Goal: Task Accomplishment & Management: Manage account settings

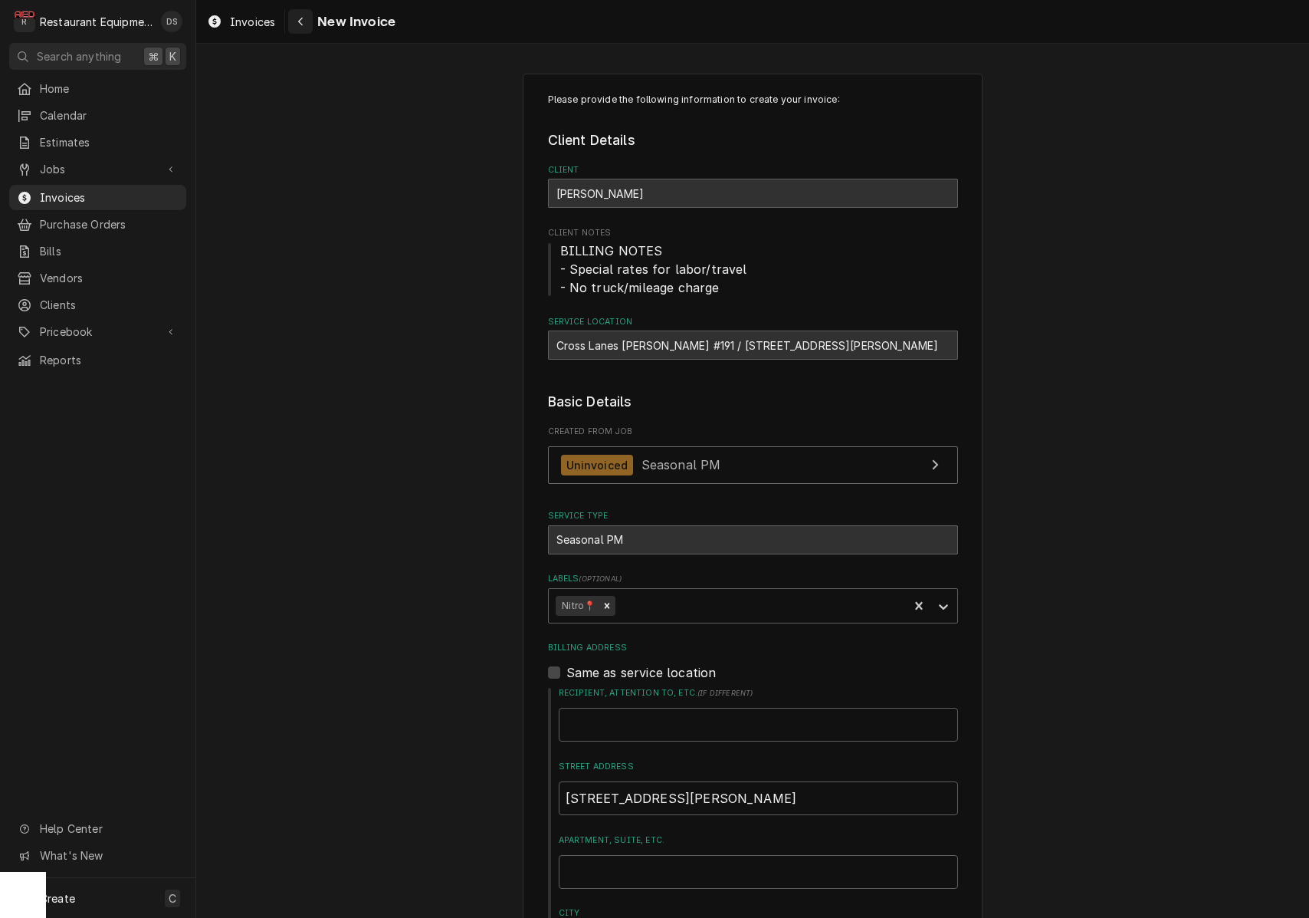
click at [303, 19] on icon "Navigate back" at bounding box center [300, 21] width 7 height 11
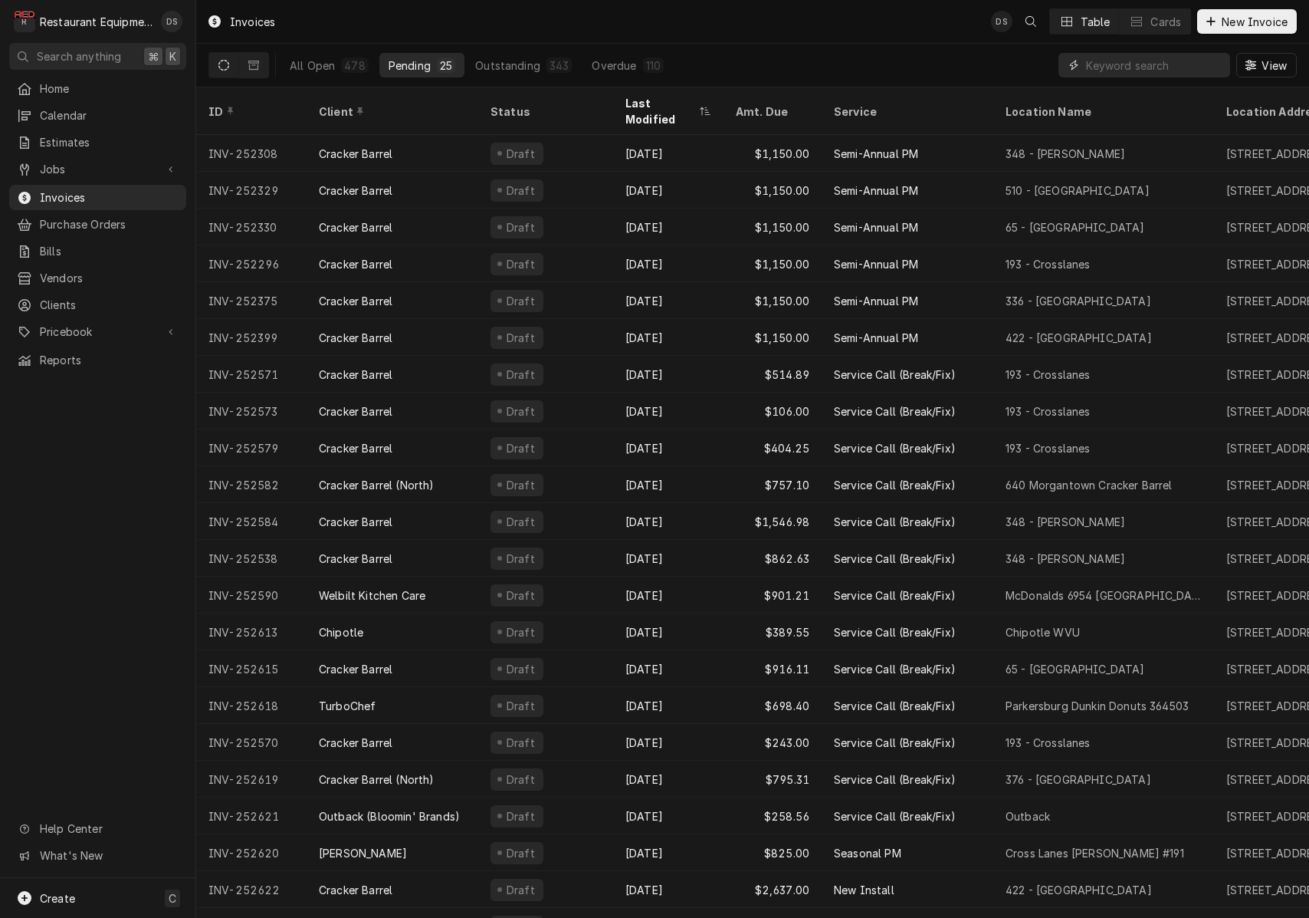
click at [1135, 61] on input "Dynamic Content Wrapper" at bounding box center [1154, 65] width 136 height 25
type input "252568"
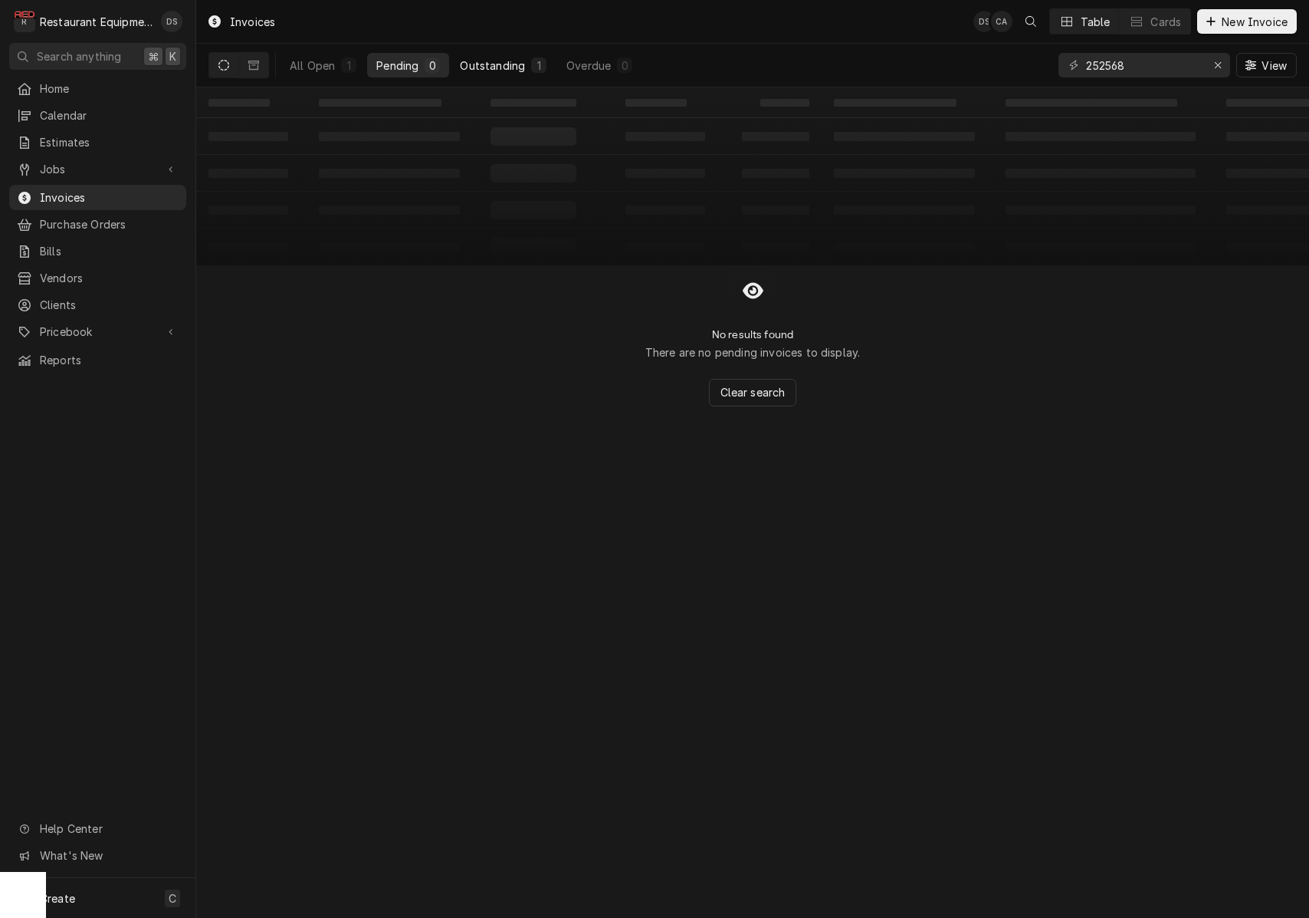
click at [528, 67] on button "Outstanding 1" at bounding box center [503, 65] width 105 height 25
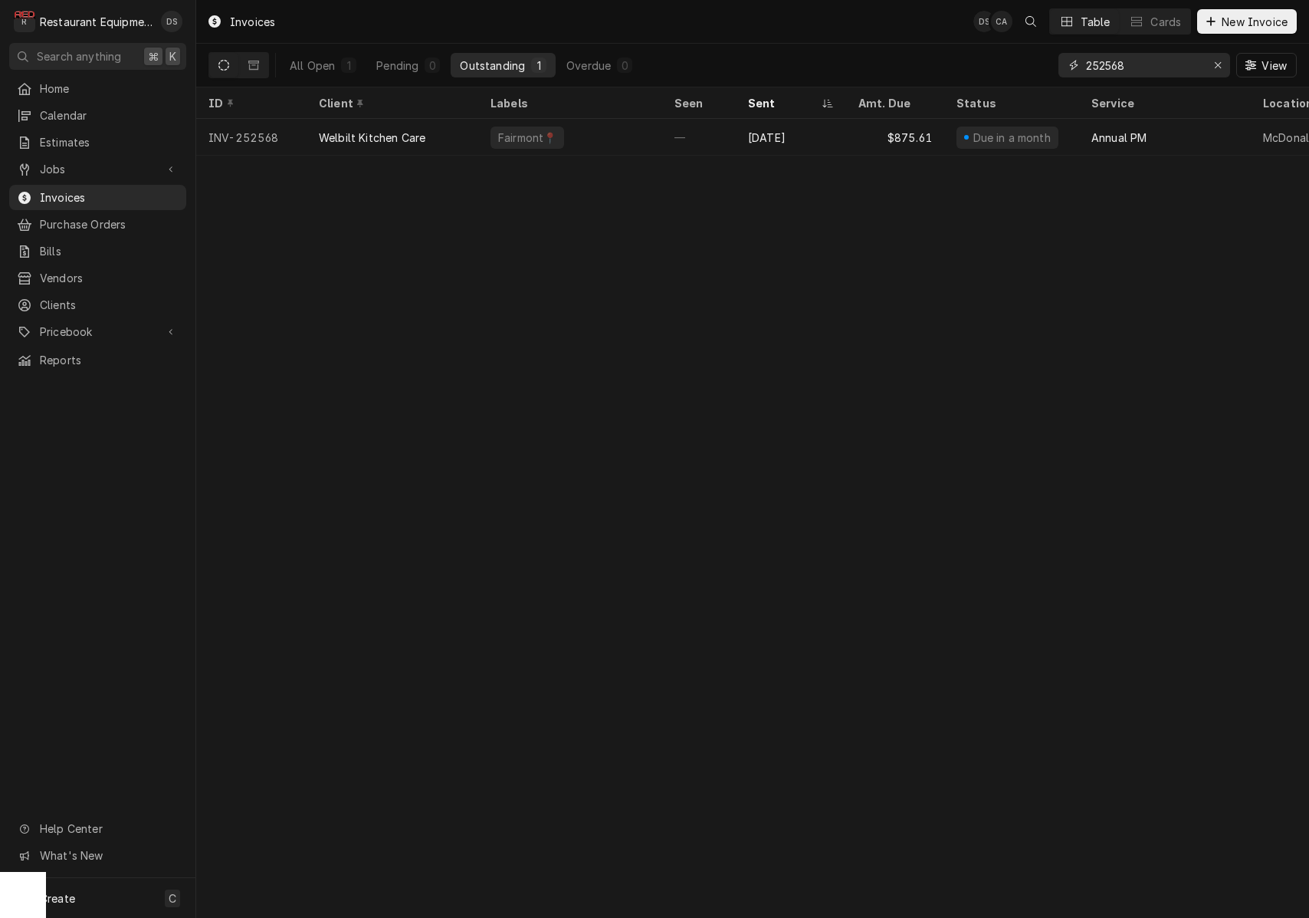
click at [1218, 63] on icon "Erase input" at bounding box center [1218, 65] width 8 height 11
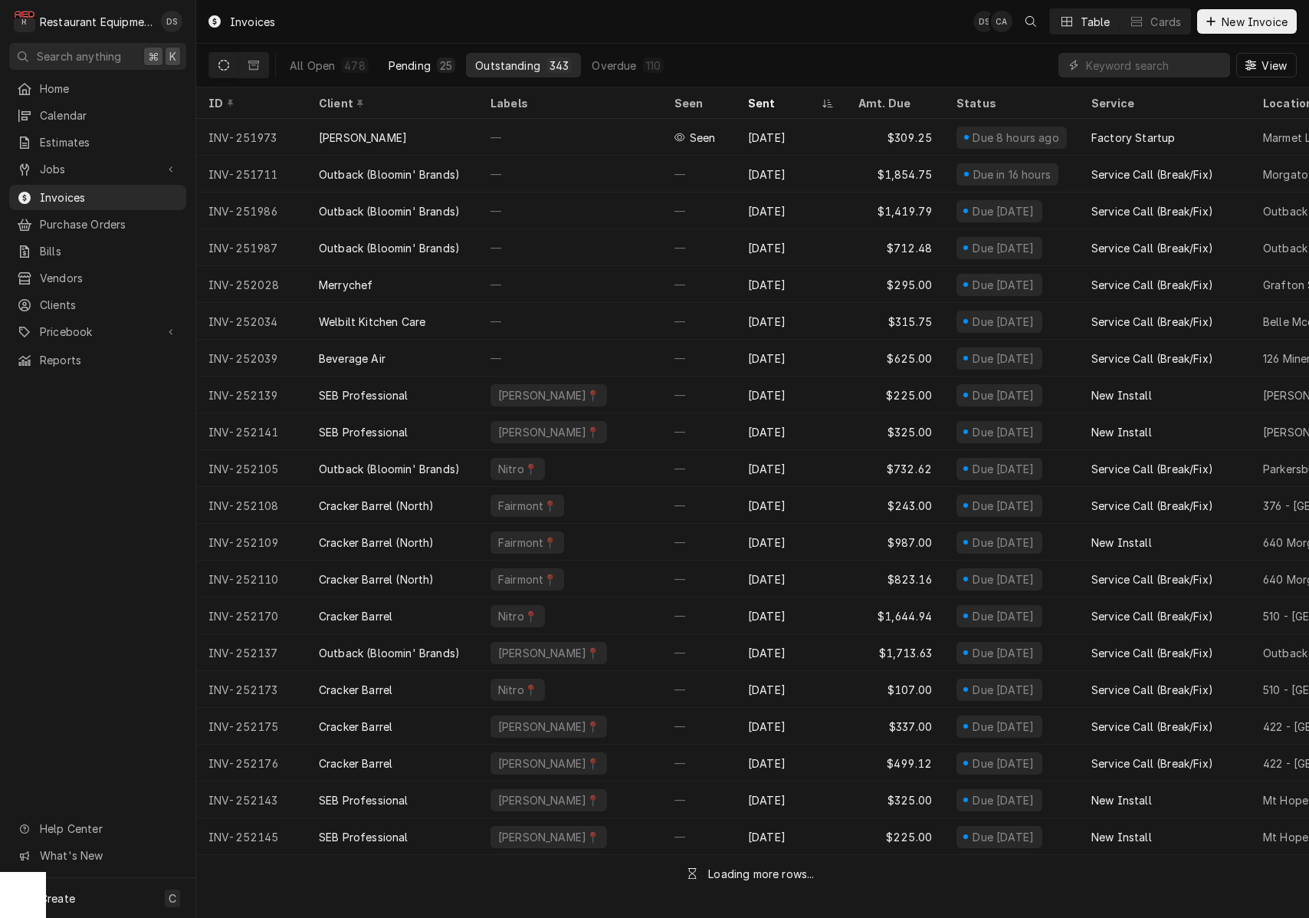
click at [437, 66] on div "25" at bounding box center [446, 64] width 18 height 15
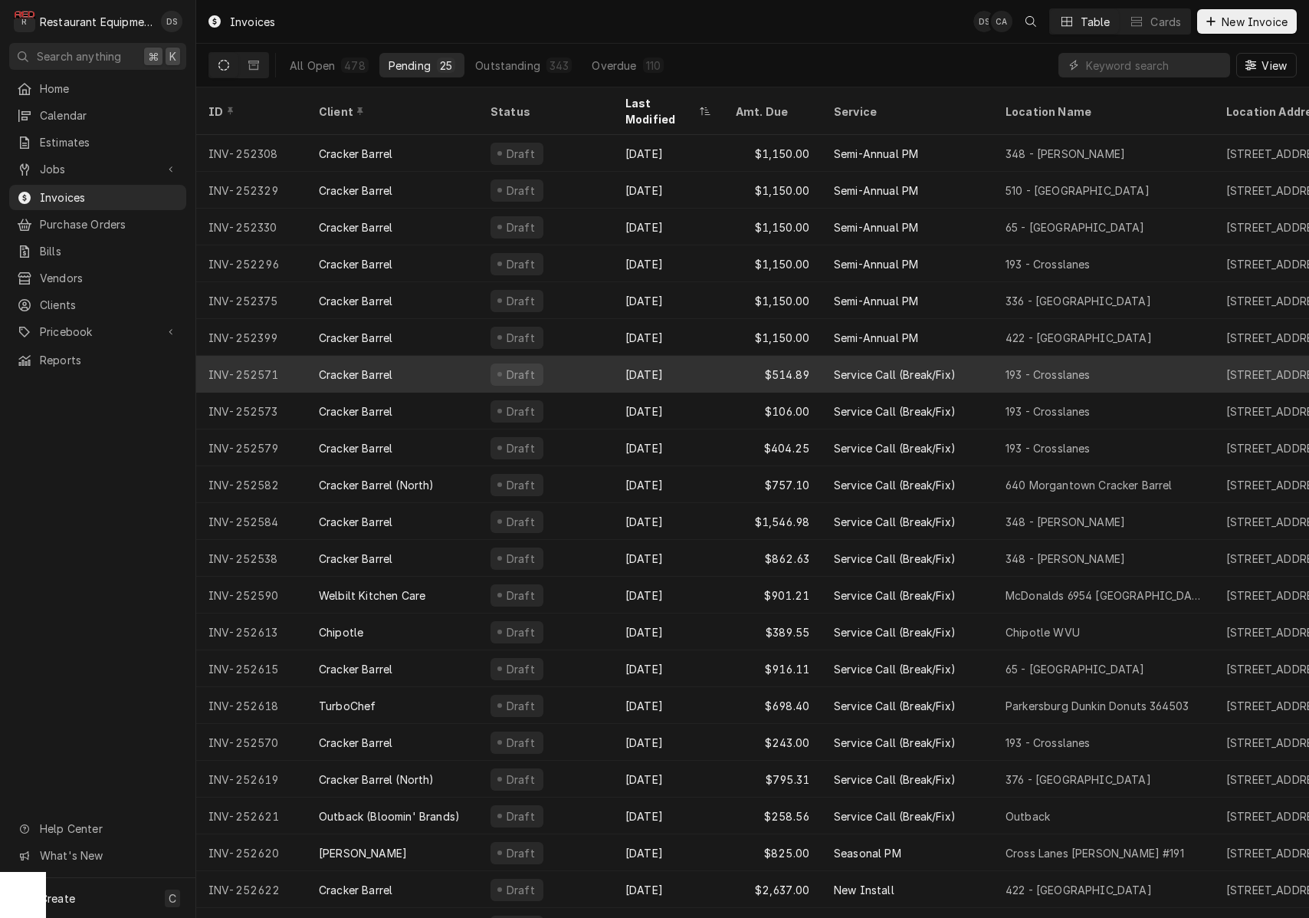
click at [573, 364] on div "Draft" at bounding box center [545, 374] width 135 height 37
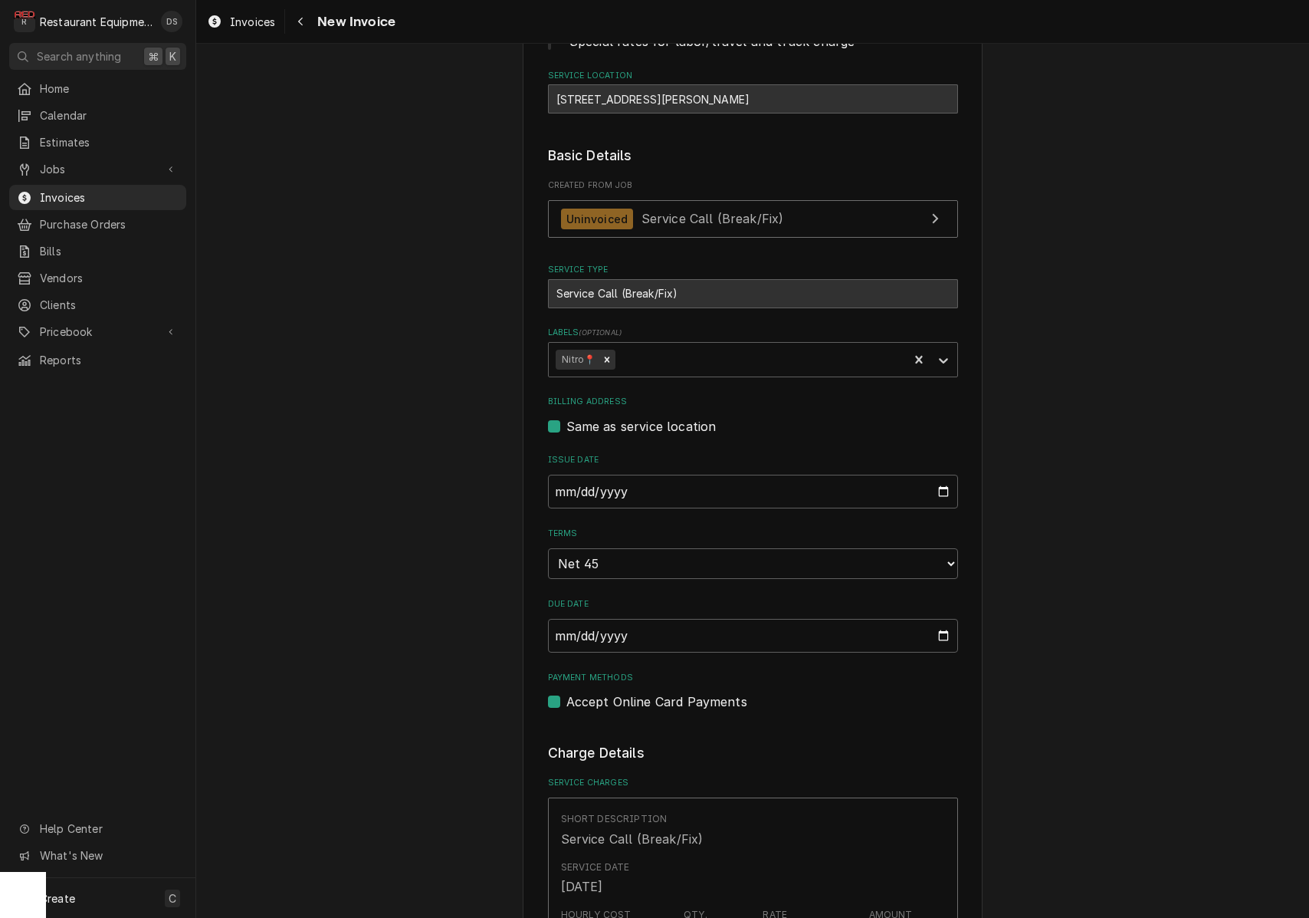
scroll to position [230, 0]
click at [603, 490] on input "[DATE]" at bounding box center [753, 489] width 410 height 34
type input "[DATE]"
type textarea "x"
drag, startPoint x: 1136, startPoint y: 552, endPoint x: 1099, endPoint y: 547, distance: 37.1
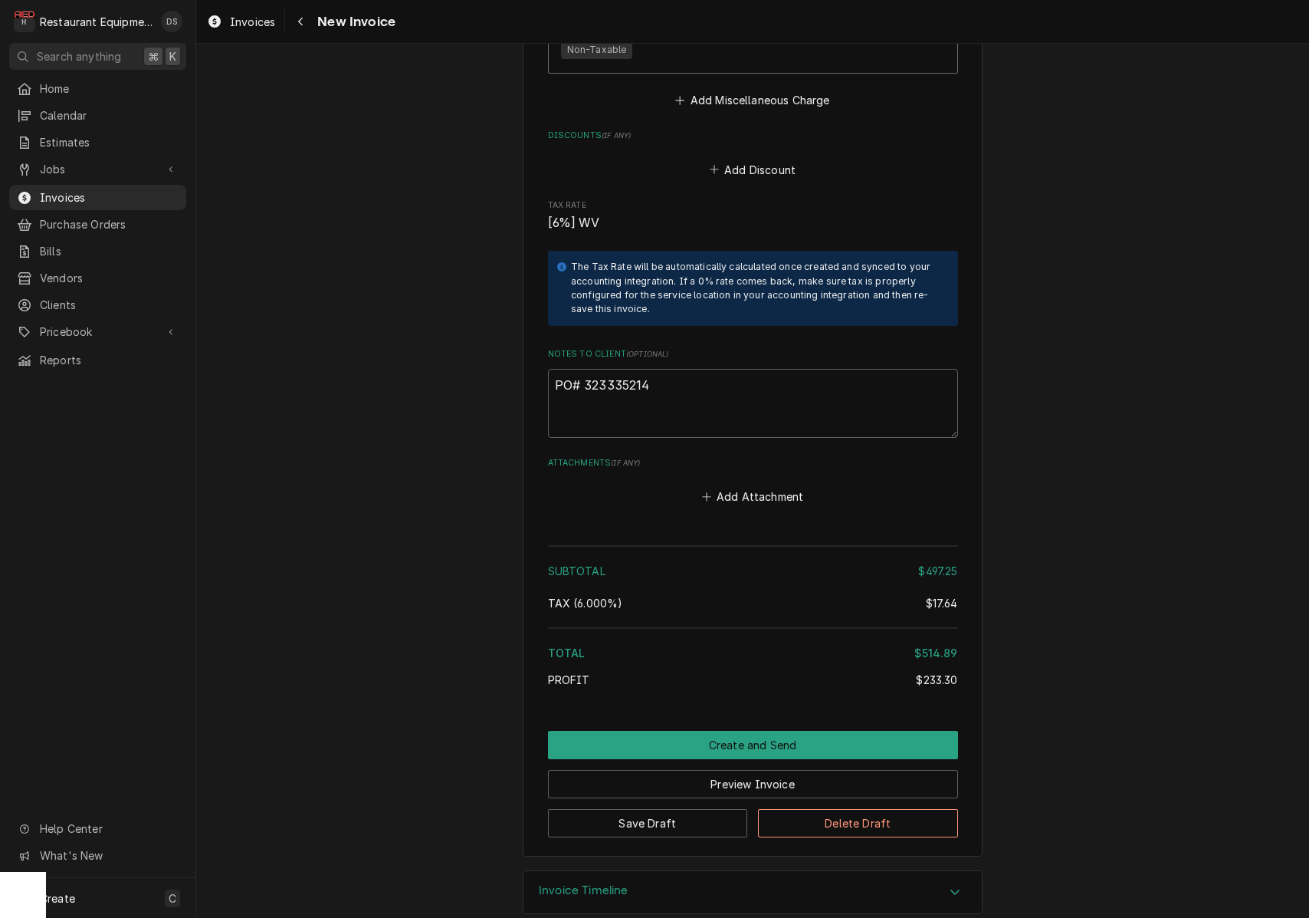
scroll to position [2893, 0]
drag, startPoint x: 642, startPoint y: 363, endPoint x: 603, endPoint y: 363, distance: 39.9
click at [585, 369] on textarea "PO# 323335214" at bounding box center [753, 403] width 410 height 69
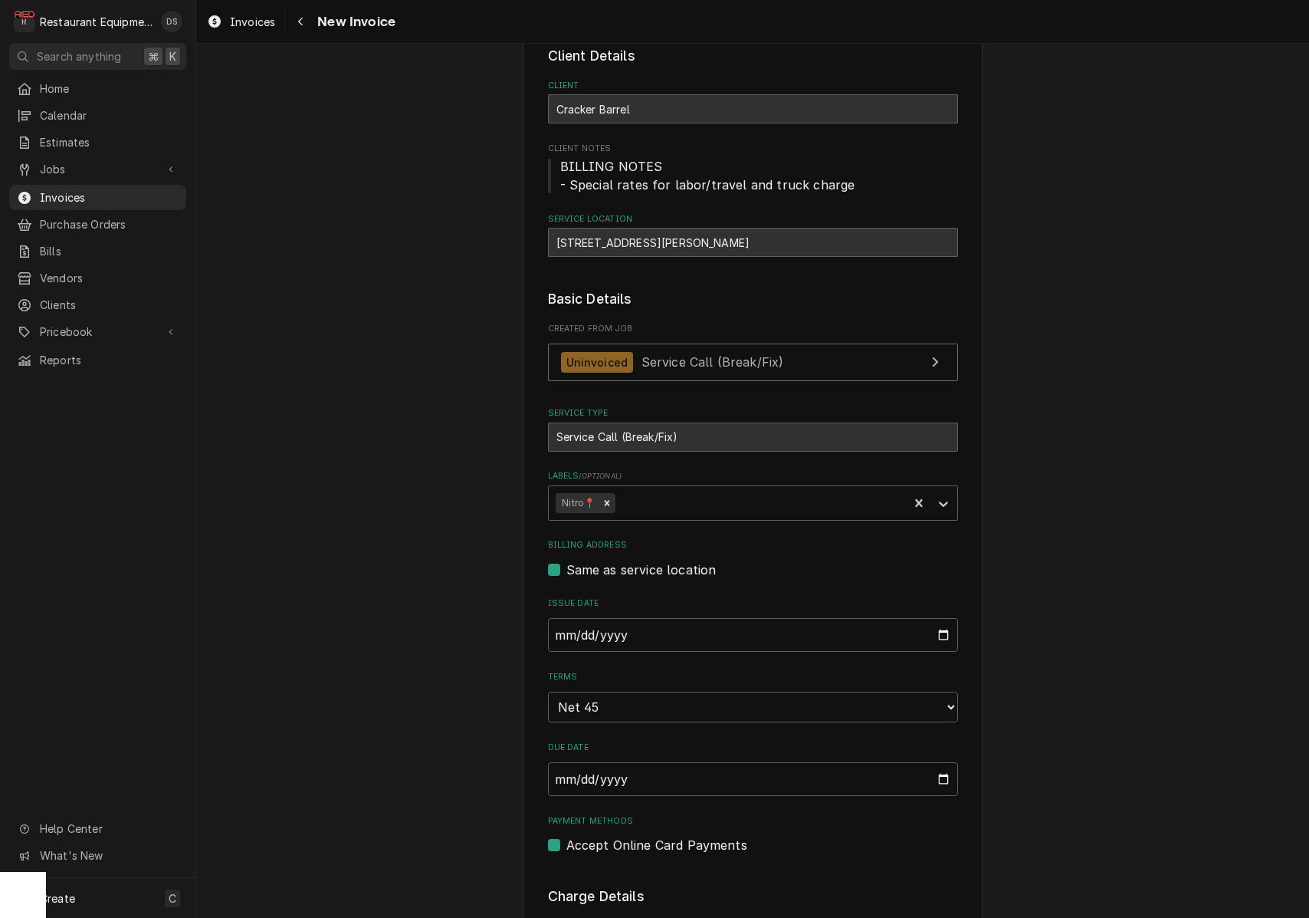
scroll to position [79, 0]
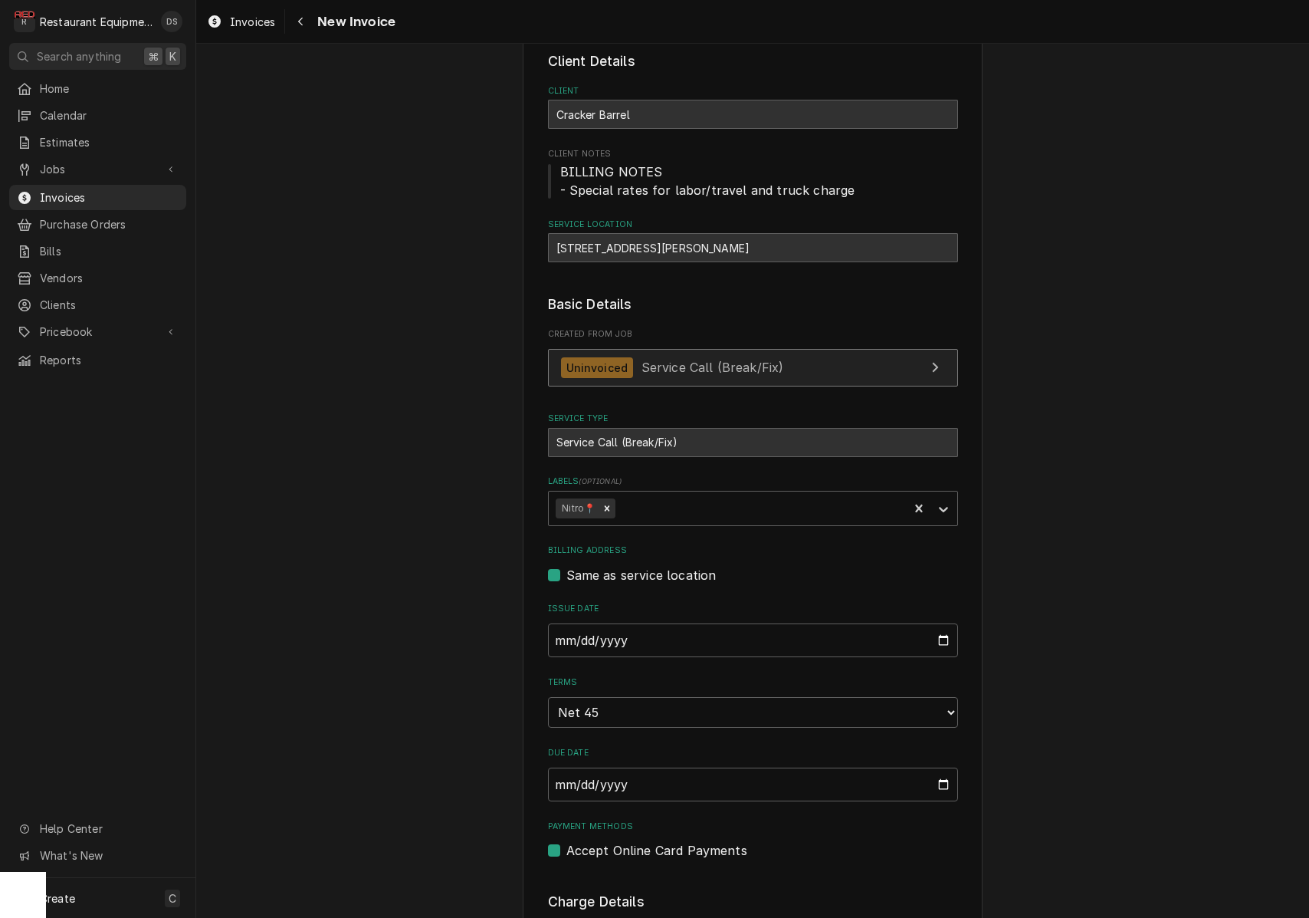
click at [652, 366] on span "Service Call (Break/Fix)" at bounding box center [713, 367] width 143 height 15
click at [301, 23] on icon "Navigate back" at bounding box center [300, 22] width 5 height 8
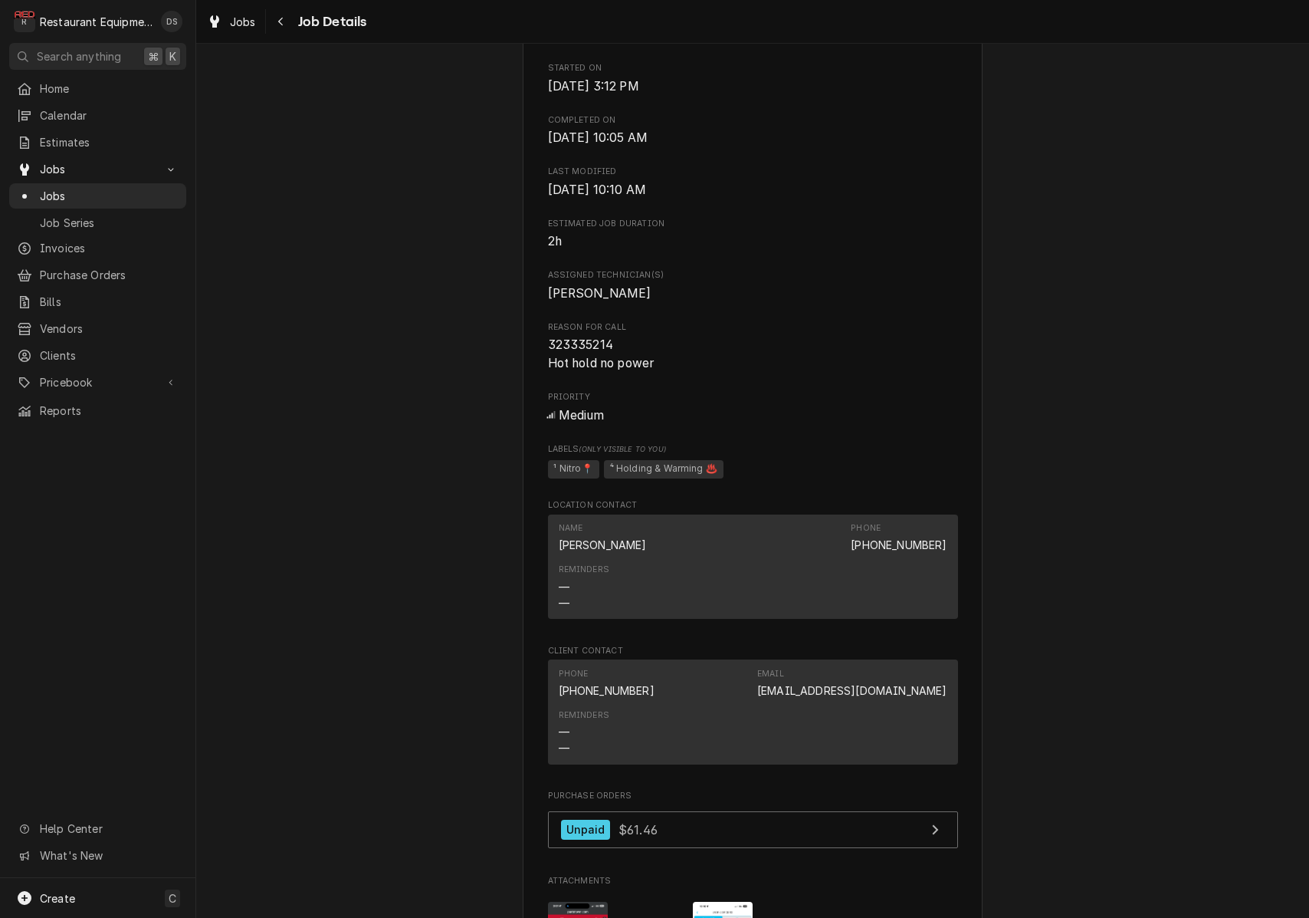
scroll to position [658, 0]
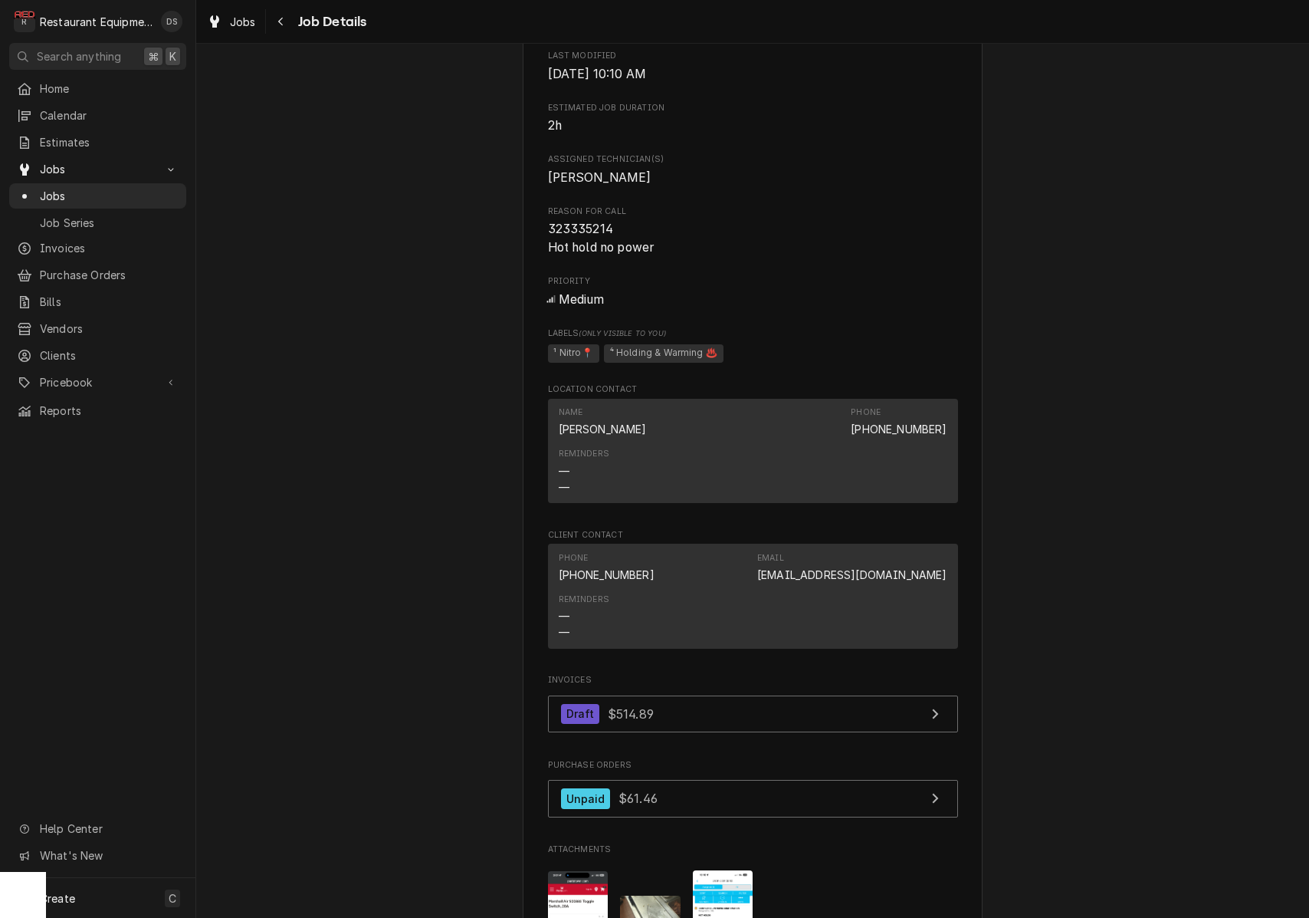
click at [613, 232] on span "323335214 Hot hold no power" at bounding box center [601, 238] width 107 height 33
drag, startPoint x: 616, startPoint y: 231, endPoint x: 545, endPoint y: 230, distance: 71.3
click at [545, 230] on div "Cracker Barrel 193 - Crosslanes / 11 Goff Xing, Cross Lanes, WV 25313 Open in M…" at bounding box center [753, 365] width 460 height 1850
copy span "323335214"
click at [280, 25] on icon "Navigate back" at bounding box center [281, 21] width 7 height 11
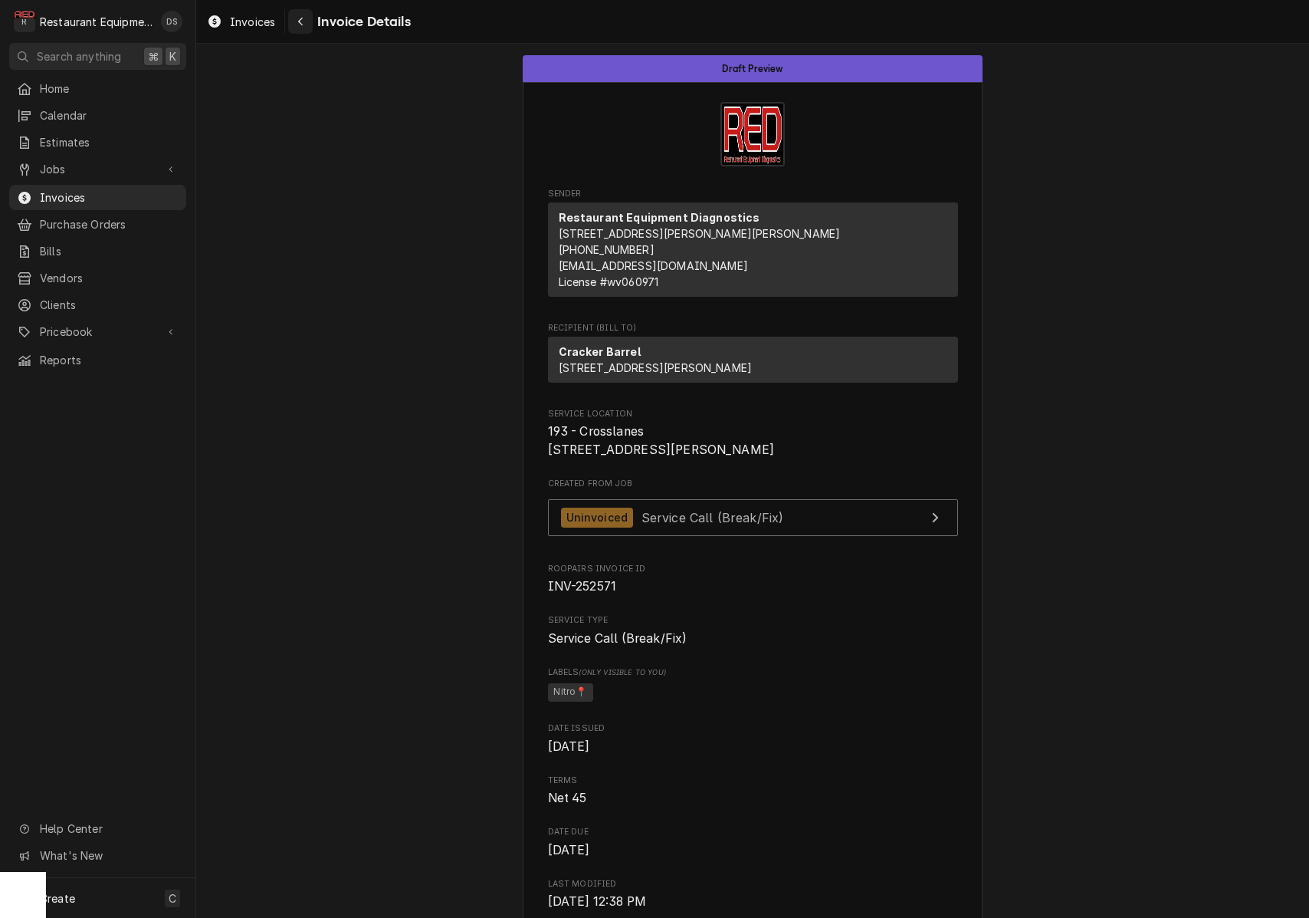
click at [301, 17] on icon "Navigate back" at bounding box center [300, 21] width 7 height 11
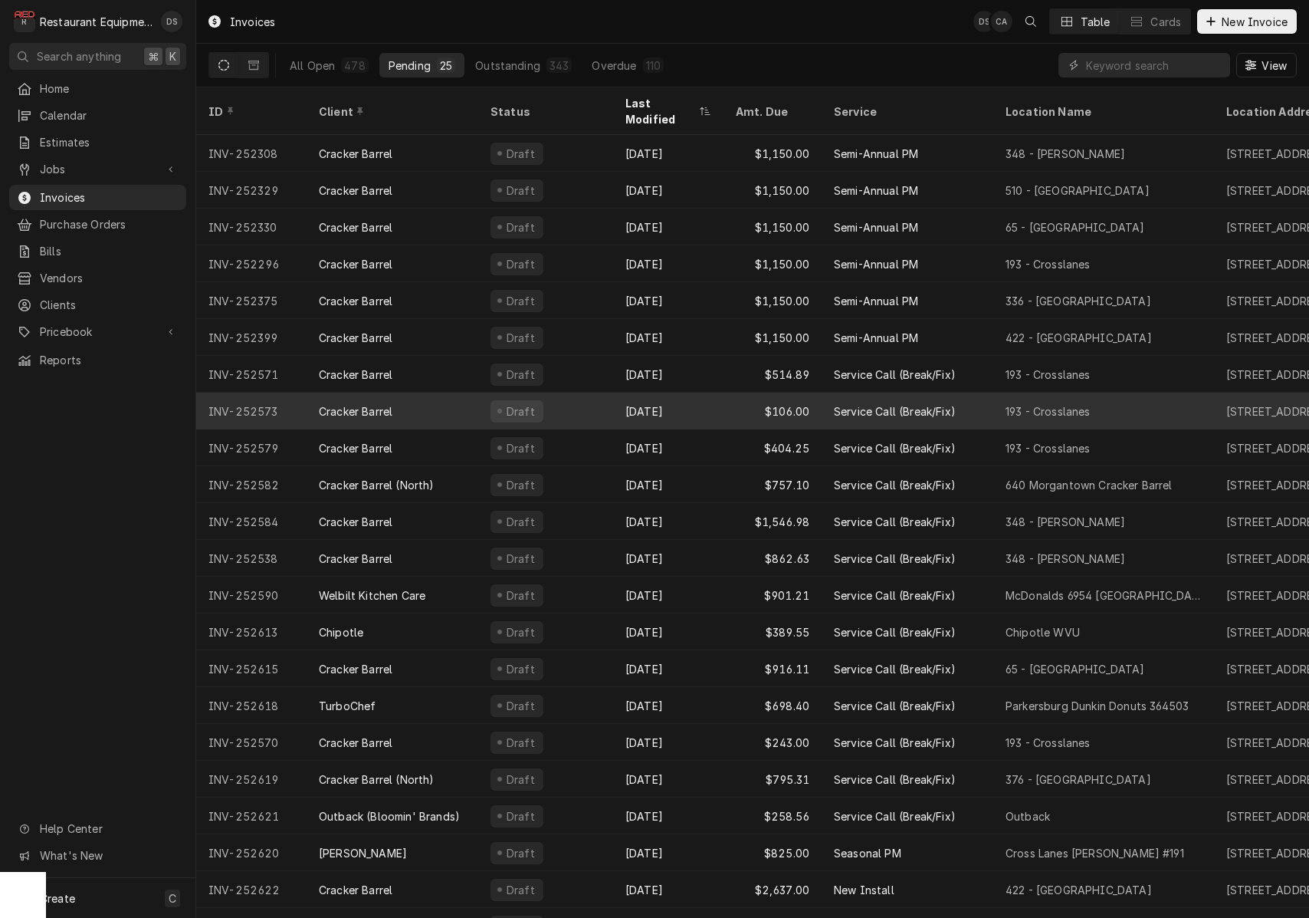
click at [566, 395] on div "Draft" at bounding box center [545, 410] width 135 height 37
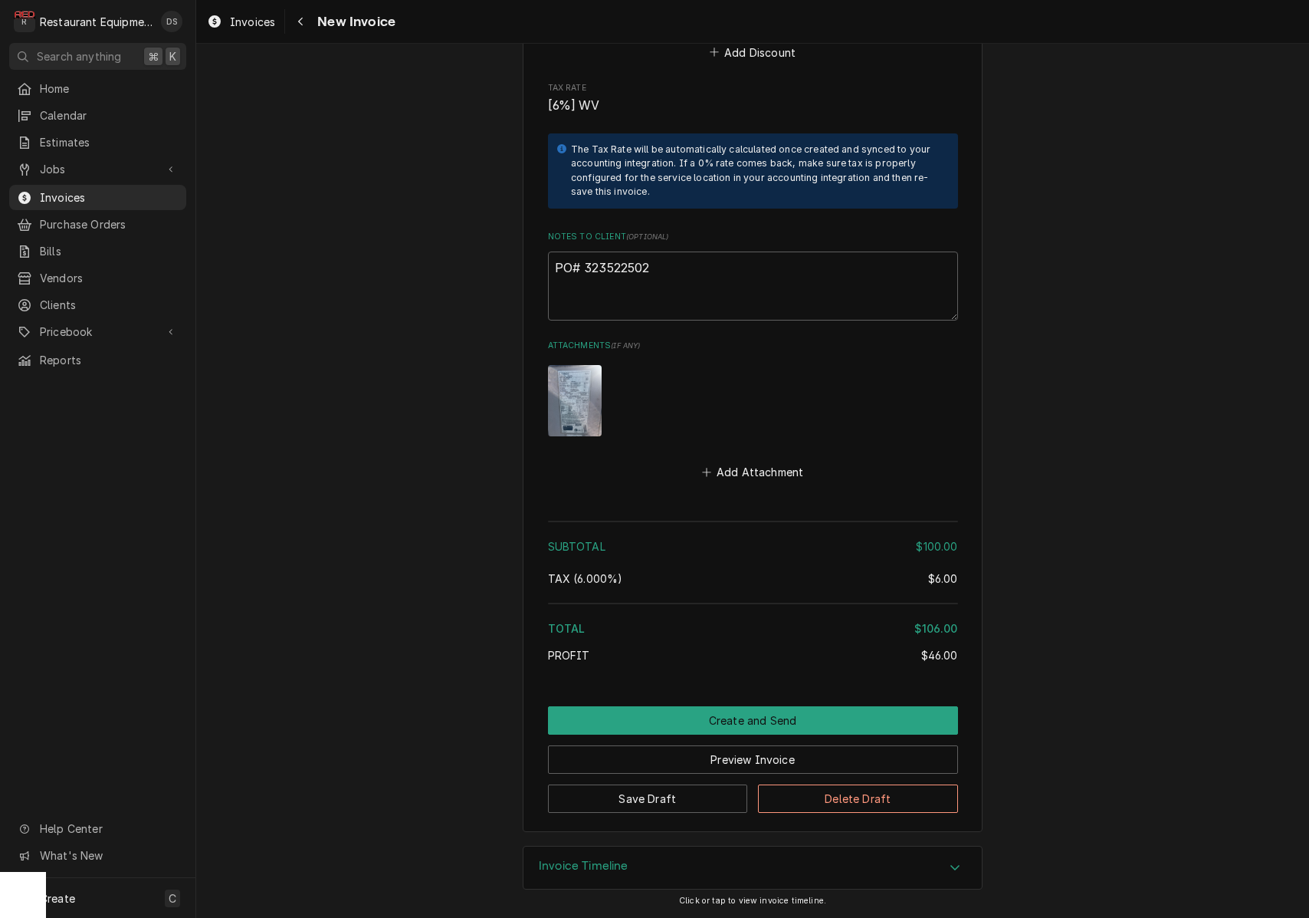
scroll to position [2071, 0]
drag, startPoint x: 657, startPoint y: 271, endPoint x: 607, endPoint y: 271, distance: 49.8
click at [584, 272] on textarea "PO# 323522502" at bounding box center [753, 285] width 410 height 69
click at [298, 19] on icon "Navigate back" at bounding box center [300, 21] width 7 height 11
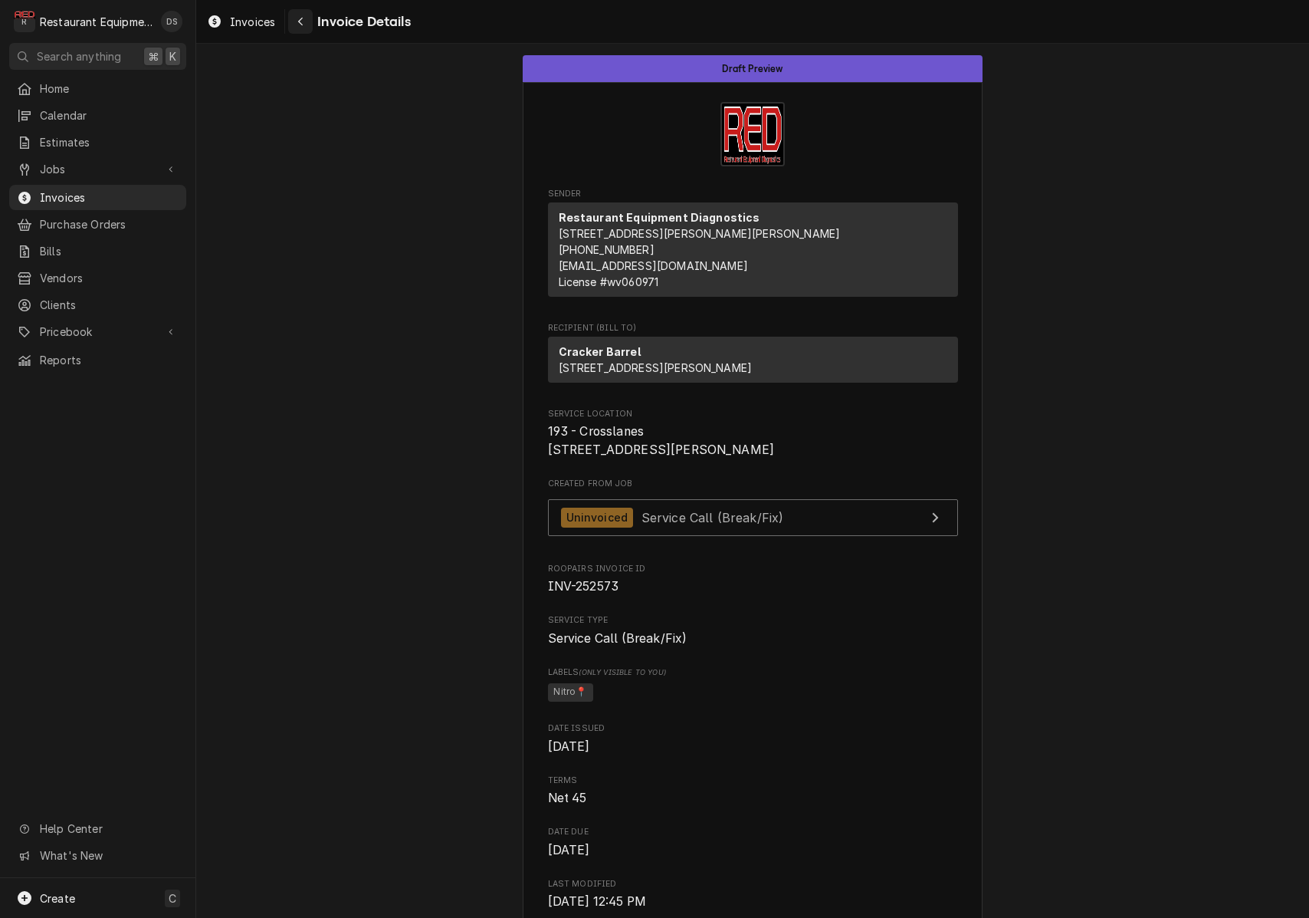
click at [297, 17] on div "Navigate back" at bounding box center [300, 21] width 15 height 15
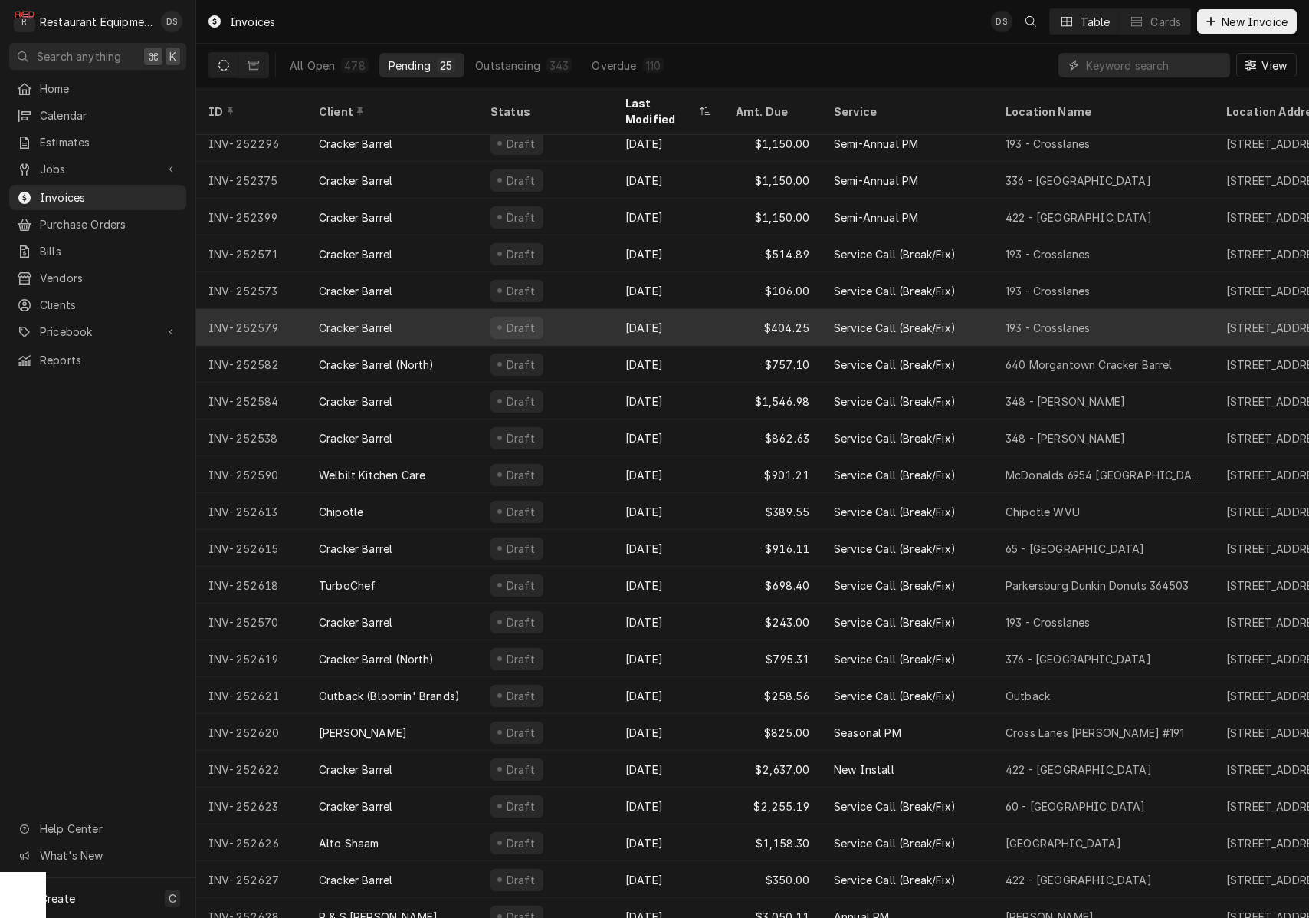
scroll to position [119, 0]
click at [721, 316] on div "[DATE]" at bounding box center [668, 328] width 110 height 37
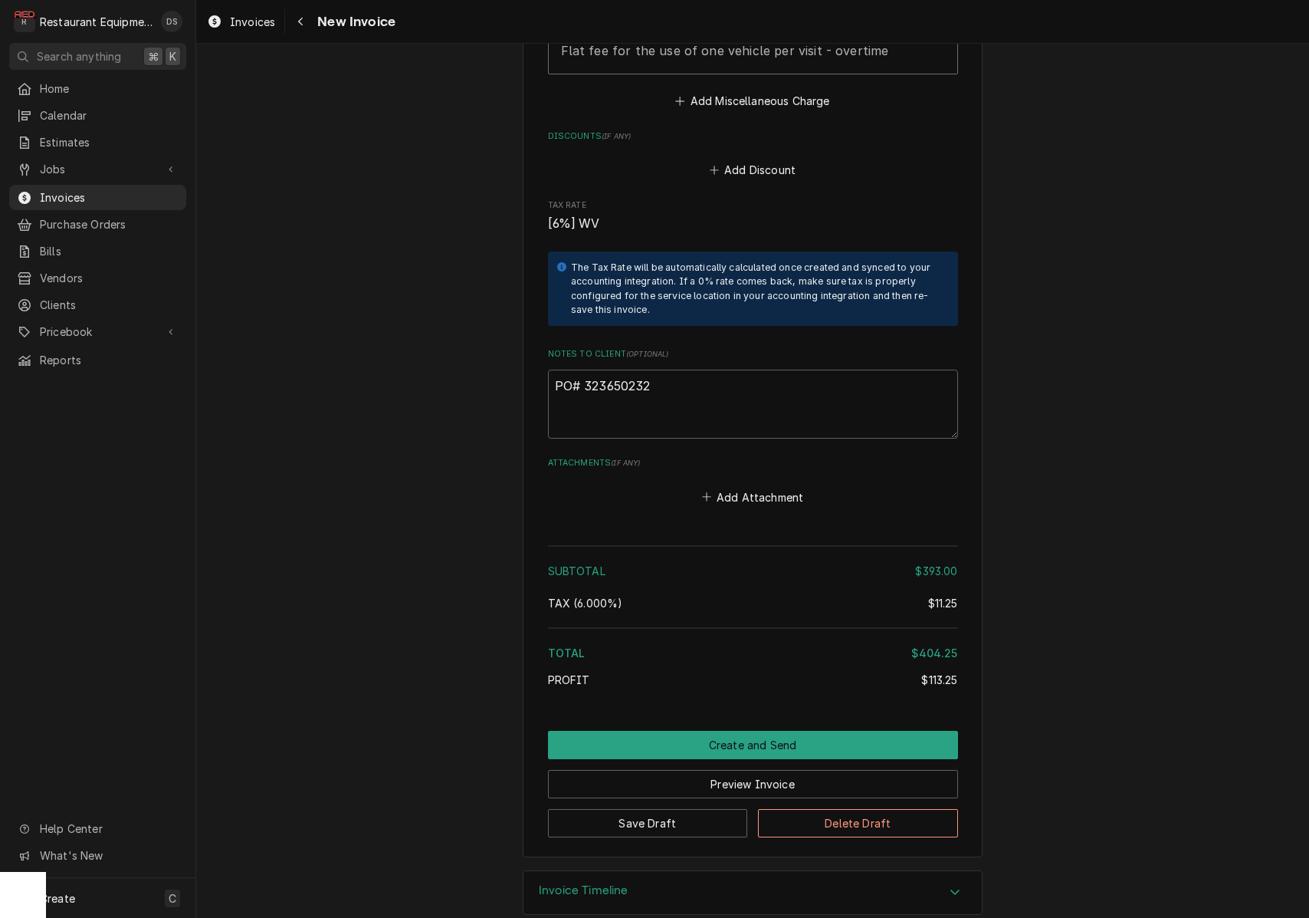
scroll to position [2422, 0]
drag, startPoint x: 666, startPoint y: 360, endPoint x: 599, endPoint y: 363, distance: 67.5
click at [584, 370] on textarea "PO# 323650232" at bounding box center [753, 404] width 410 height 69
click at [303, 29] on button "Navigate back" at bounding box center [300, 21] width 25 height 25
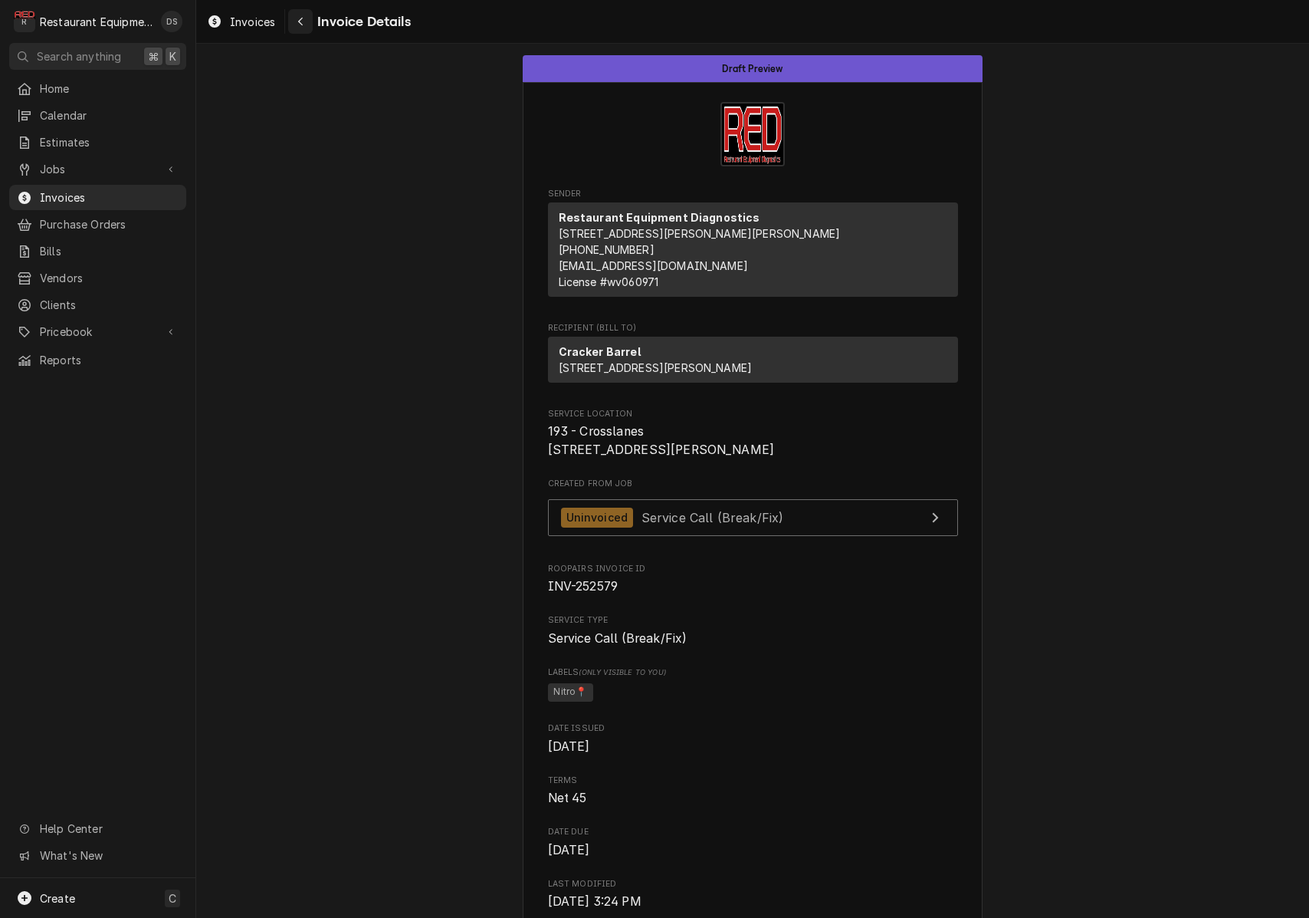
click at [298, 27] on div "Navigate back" at bounding box center [300, 21] width 15 height 15
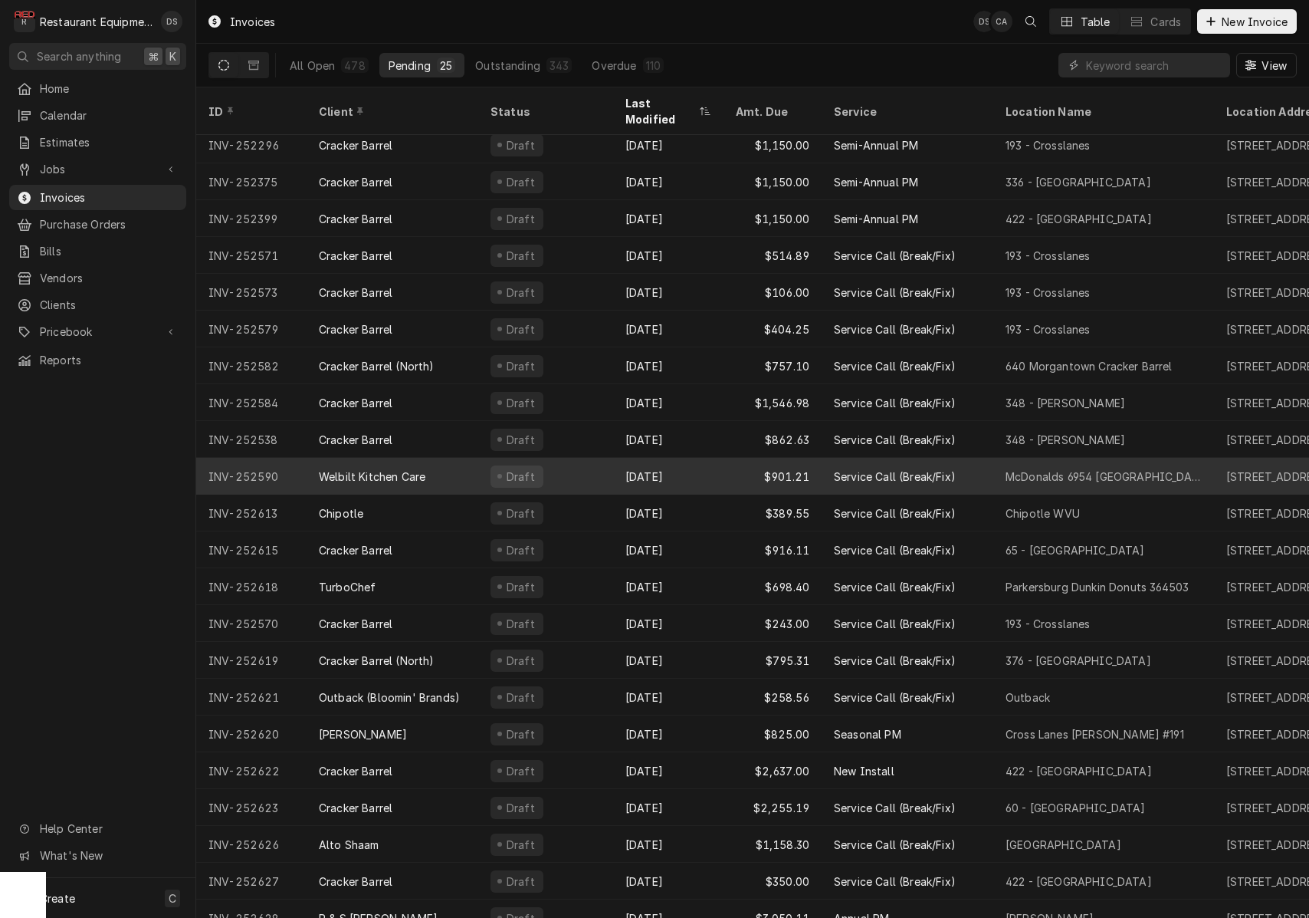
click at [478, 458] on tr "INV-252590 Welbilt Kitchen Care Draft Aug 26 $901.21 Service Call (Break/Fix) M…" at bounding box center [962, 476] width 1533 height 37
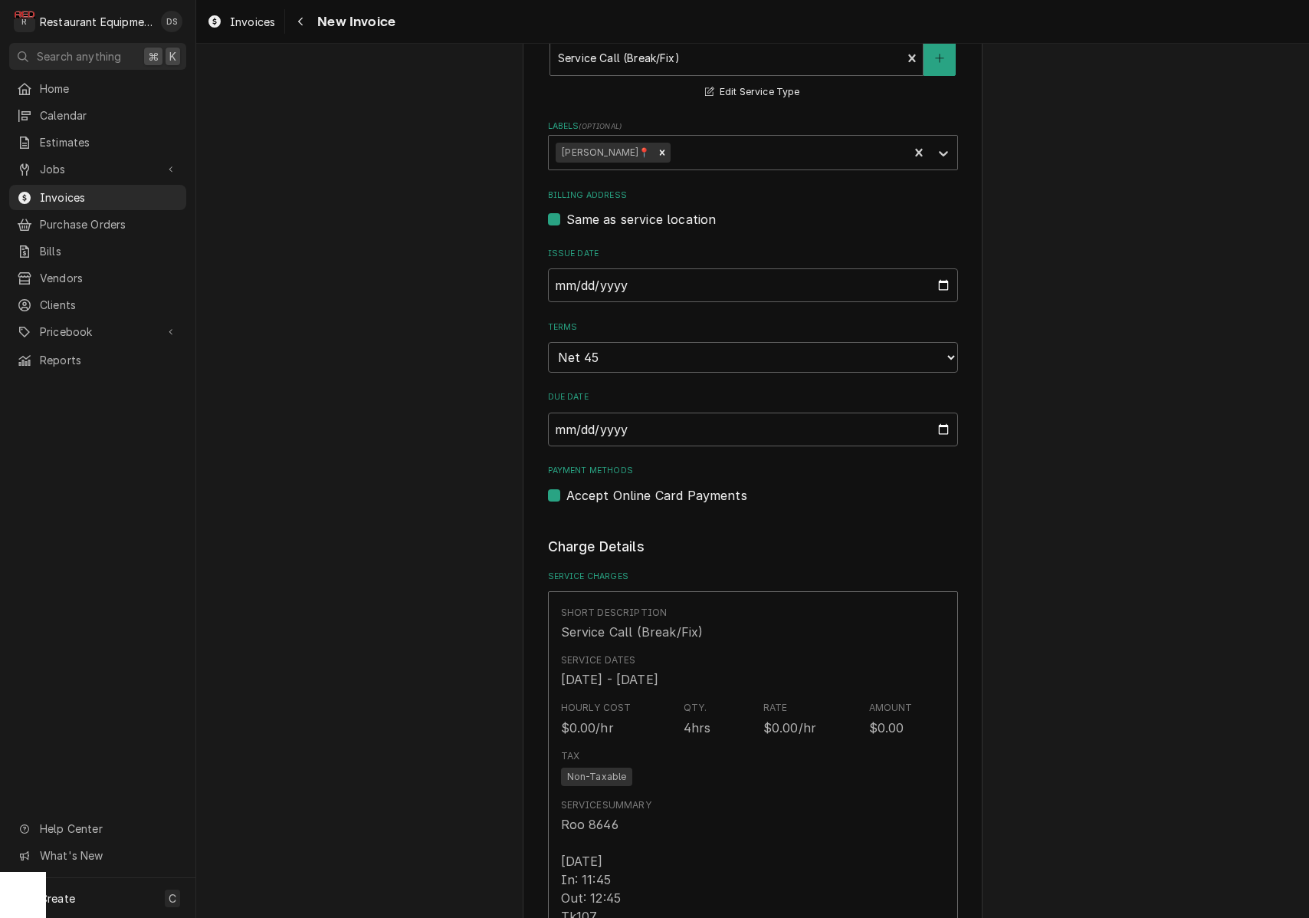
scroll to position [225, 0]
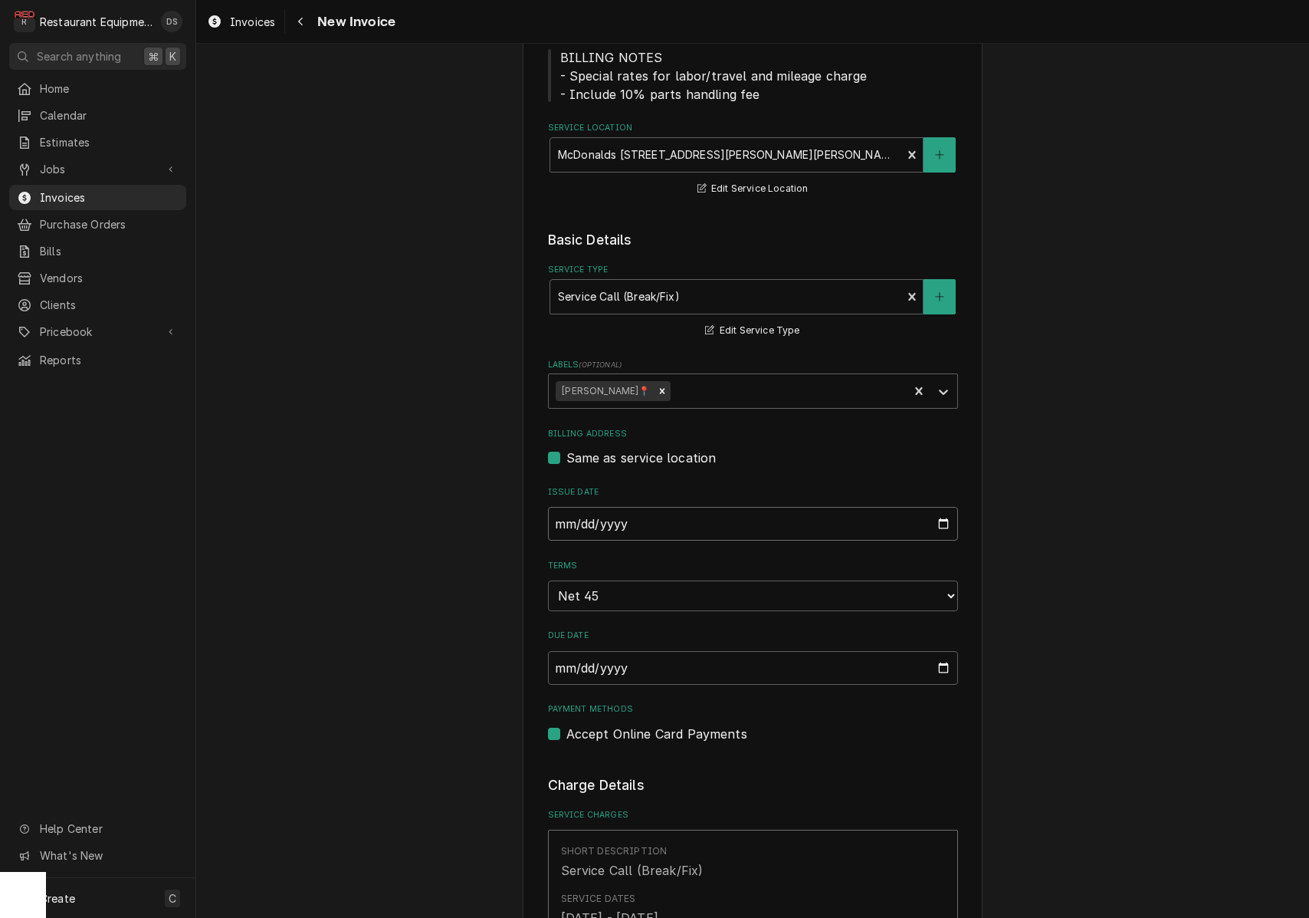
click at [617, 514] on input "2025-08-26" at bounding box center [753, 524] width 410 height 34
type input "2025-08-28"
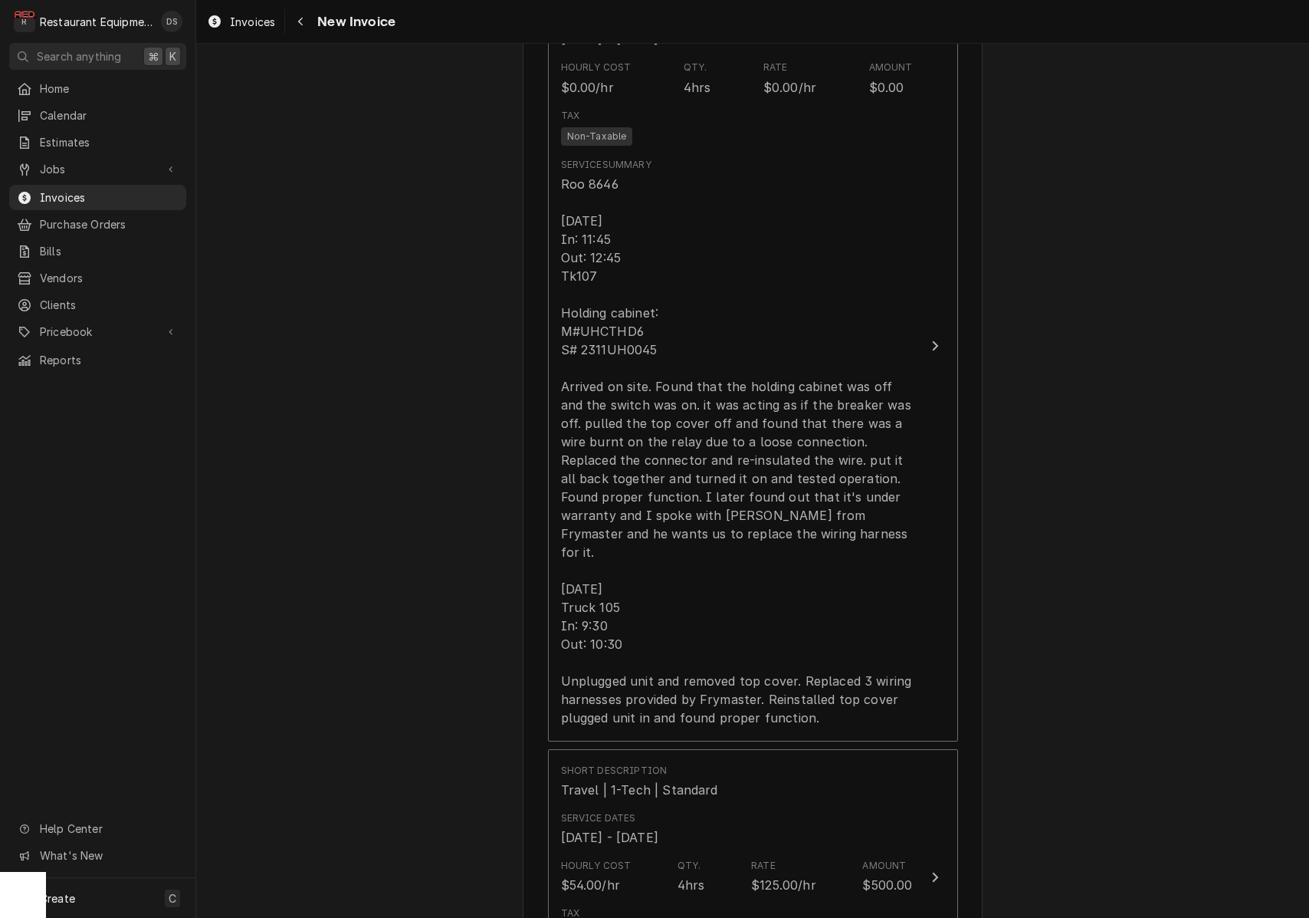
scroll to position [1112, 0]
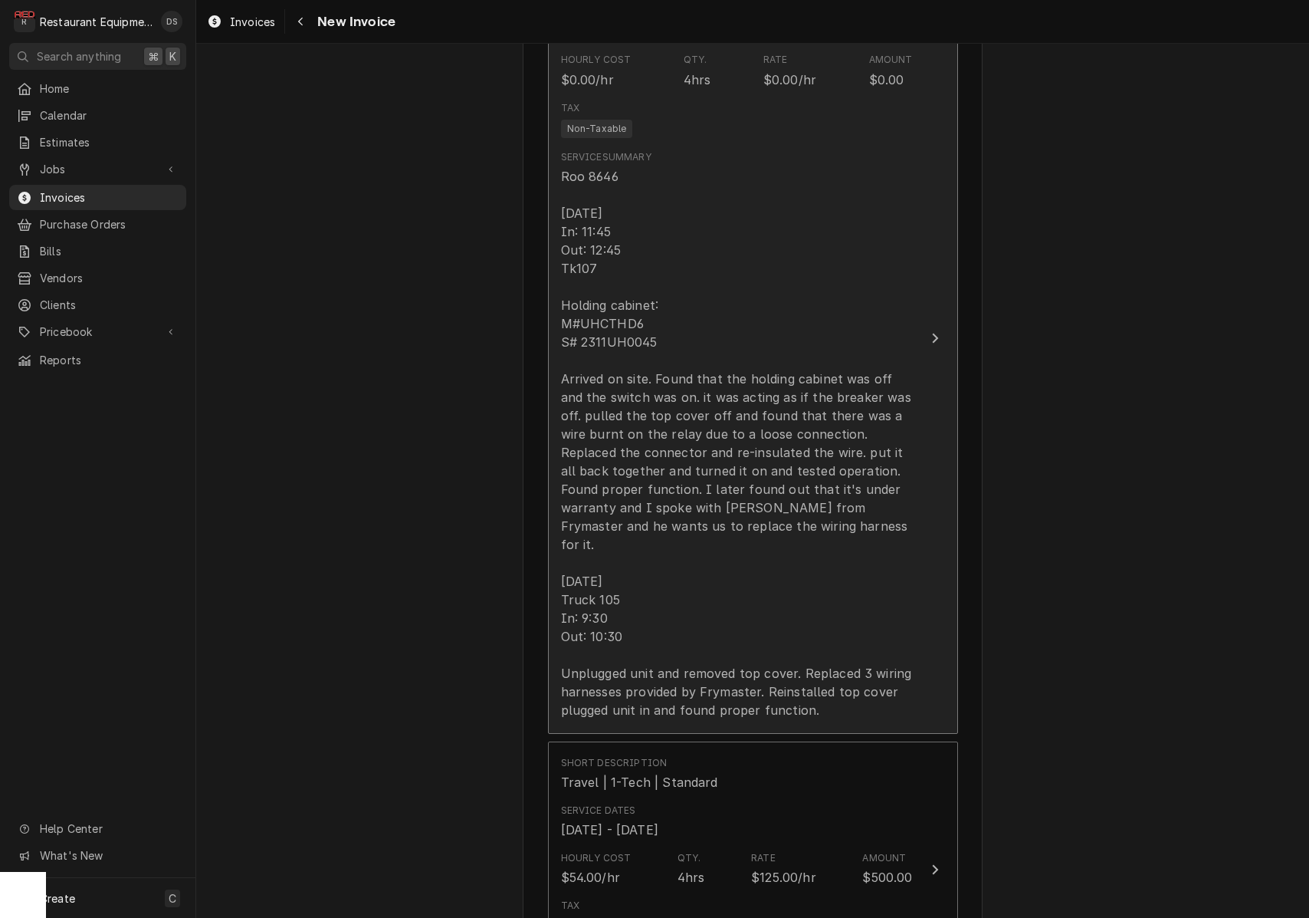
click at [616, 323] on div "Roo 8646 08/21/25 In: 11:45 Out: 12:45 Tk107 Holding cabinet: M#UHCTHD6 S# 2311…" at bounding box center [737, 443] width 352 height 552
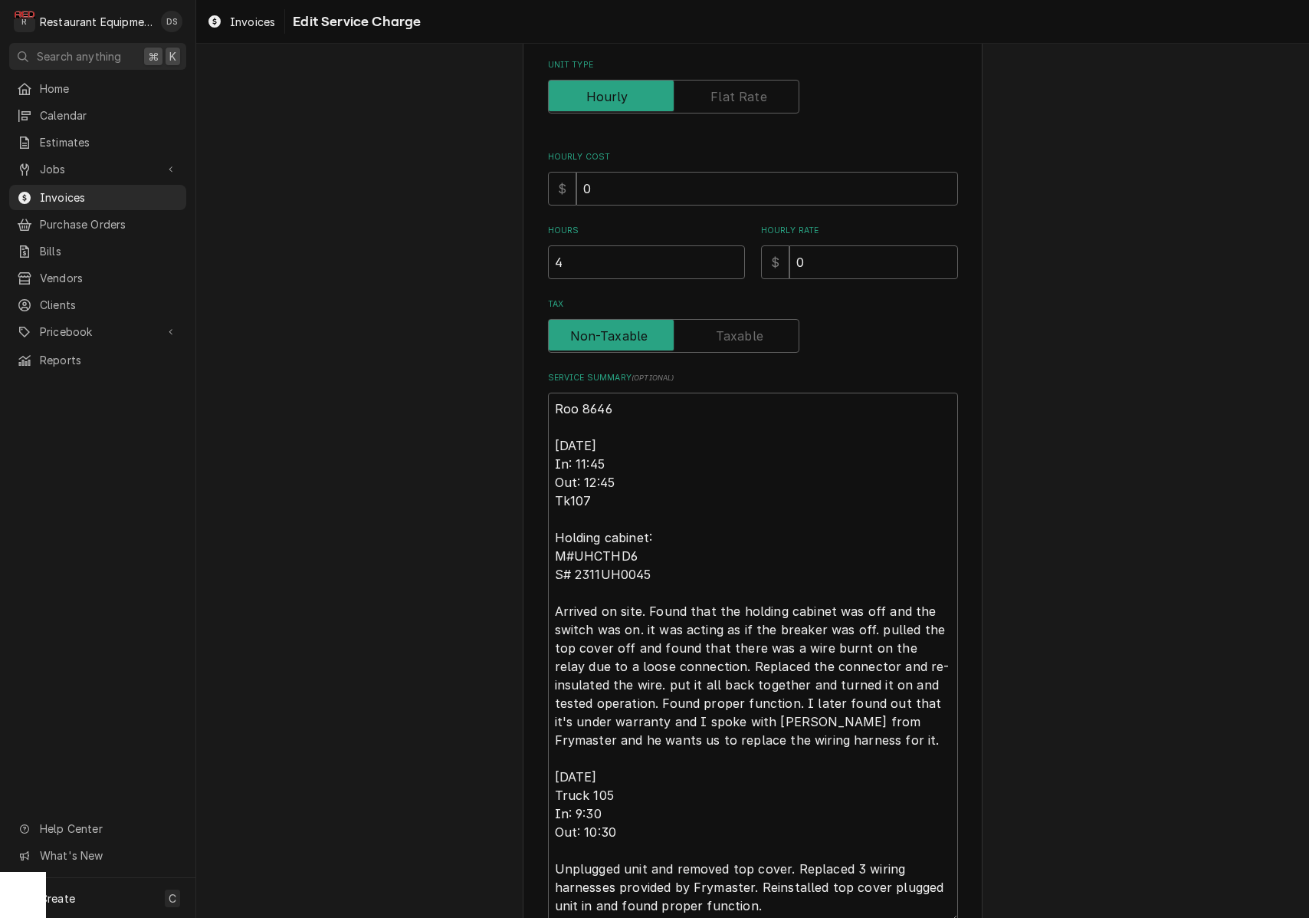
scroll to position [252, 0]
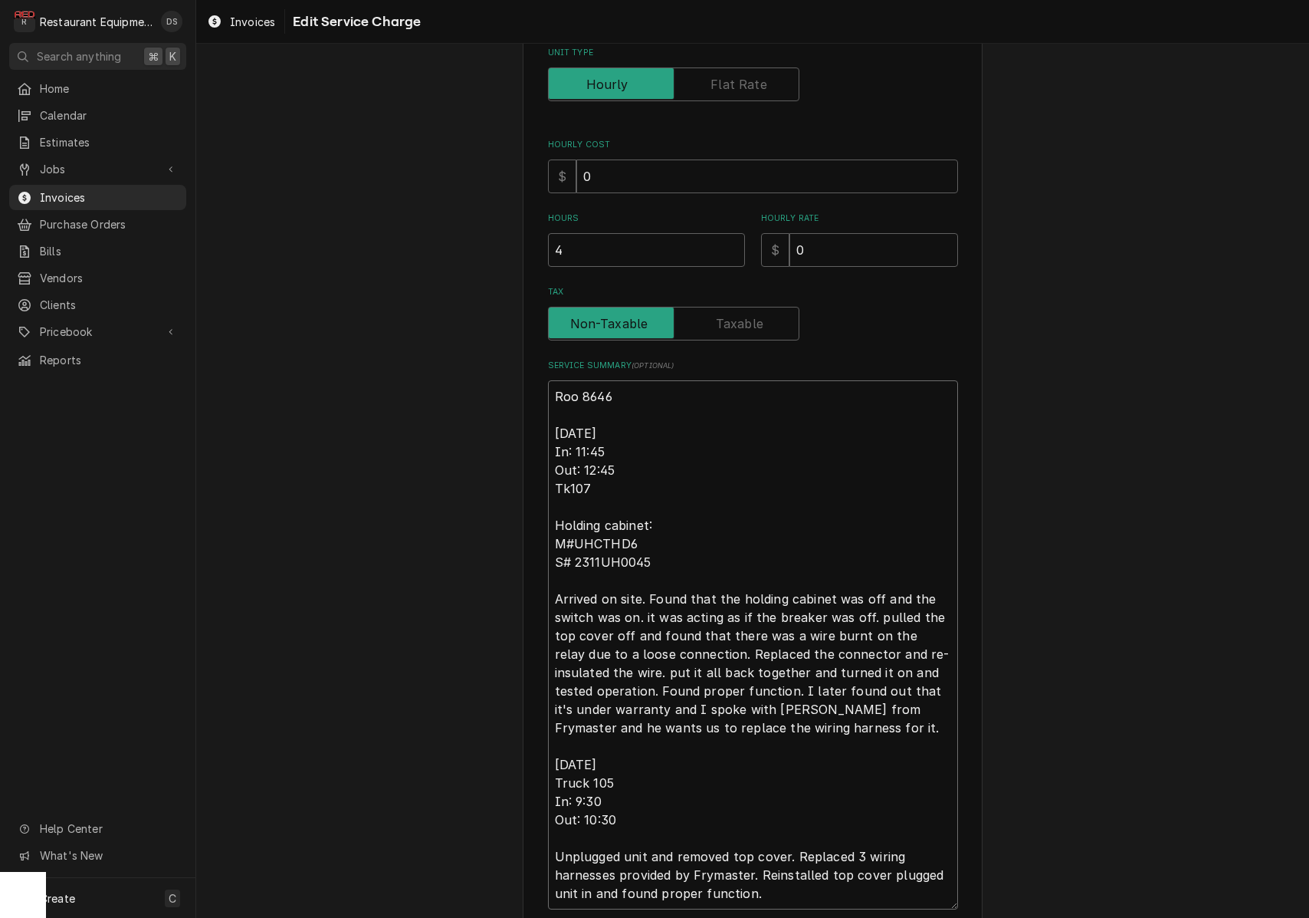
drag, startPoint x: 655, startPoint y: 561, endPoint x: 590, endPoint y: 564, distance: 66.0
click at [575, 564] on textarea "Roo 8646 08/21/25 In: 11:45 Out: 12:45 Tk107 Holding cabinet: M#UHCTHD6 S# 2311…" at bounding box center [753, 644] width 410 height 529
click at [61, 134] on span "Estimates" at bounding box center [109, 142] width 139 height 16
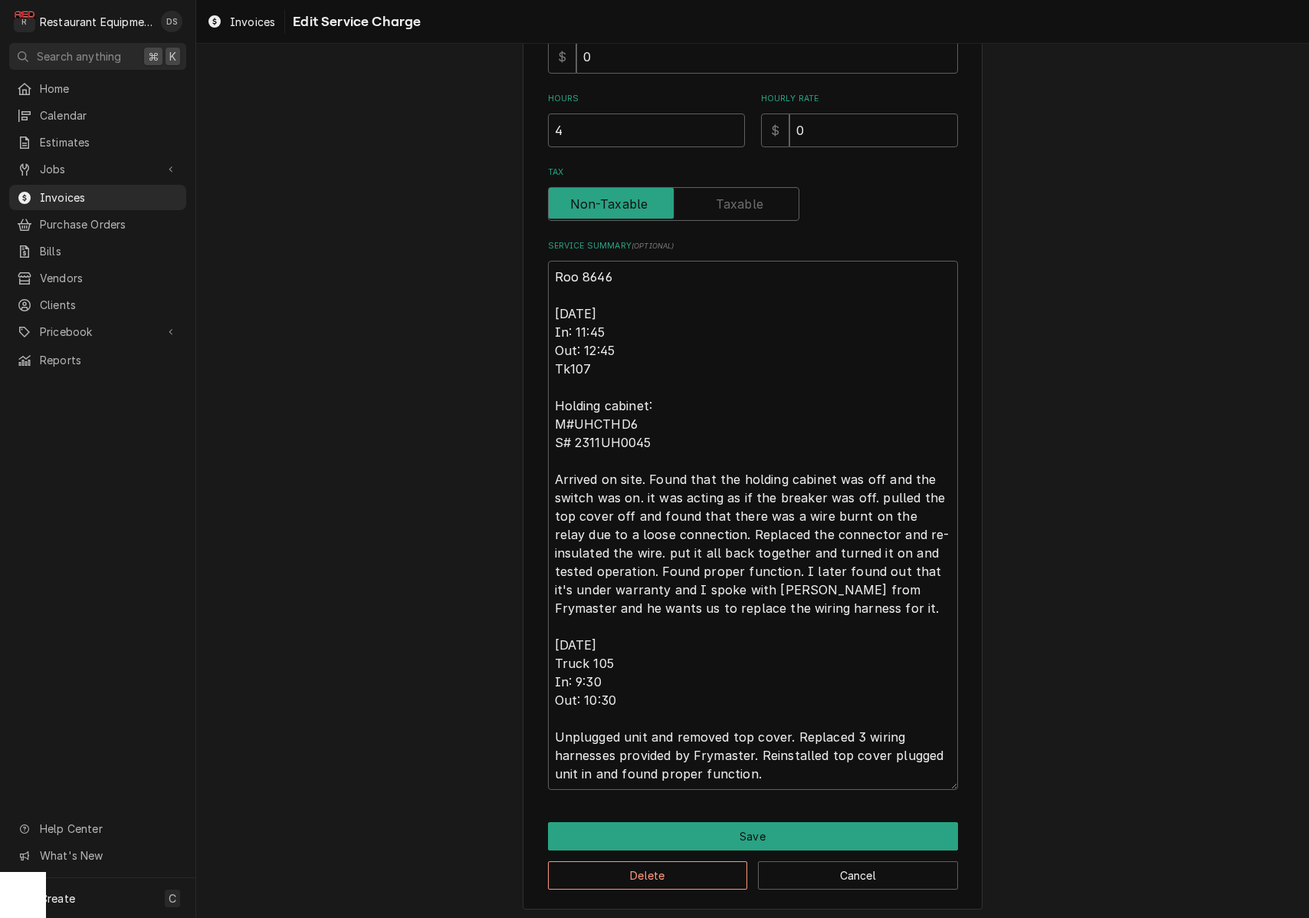
scroll to position [0, 0]
click at [741, 833] on button "Save" at bounding box center [753, 836] width 410 height 28
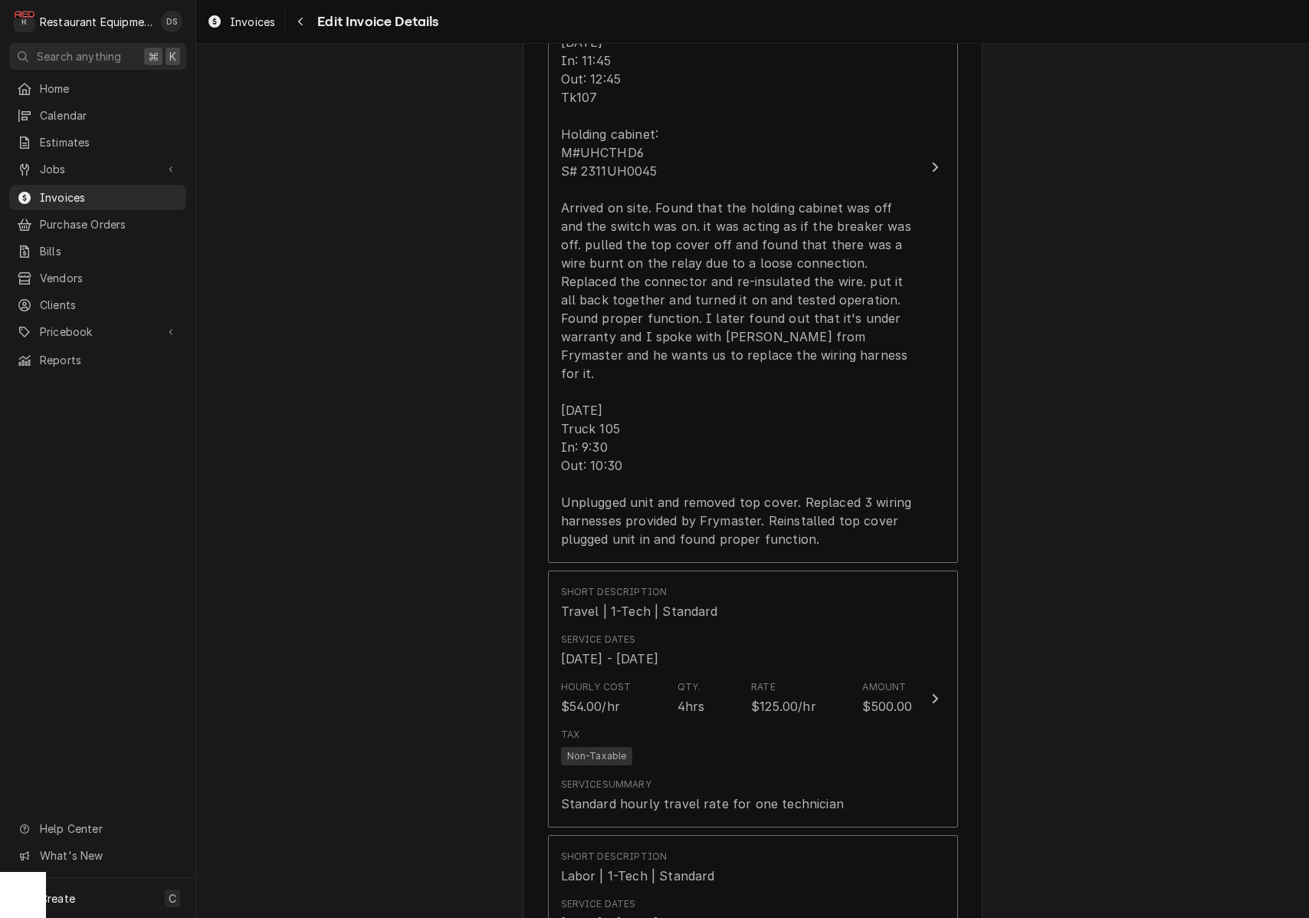
scroll to position [1198, 0]
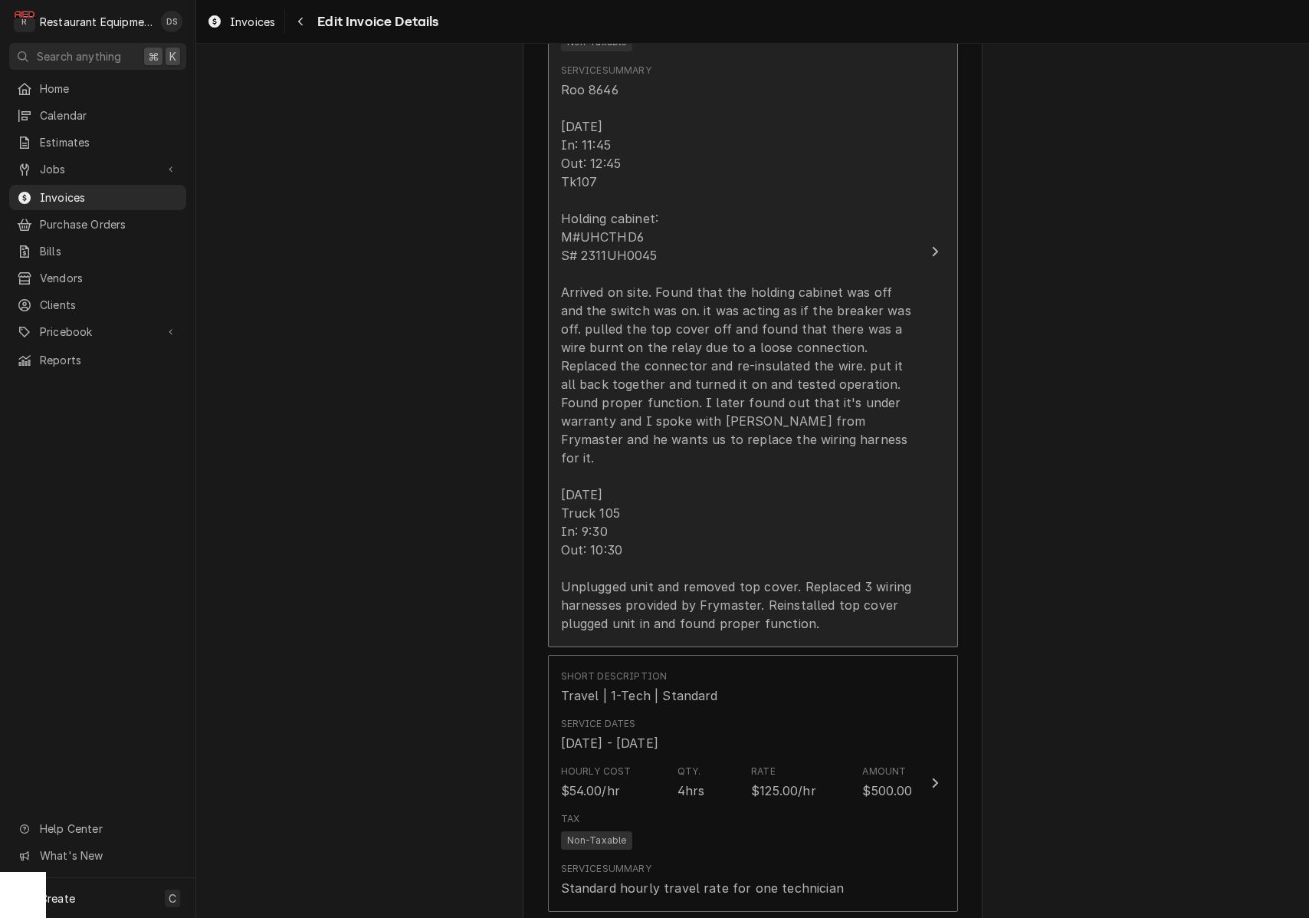
click at [749, 420] on div "Roo 8646 08/21/25 In: 11:45 Out: 12:45 Tk107 Holding cabinet: M#UHCTHD6 S# 2311…" at bounding box center [737, 356] width 352 height 552
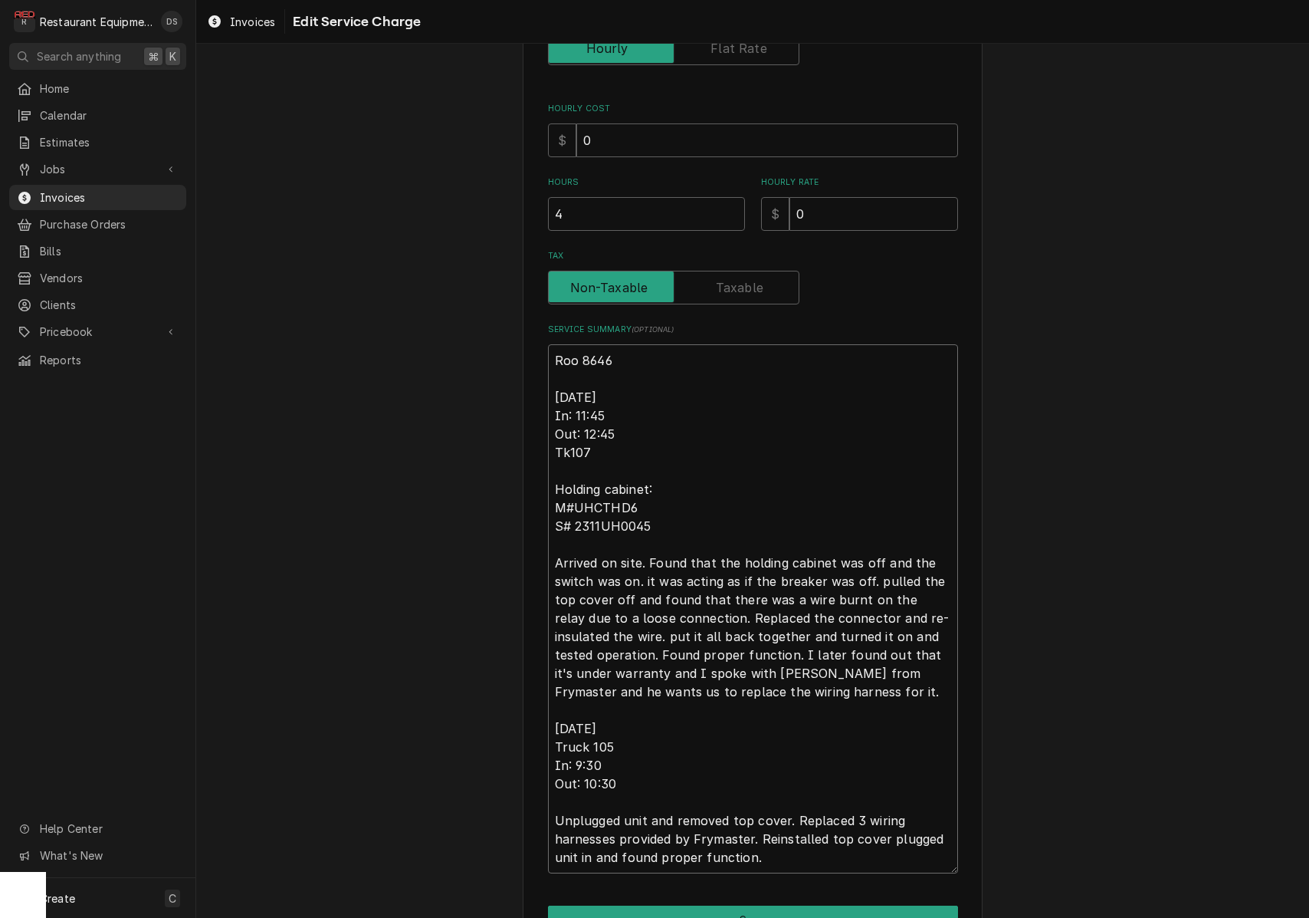
scroll to position [372, 0]
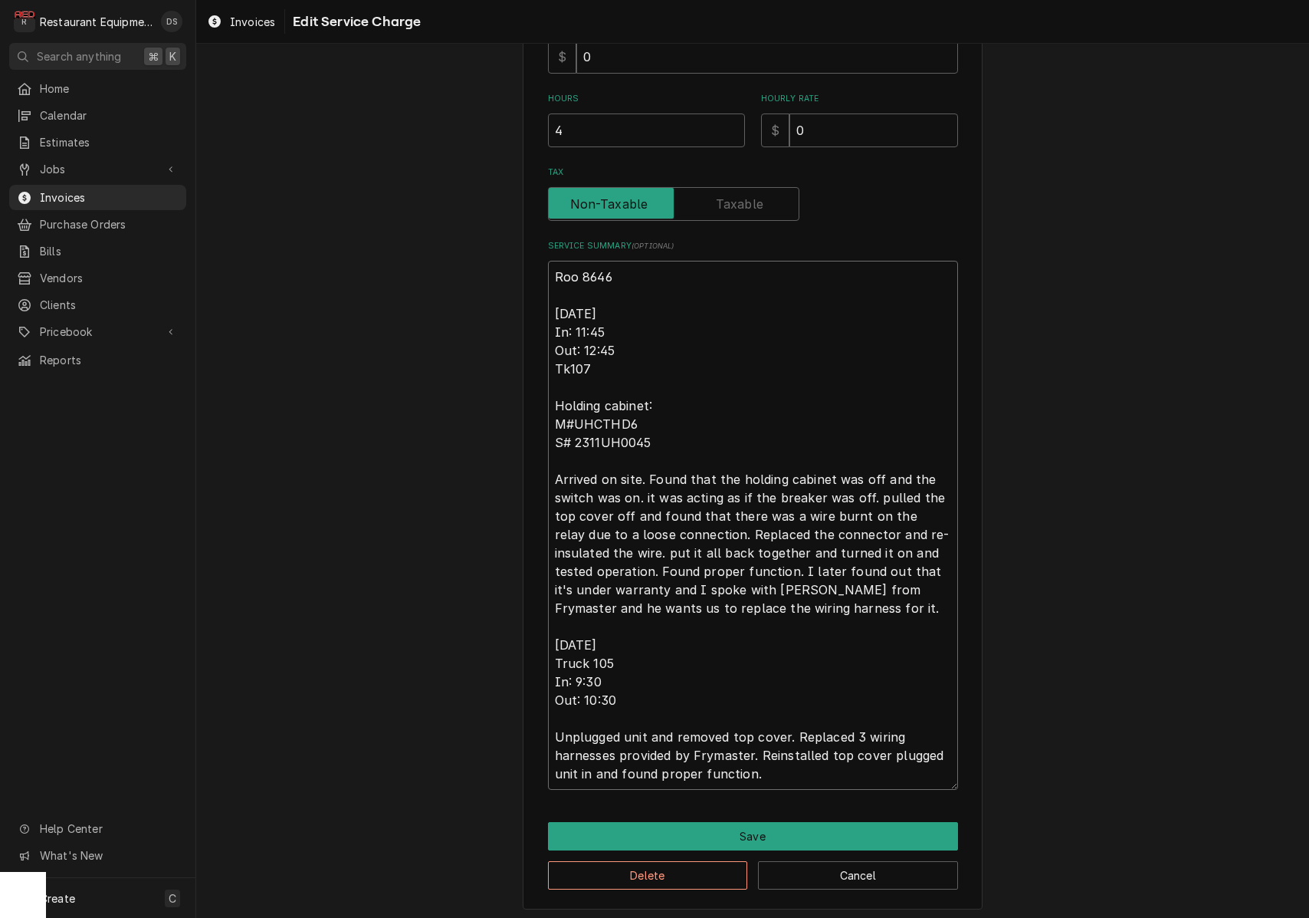
drag, startPoint x: 555, startPoint y: 549, endPoint x: 823, endPoint y: 770, distance: 347.9
click at [823, 773] on textarea "Roo 8646 08/21/25 In: 11:45 Out: 12:45 Tk107 Holding cabinet: M#UHCTHD6 S# 2311…" at bounding box center [753, 525] width 410 height 529
click at [764, 828] on button "Save" at bounding box center [753, 836] width 410 height 28
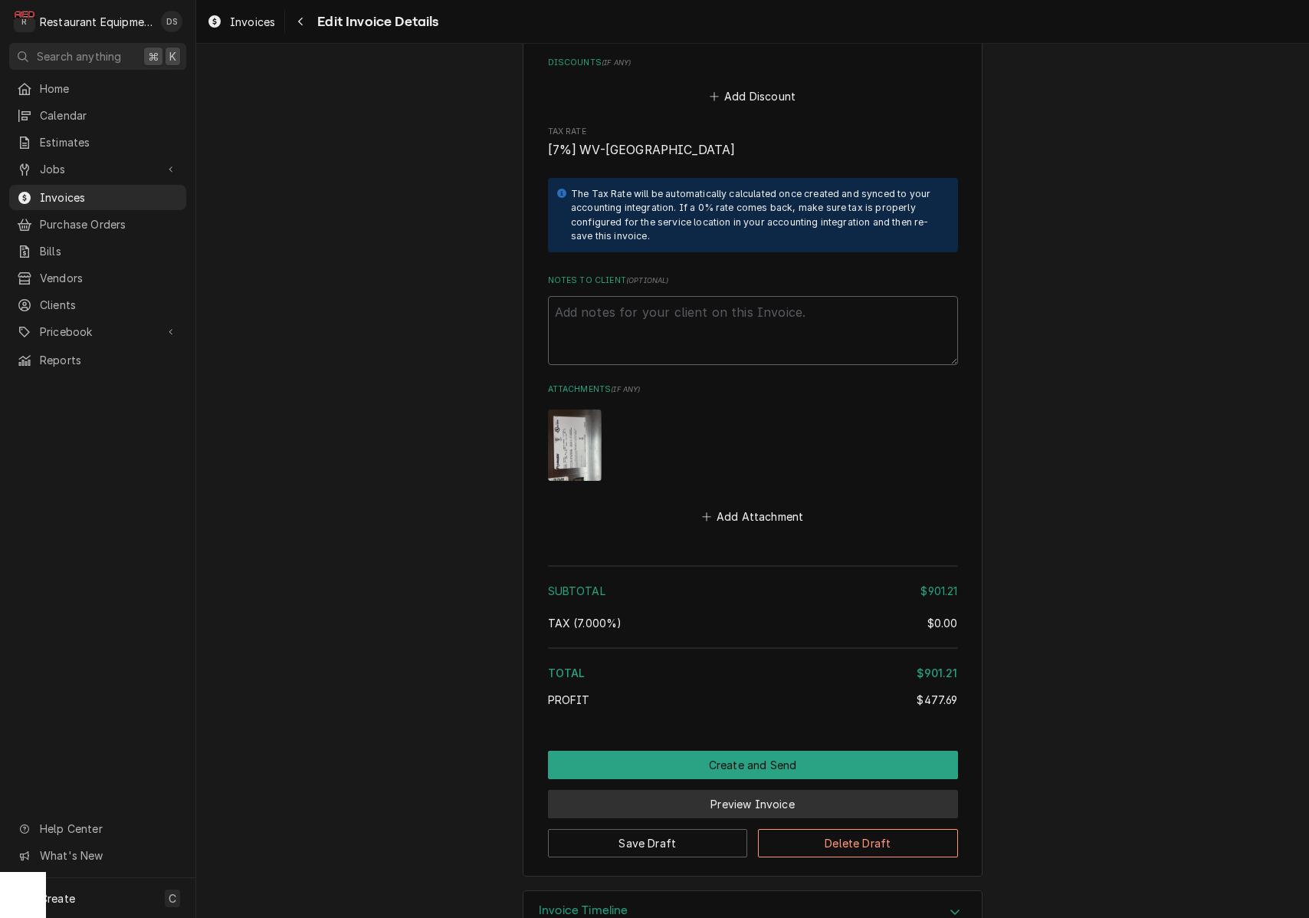
click at [752, 790] on button "Preview Invoice" at bounding box center [753, 804] width 410 height 28
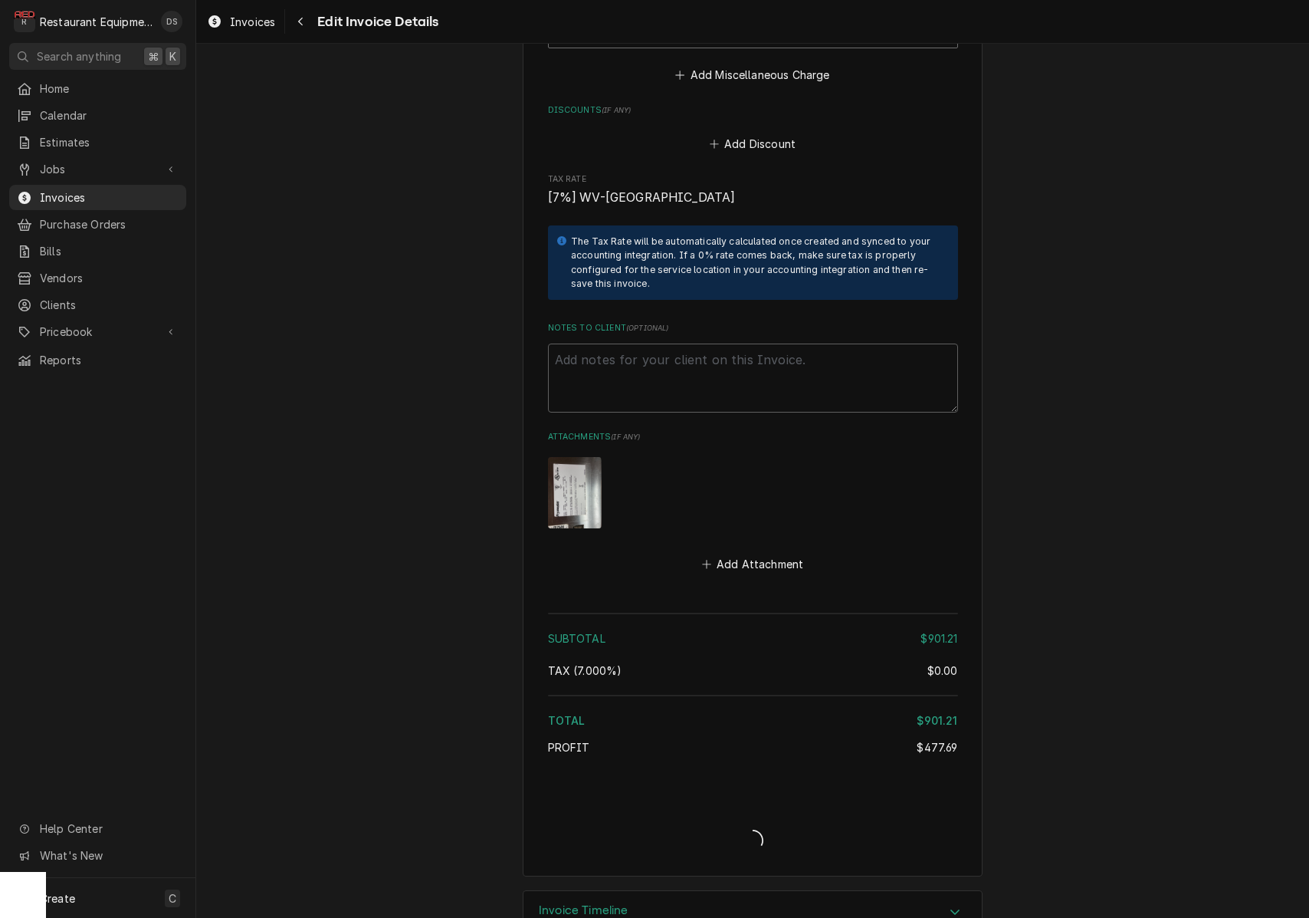
type textarea "x"
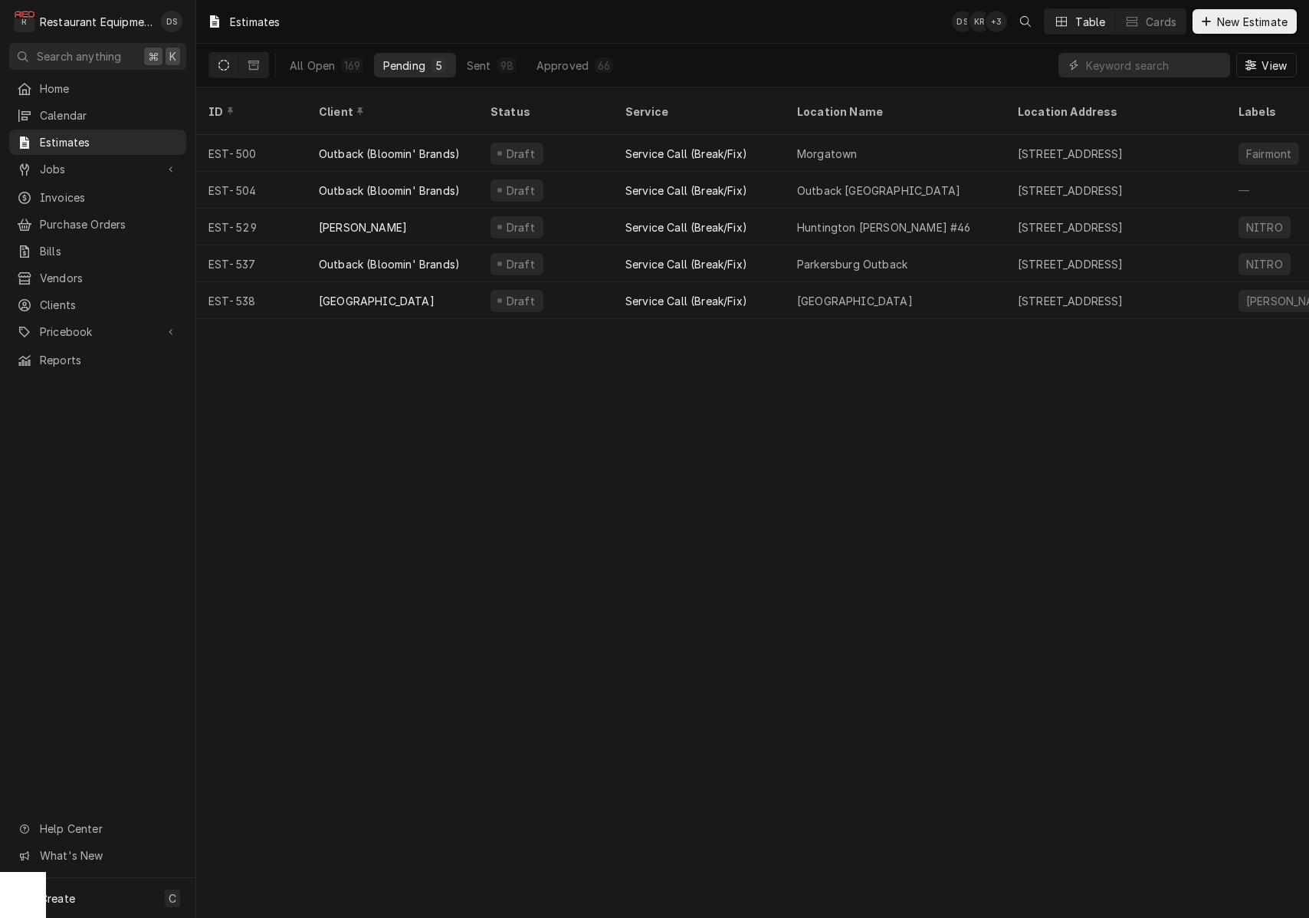
drag, startPoint x: 339, startPoint y: 71, endPoint x: 793, endPoint y: 57, distance: 454.8
click at [341, 71] on button "All Open 169" at bounding box center [327, 65] width 92 height 25
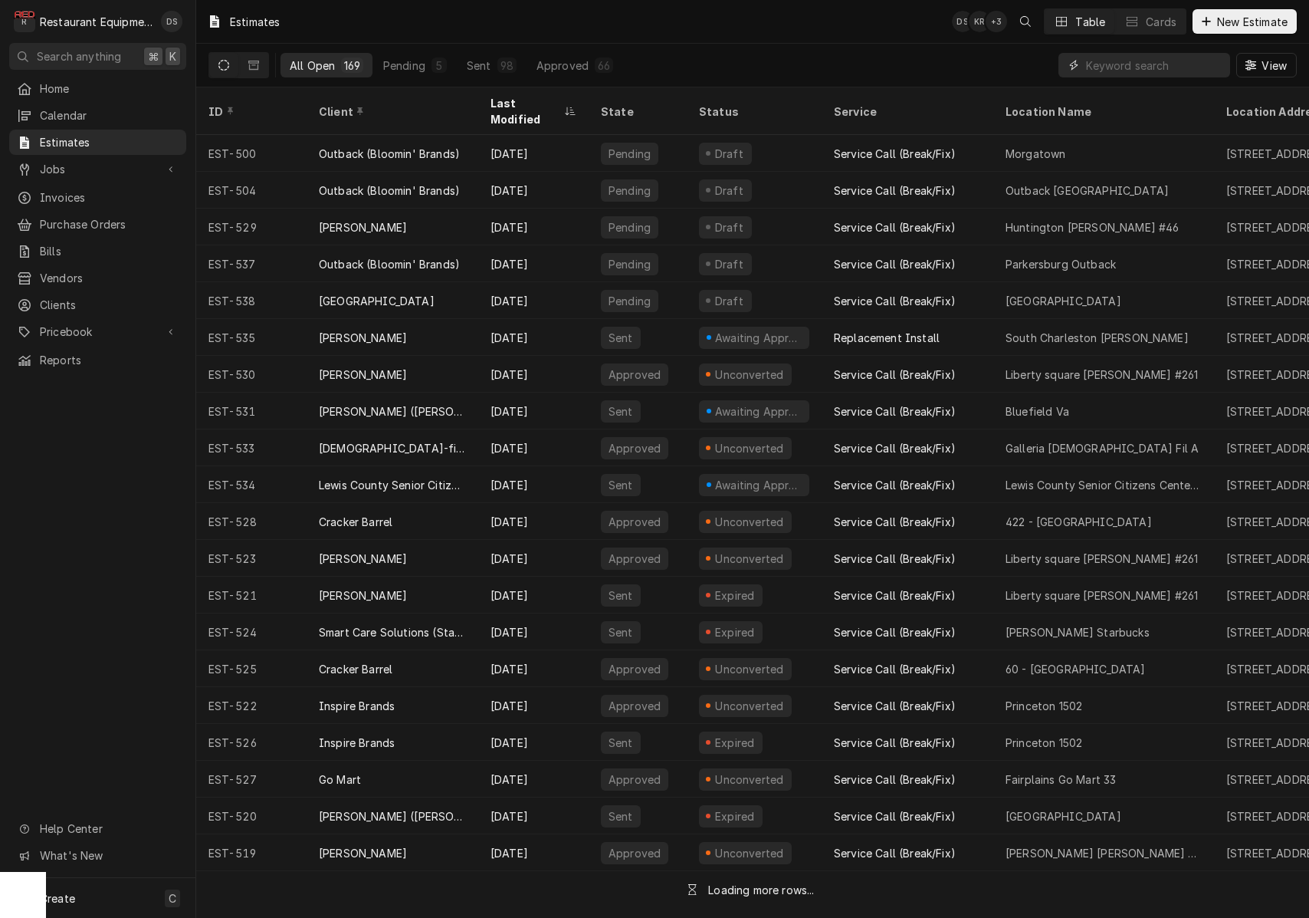
click at [1189, 64] on input "Dynamic Content Wrapper" at bounding box center [1154, 65] width 136 height 25
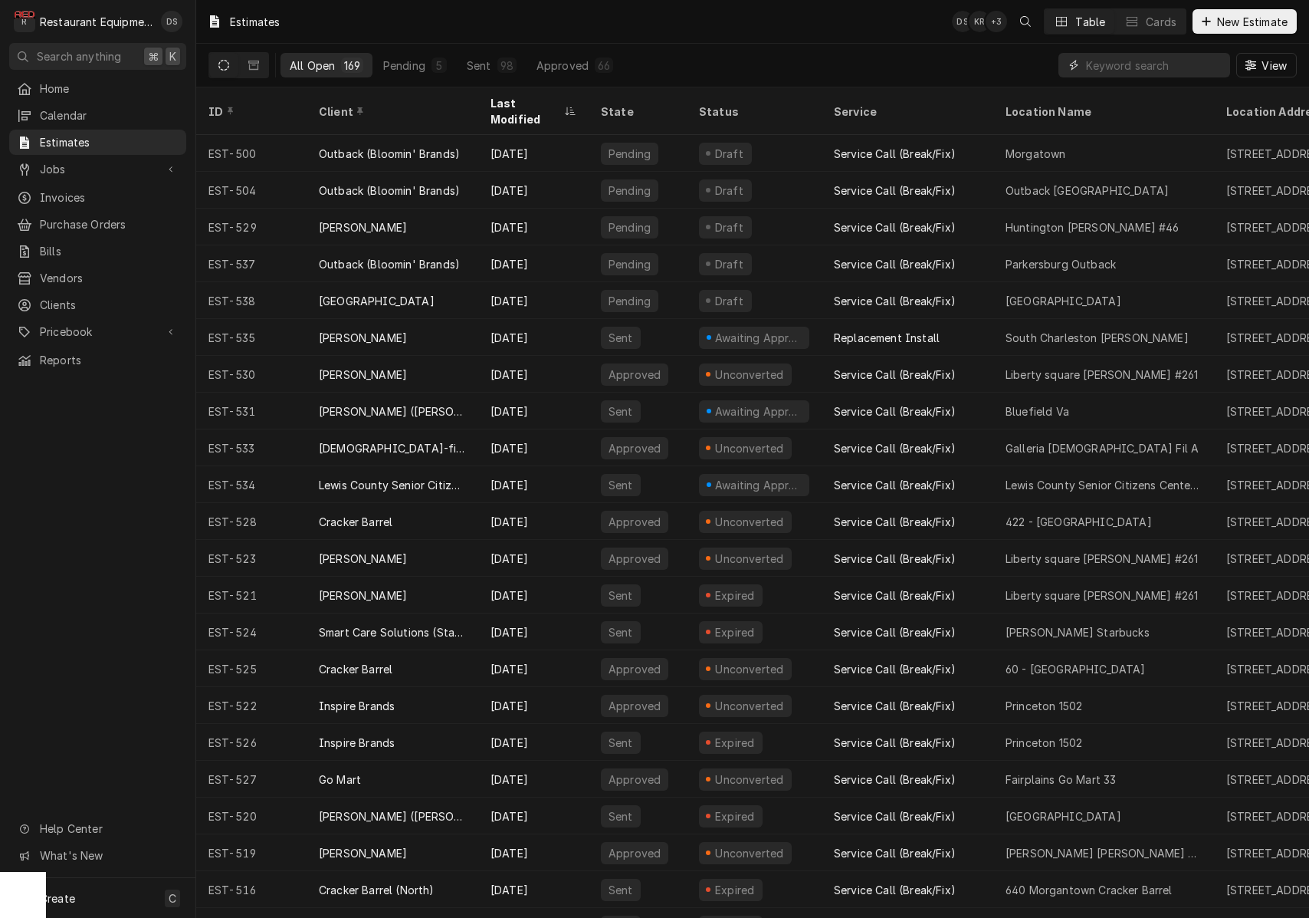
click at [1189, 64] on input "Dynamic Content Wrapper" at bounding box center [1154, 65] width 136 height 25
type input "530"
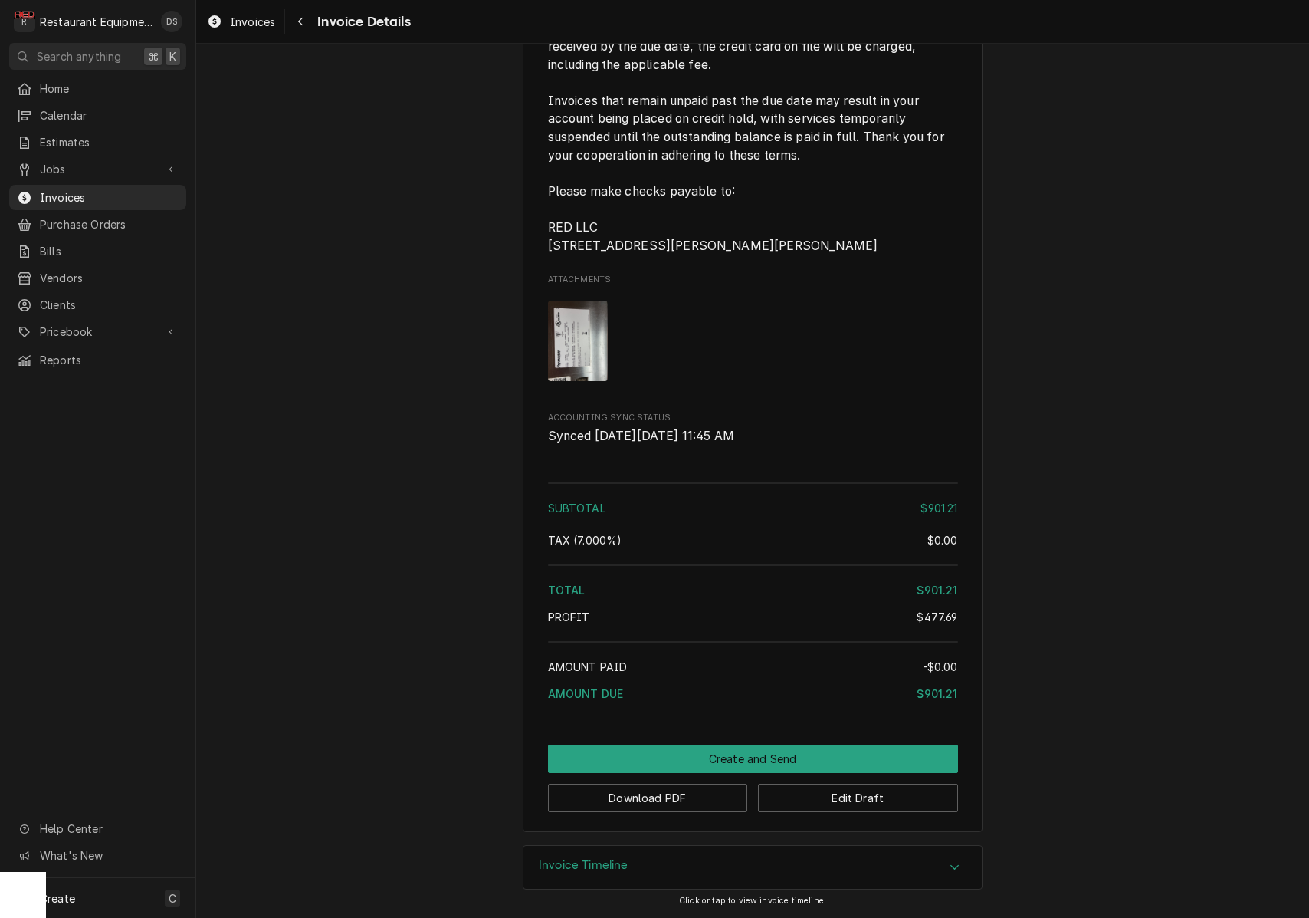
scroll to position [2819, 0]
click at [824, 798] on button "Edit Draft" at bounding box center [858, 797] width 200 height 28
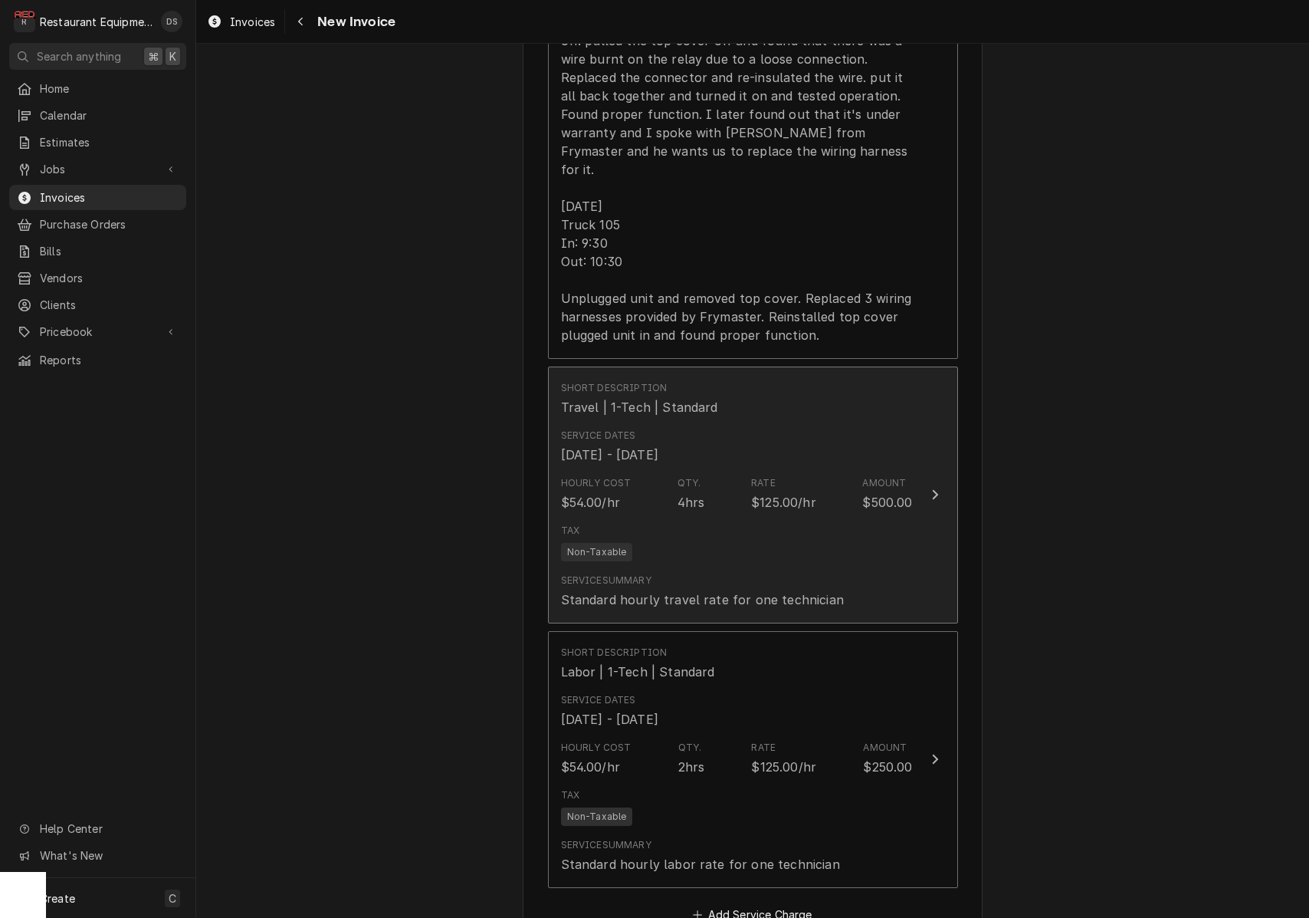
scroll to position [1492, 0]
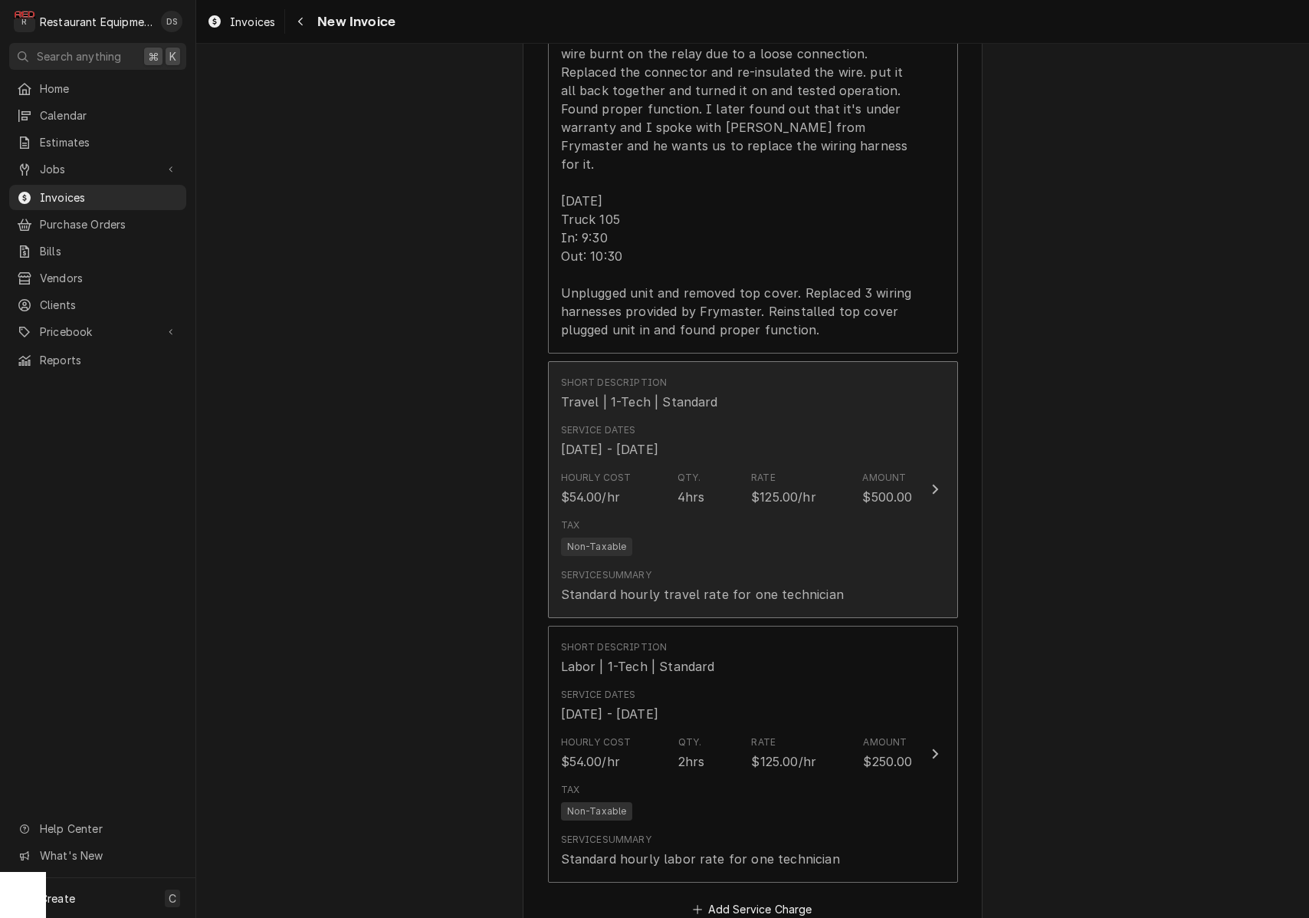
click at [747, 568] on div "Service Summary Standard hourly travel rate for one technician" at bounding box center [702, 585] width 283 height 35
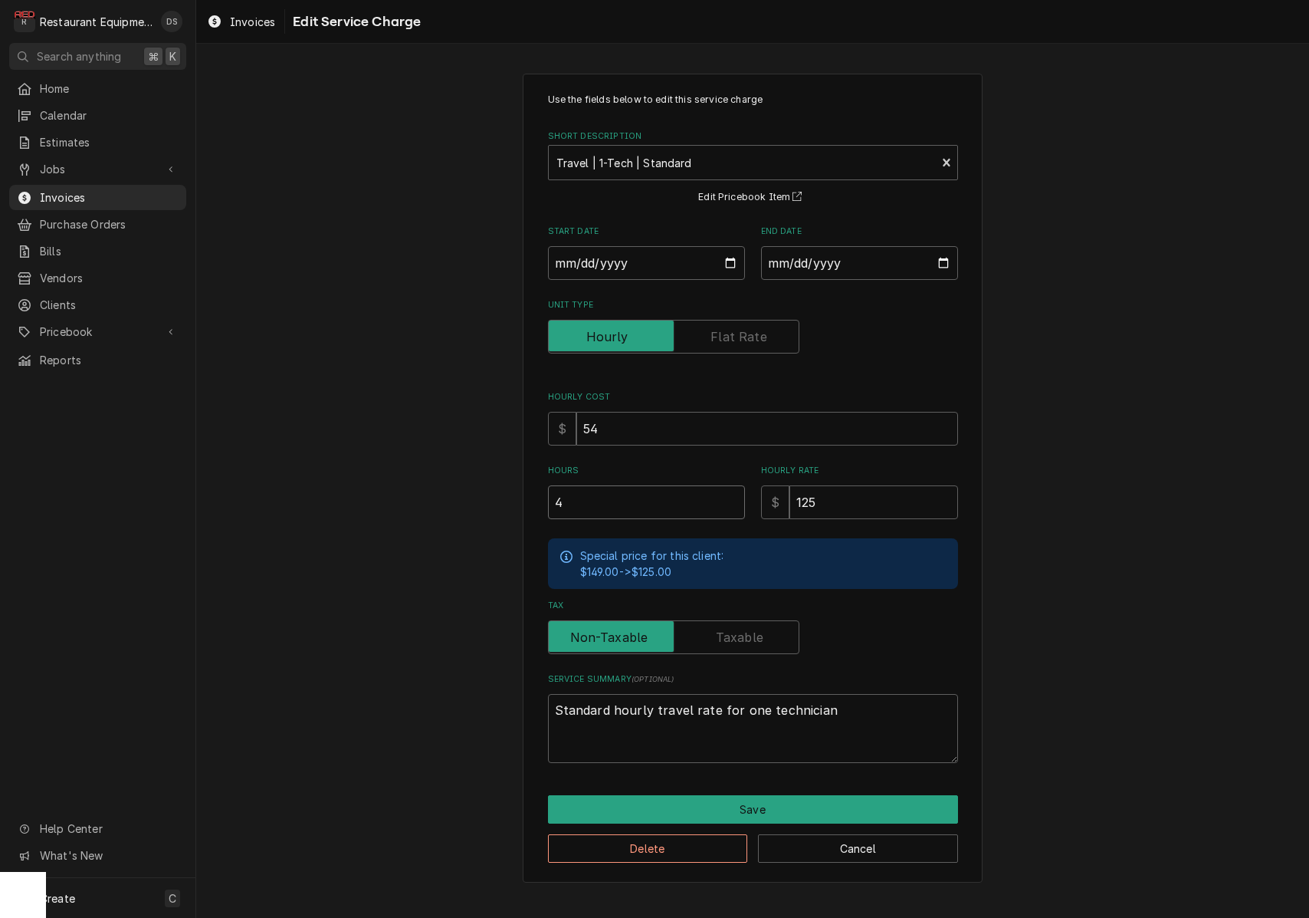
drag, startPoint x: 591, startPoint y: 506, endPoint x: 508, endPoint y: 504, distance: 82.8
click at [511, 504] on div "Use the fields below to edit this service charge Short Description Travel | 1-T…" at bounding box center [752, 478] width 1113 height 836
type textarea "x"
type input "2"
click at [816, 803] on button "Save" at bounding box center [753, 809] width 410 height 28
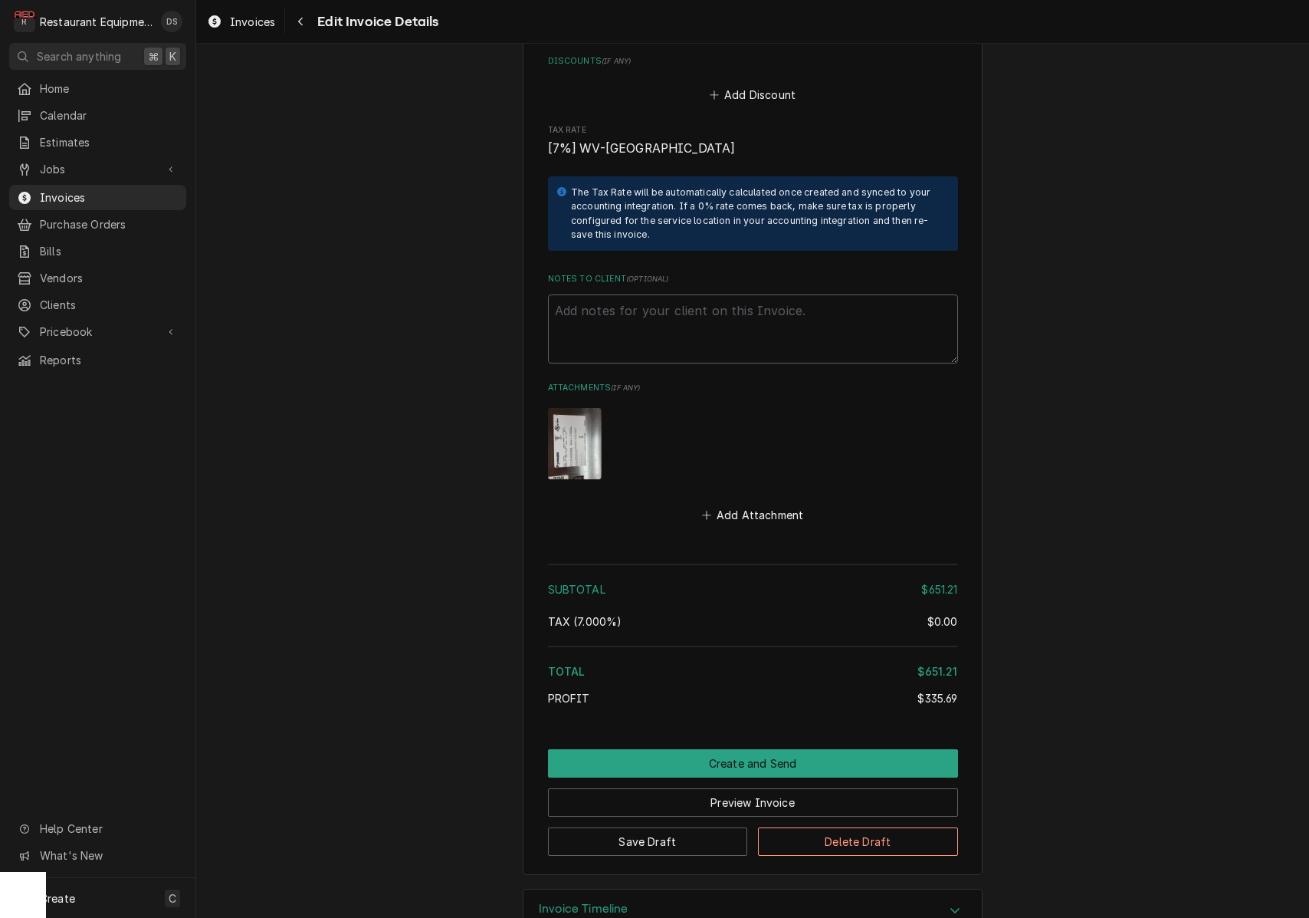
scroll to position [3162, 0]
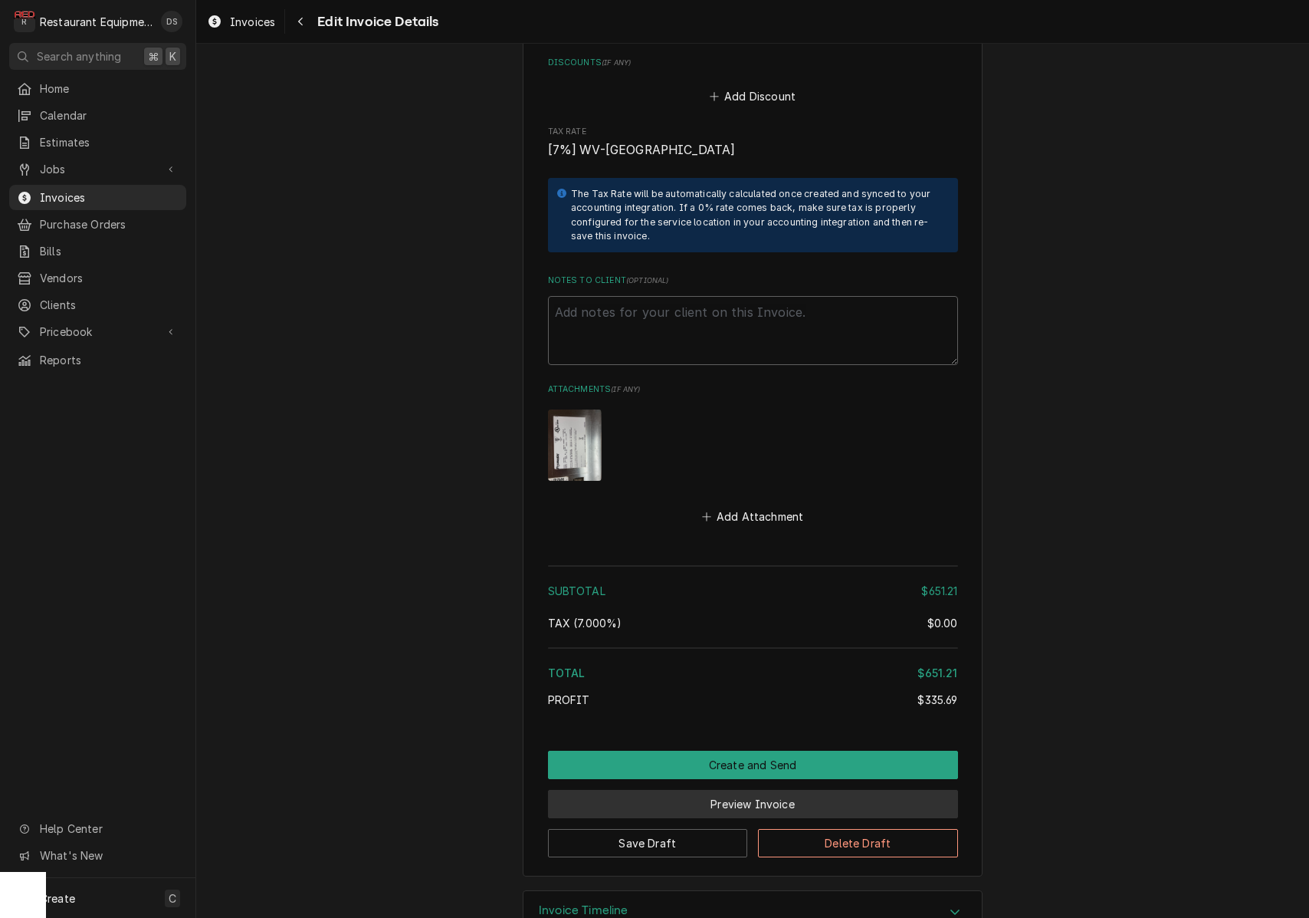
click at [709, 790] on button "Preview Invoice" at bounding box center [753, 804] width 410 height 28
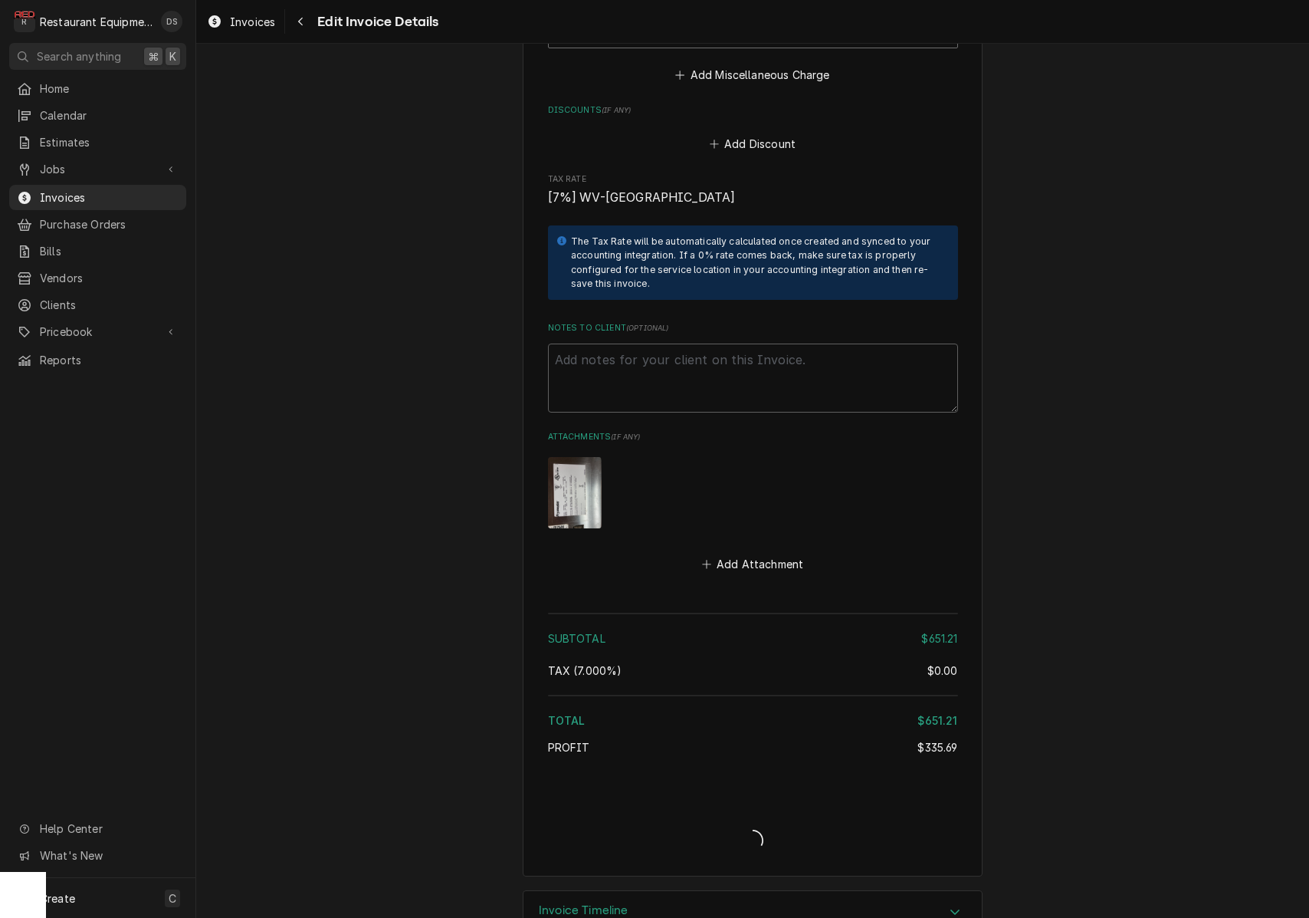
type textarea "x"
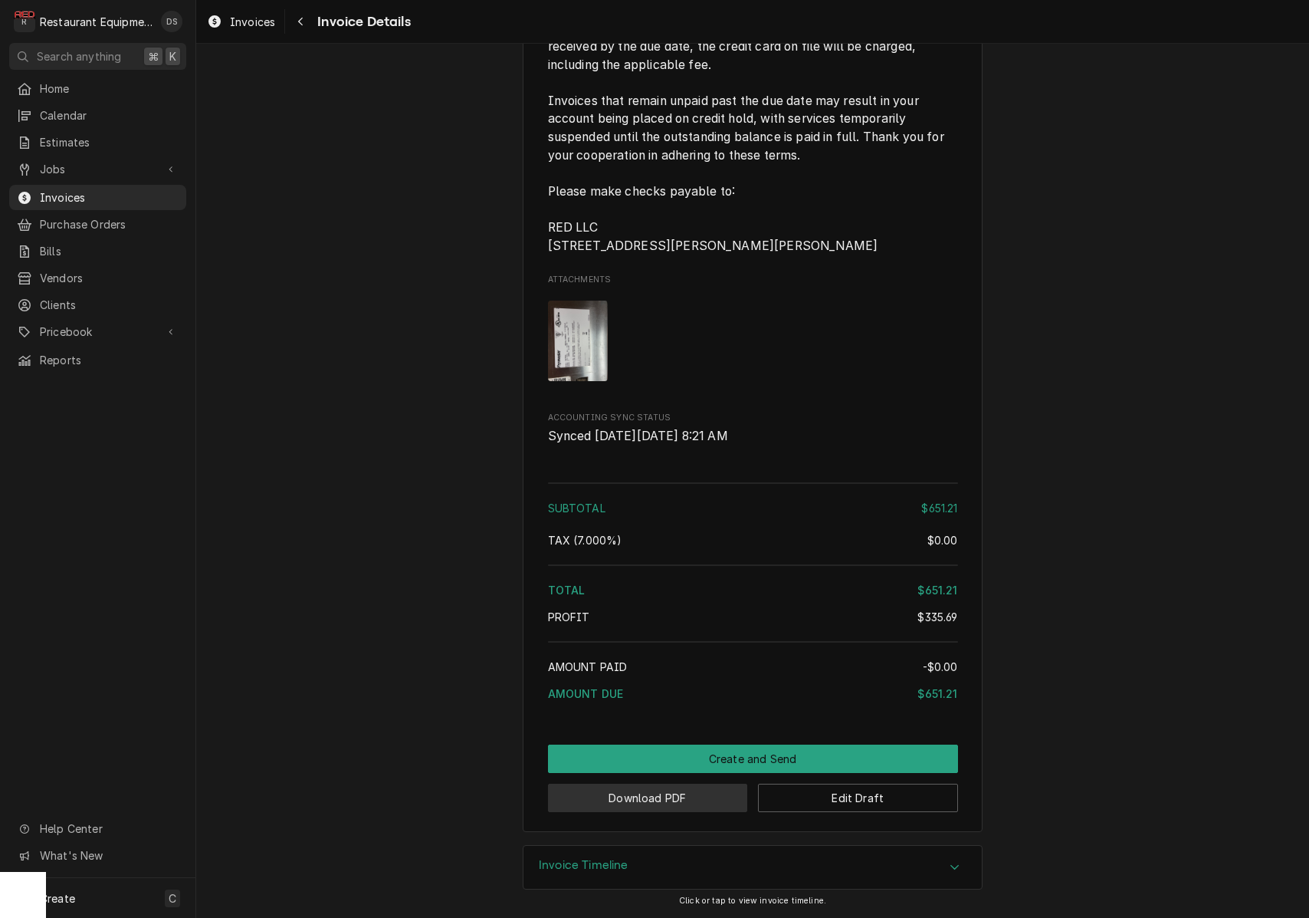
click at [642, 802] on button "Download PDF" at bounding box center [648, 797] width 200 height 28
click at [820, 799] on button "Edit Draft" at bounding box center [858, 797] width 200 height 28
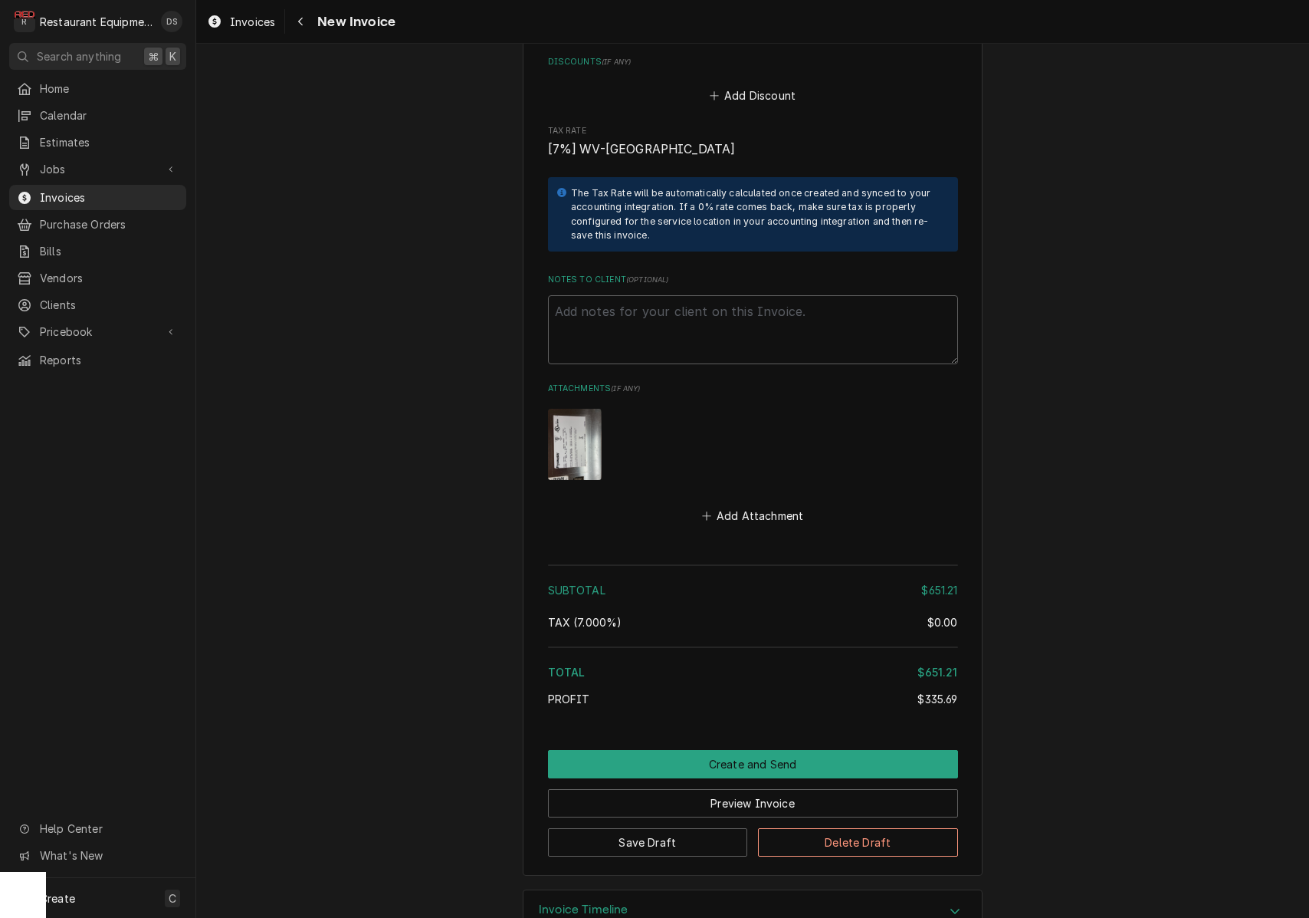
scroll to position [3162, 0]
click at [606, 296] on textarea "Notes to Client ( optional )" at bounding box center [753, 330] width 410 height 69
paste textarea "KC-1023887"
type textarea "x"
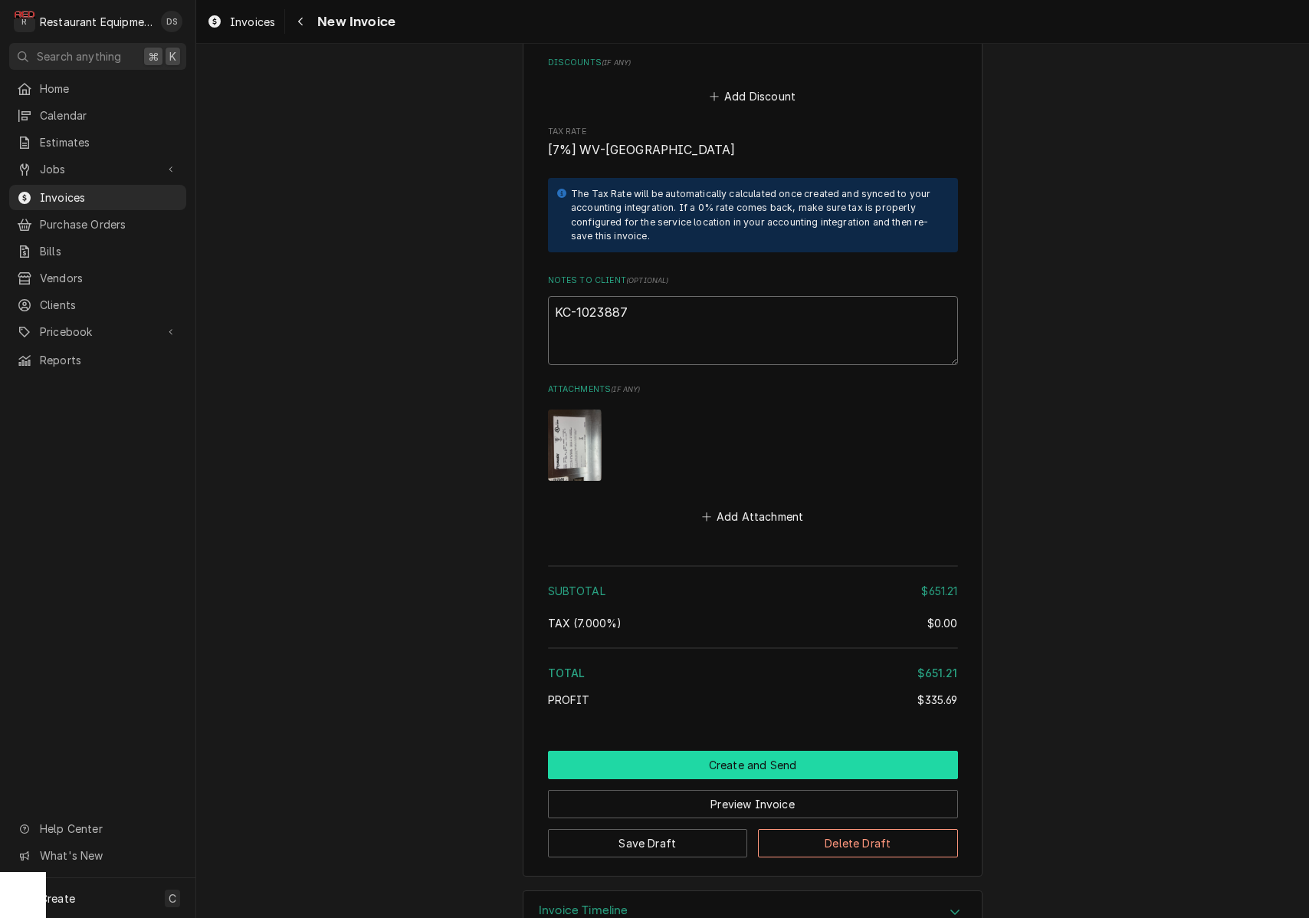
type textarea "KC-1023887"
click at [765, 750] on button "Create and Send" at bounding box center [753, 764] width 410 height 28
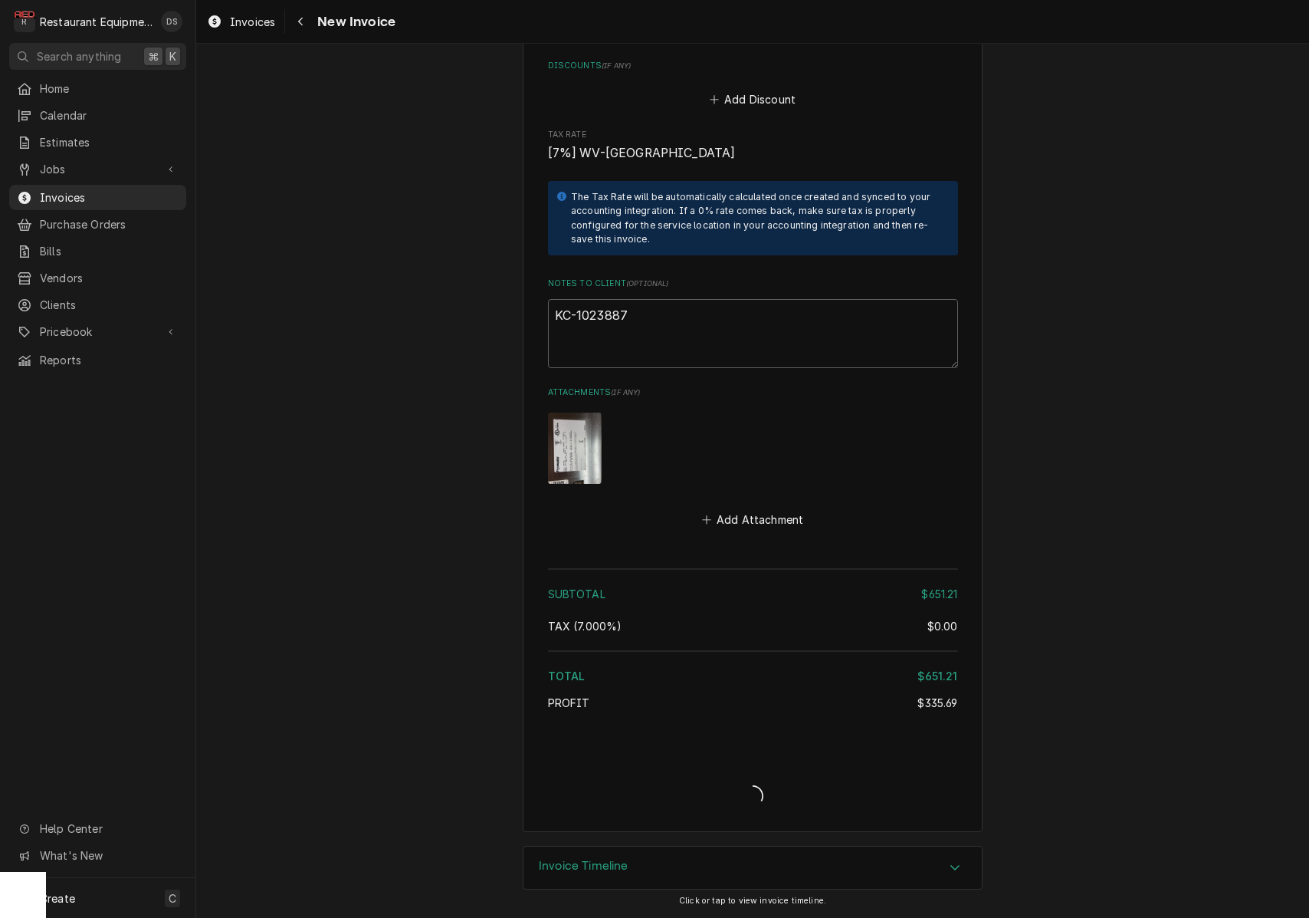
scroll to position [3115, 0]
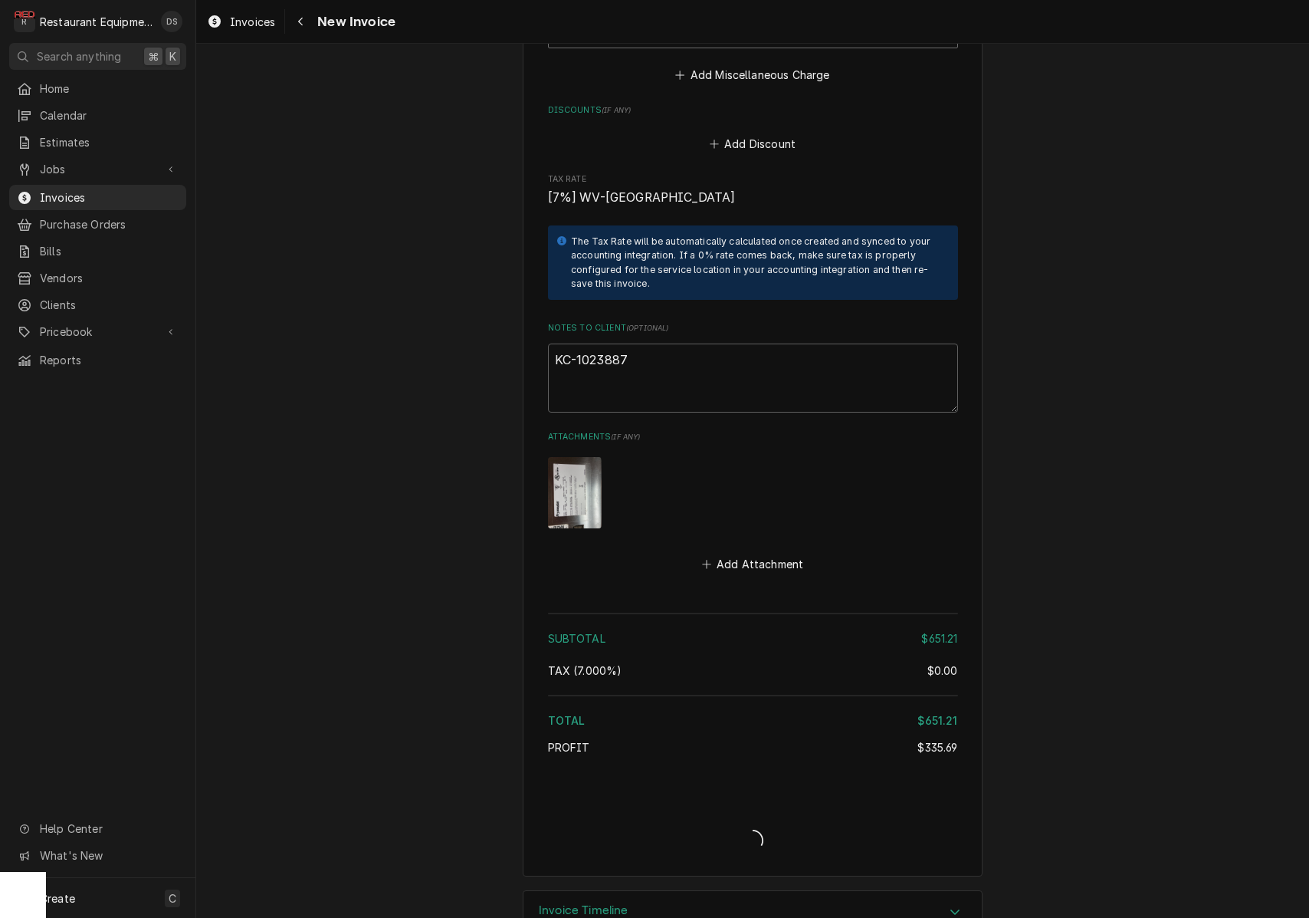
type textarea "x"
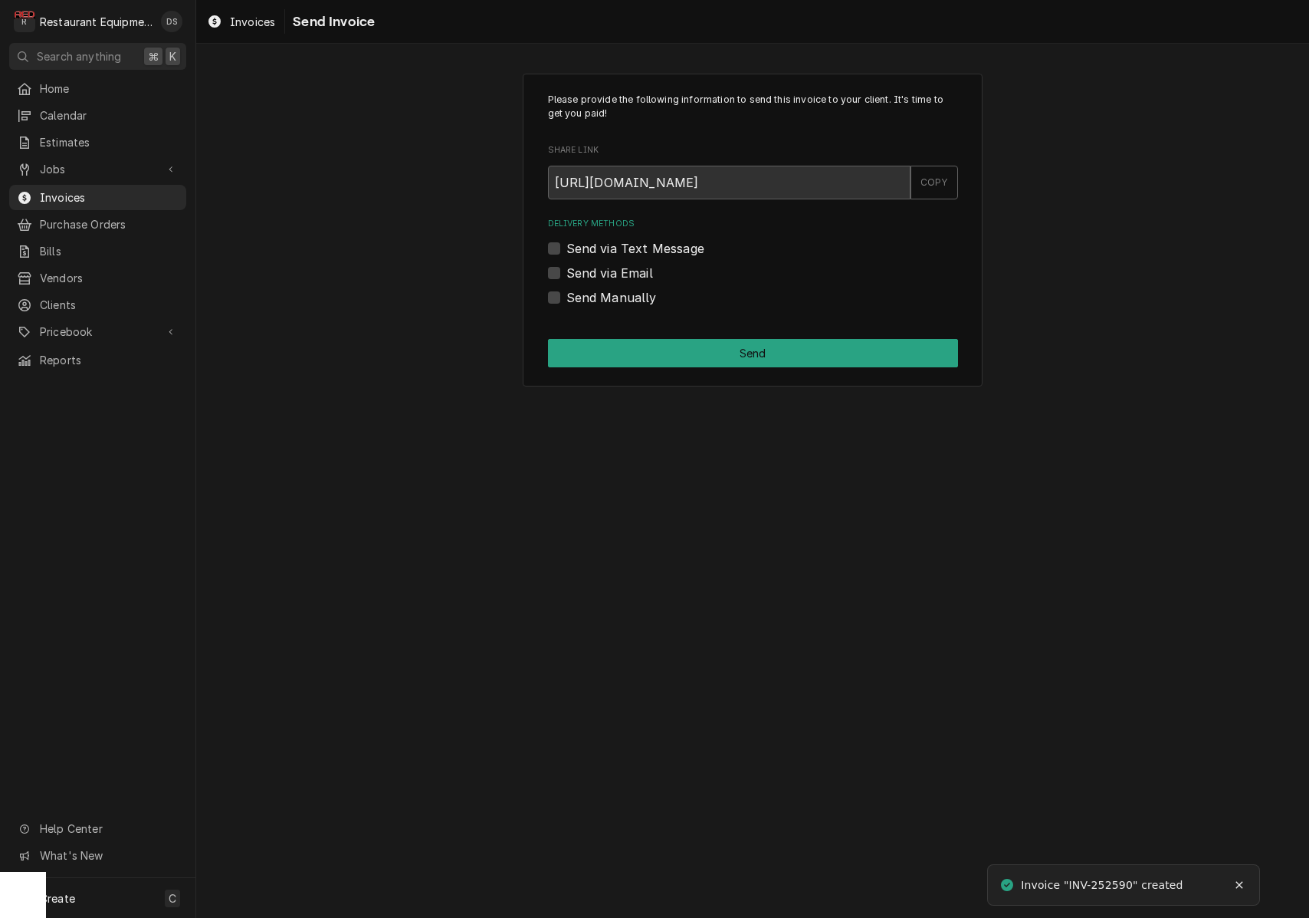
click at [567, 299] on label "Send Manually" at bounding box center [612, 297] width 90 height 18
click at [567, 299] on input "Send Manually" at bounding box center [772, 305] width 410 height 34
checkbox input "true"
click at [668, 345] on button "Send" at bounding box center [753, 353] width 410 height 28
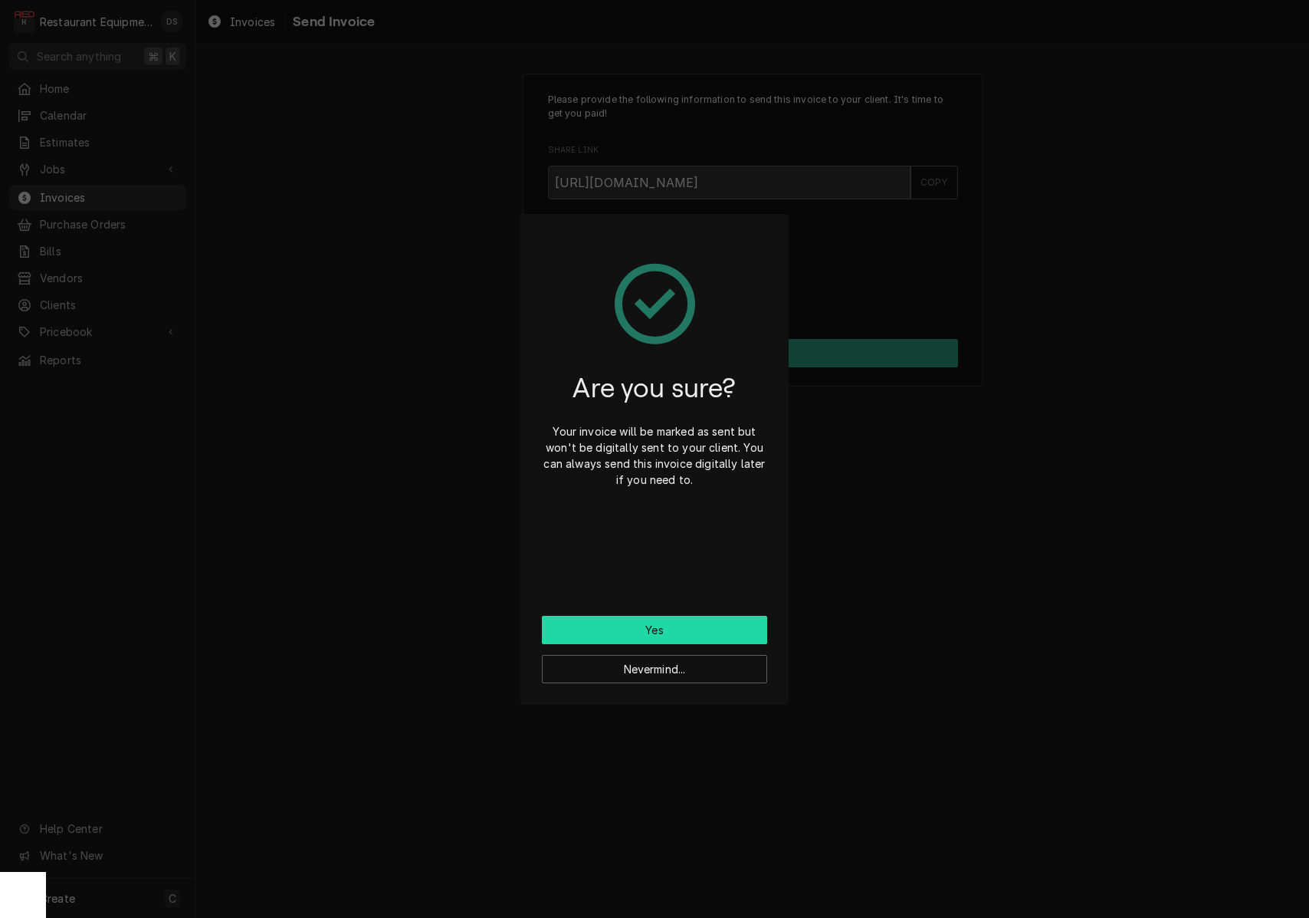
click at [691, 630] on button "Yes" at bounding box center [654, 630] width 225 height 28
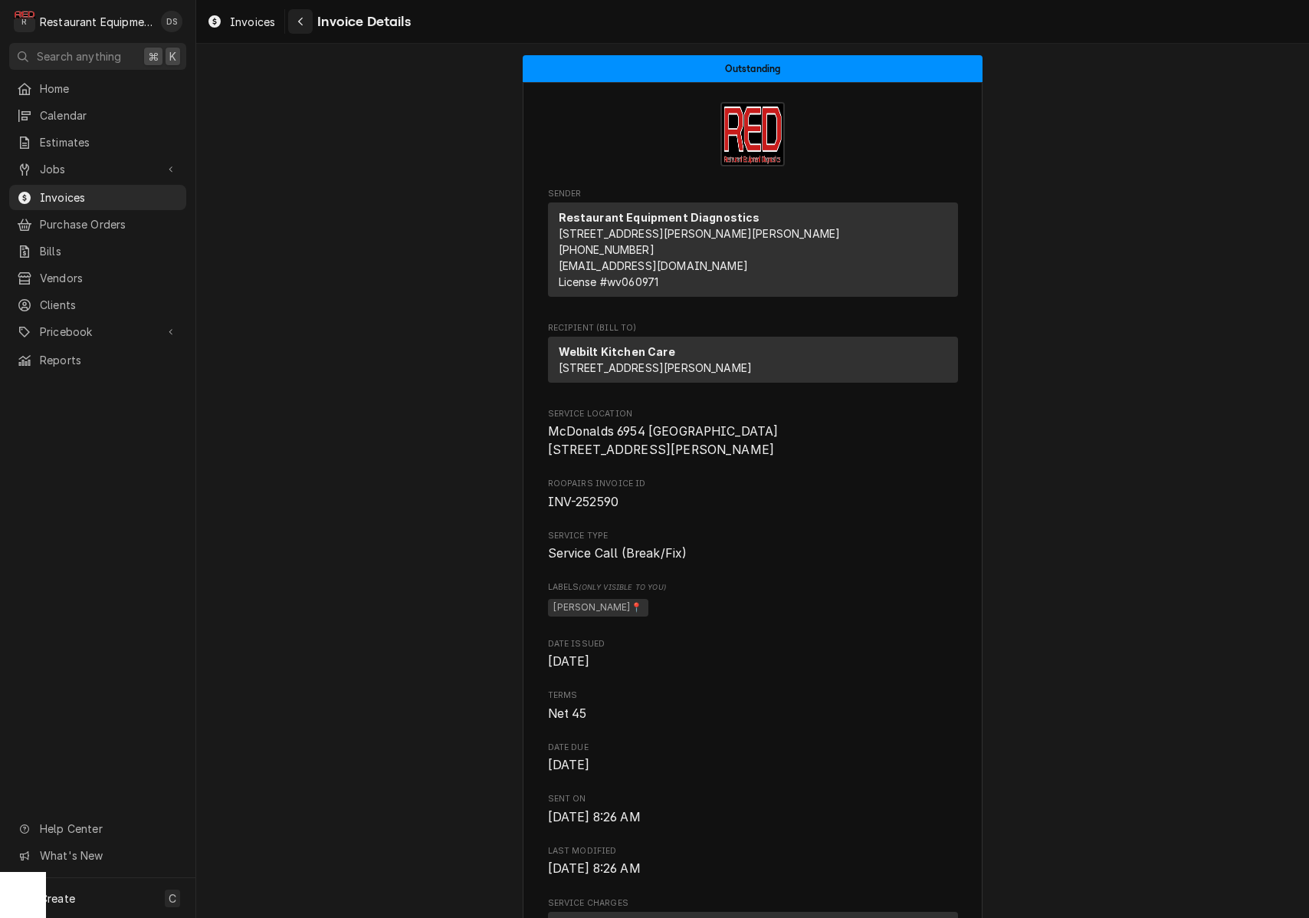
click at [306, 24] on div "Navigate back" at bounding box center [300, 21] width 15 height 15
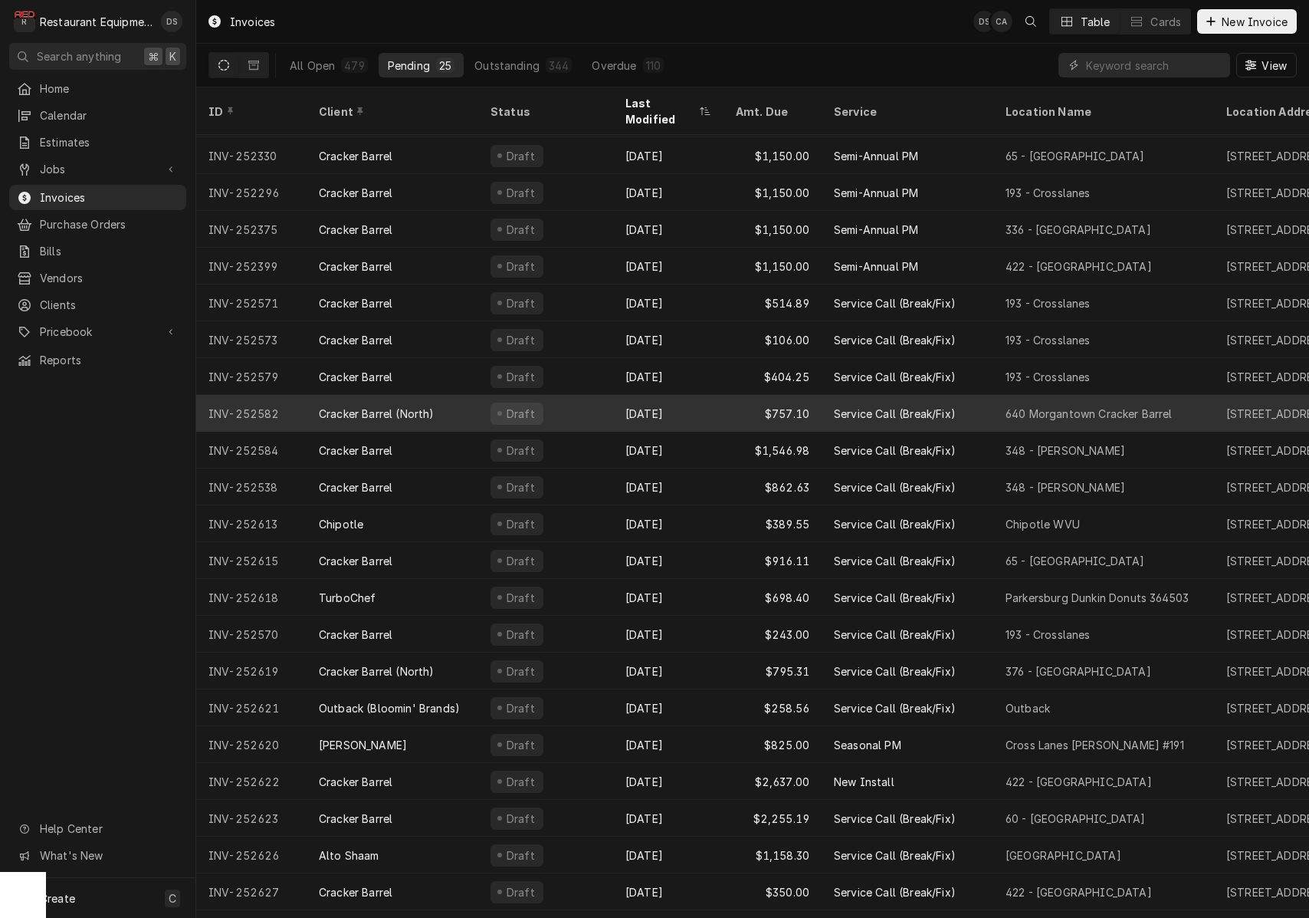
scroll to position [72, 0]
click at [596, 400] on div "Draft" at bounding box center [545, 412] width 135 height 37
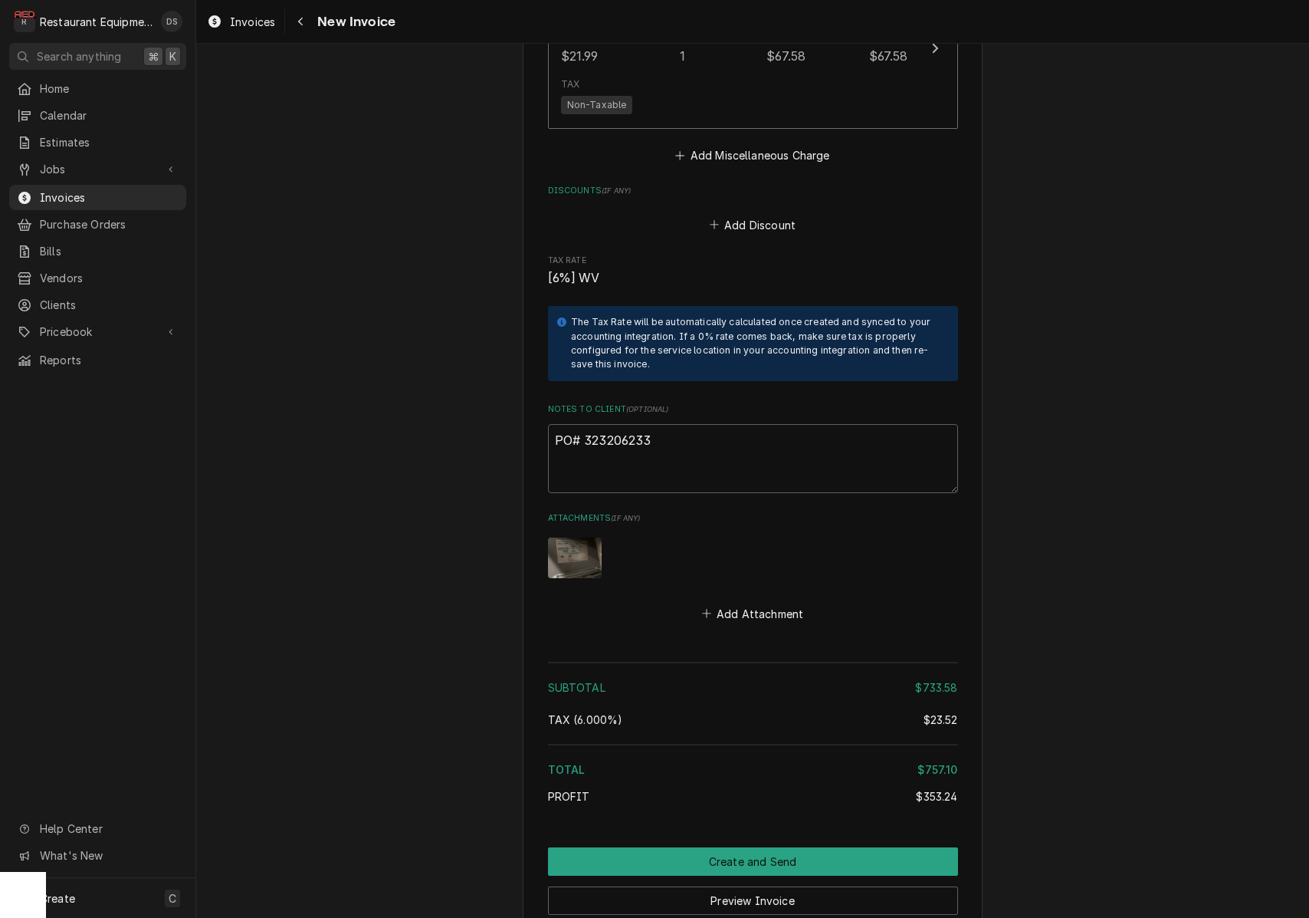
scroll to position [3889, 0]
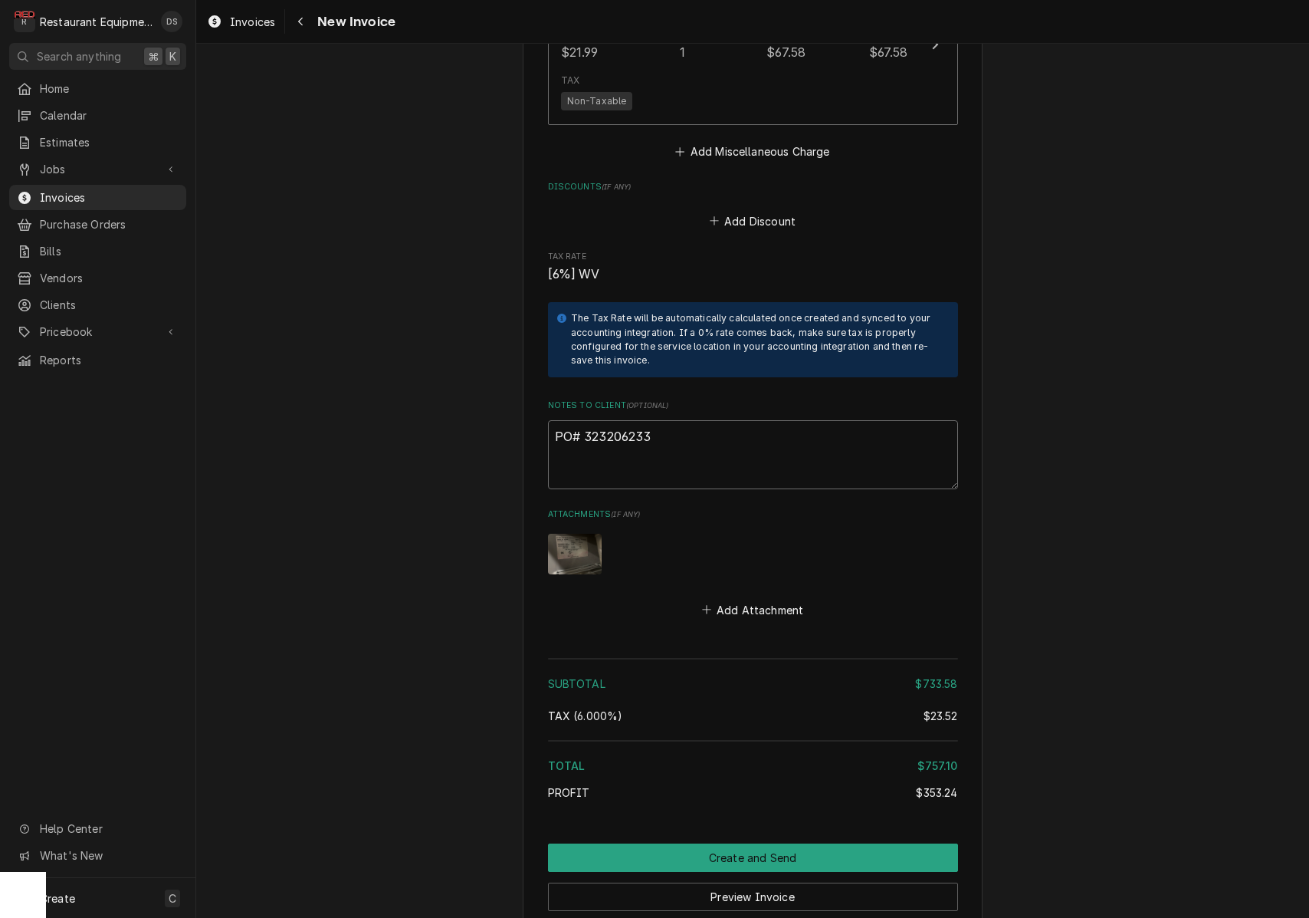
drag, startPoint x: 658, startPoint y: 394, endPoint x: 585, endPoint y: 392, distance: 72.9
click at [585, 420] on textarea "PO# 323206233" at bounding box center [753, 454] width 410 height 69
click at [695, 917] on button "Save Draft" at bounding box center [648, 935] width 200 height 28
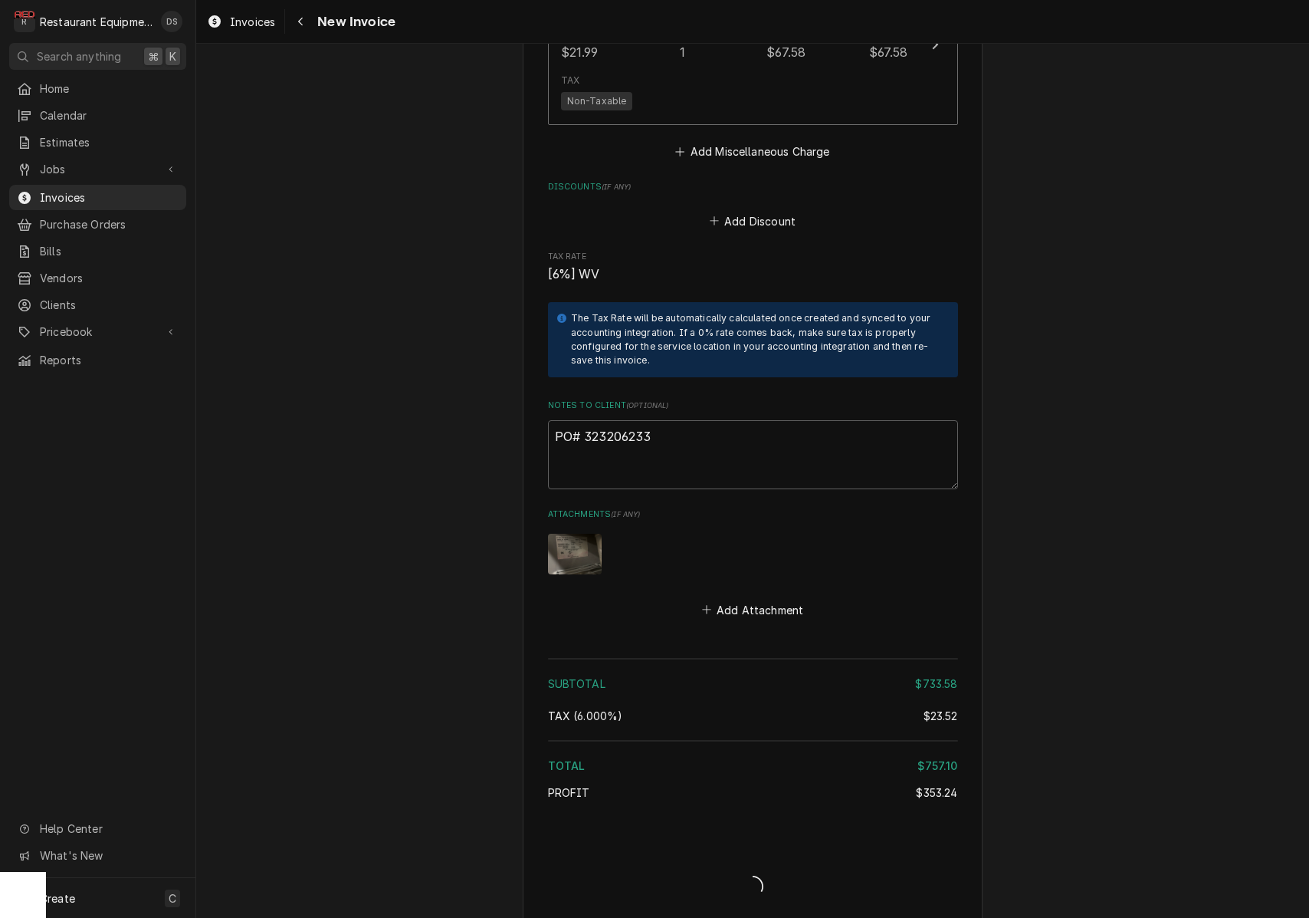
type textarea "x"
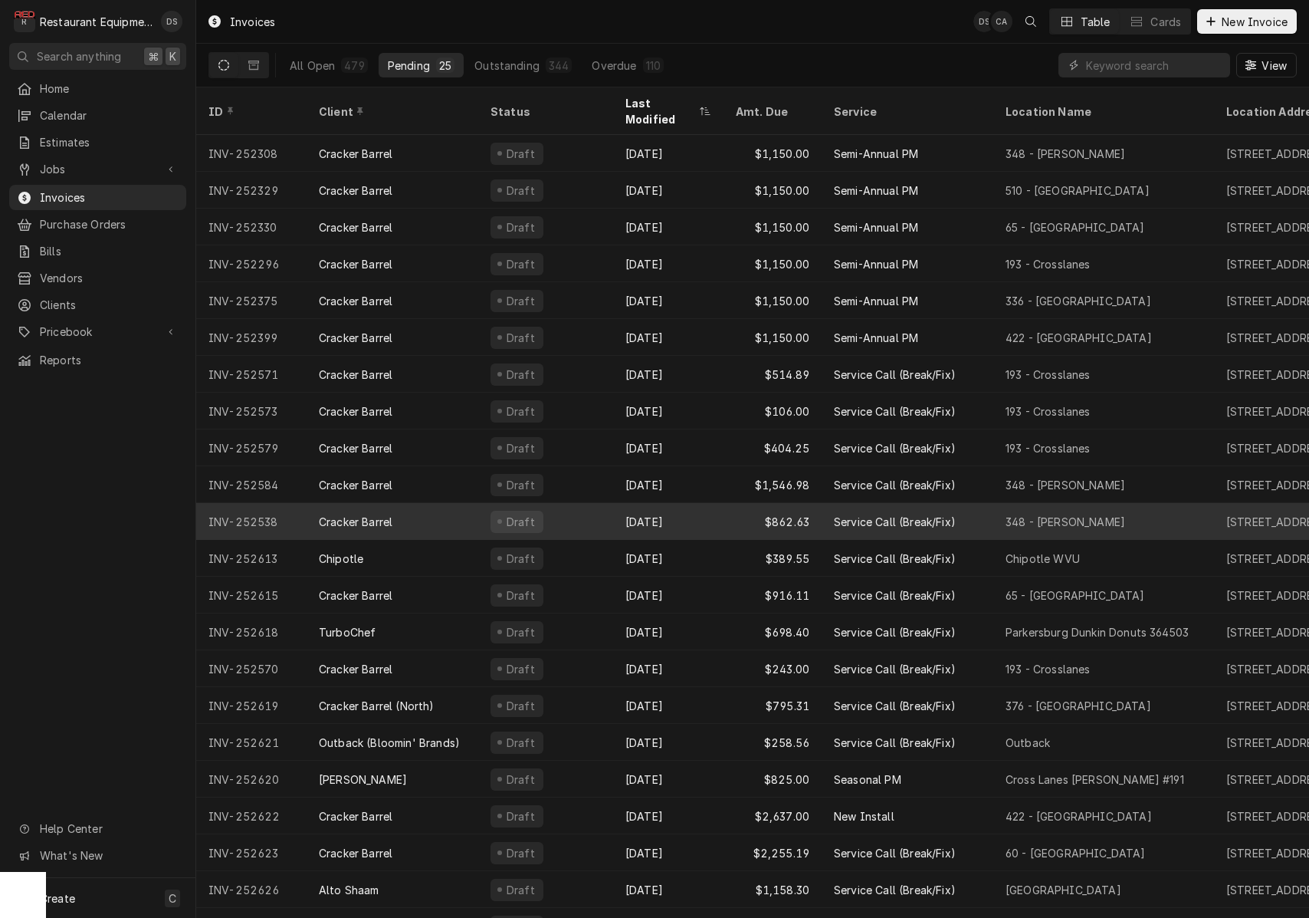
click at [706, 503] on div "Aug 26" at bounding box center [668, 521] width 110 height 37
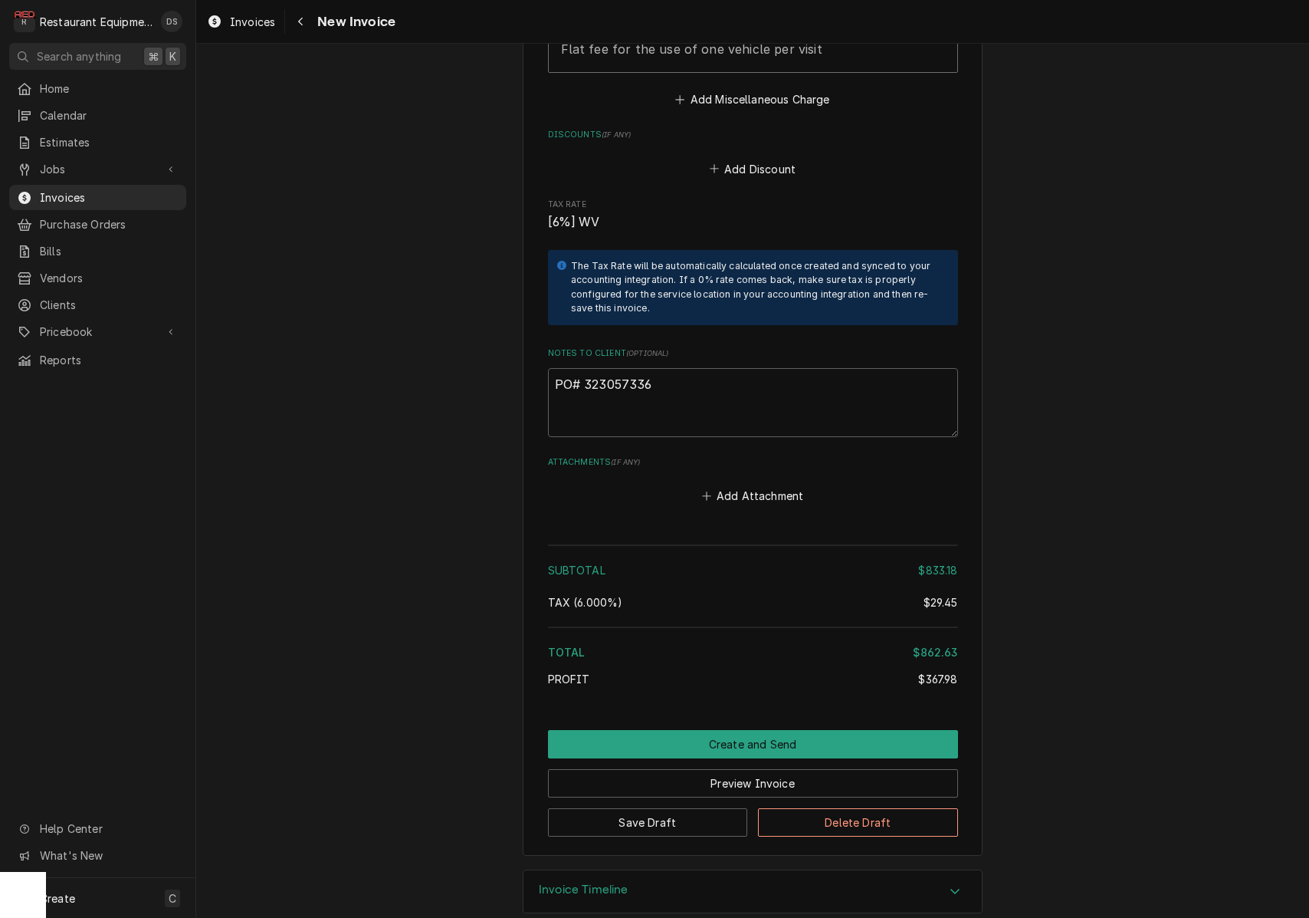
scroll to position [3093, 0]
drag, startPoint x: 657, startPoint y: 364, endPoint x: 593, endPoint y: 364, distance: 64.4
click at [585, 369] on textarea "PO# 323057336" at bounding box center [753, 403] width 410 height 69
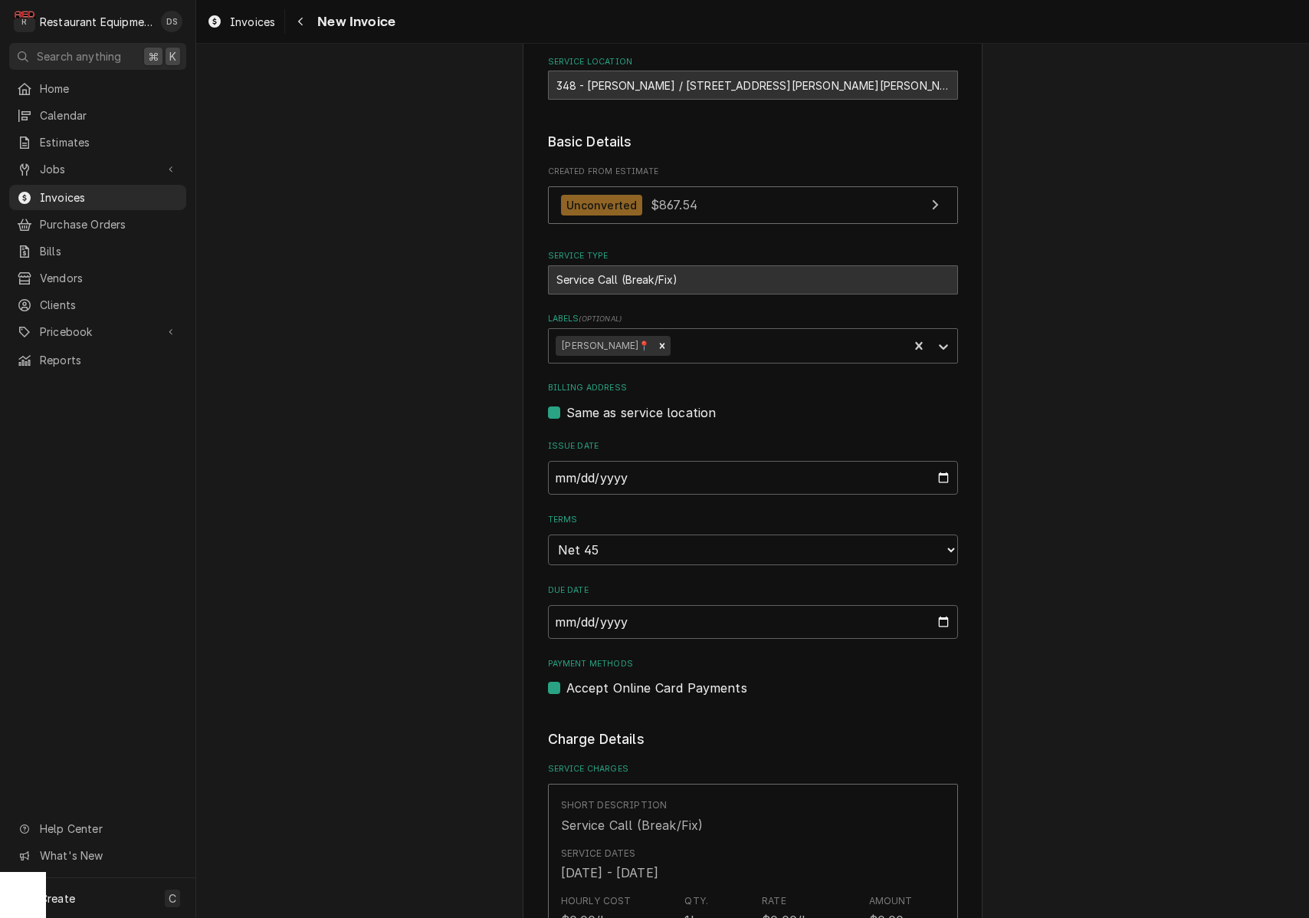
scroll to position [250, 0]
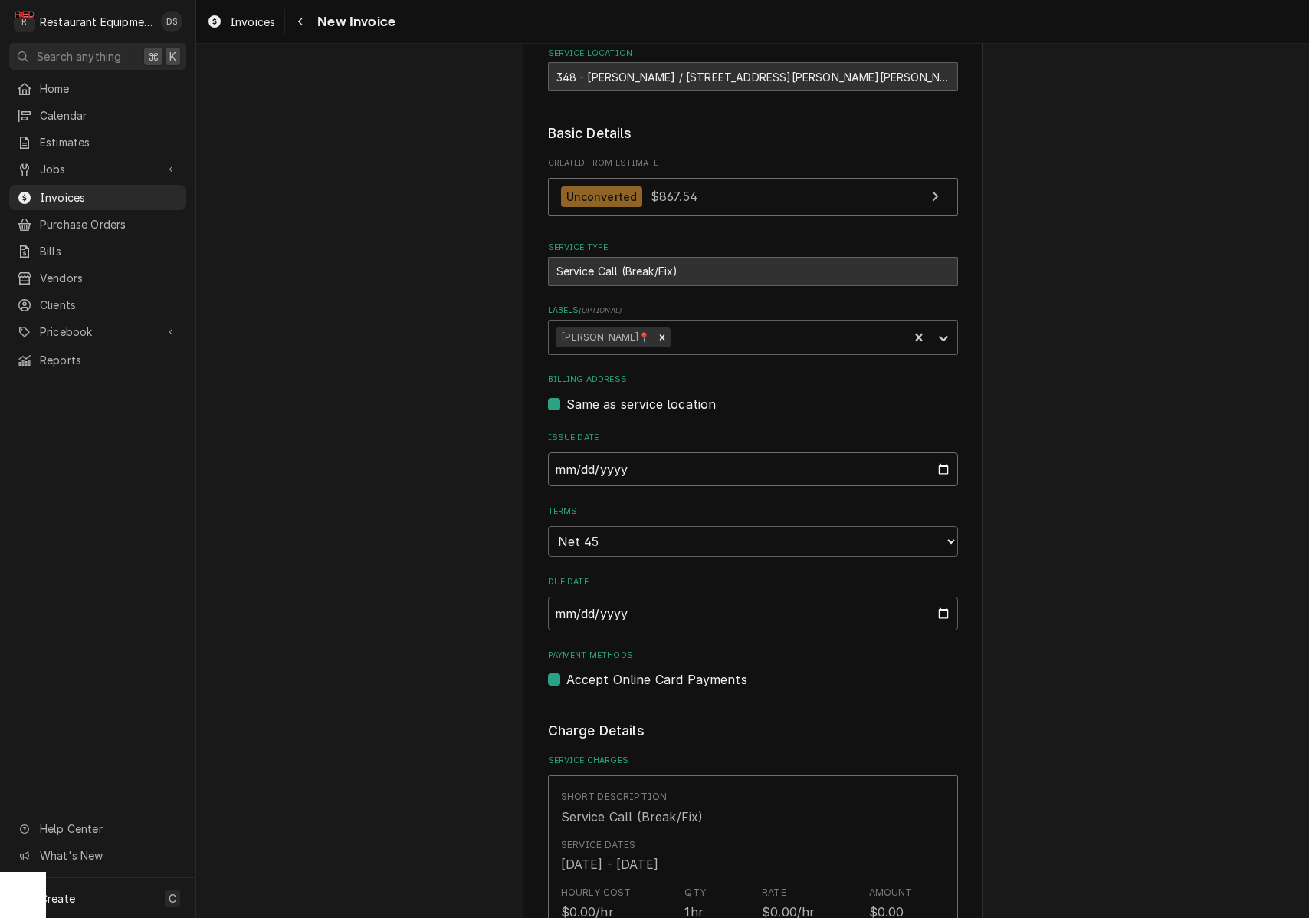
click at [651, 460] on input "[DATE]" at bounding box center [753, 469] width 410 height 34
type input "[DATE]"
drag, startPoint x: 1152, startPoint y: 572, endPoint x: 1116, endPoint y: 585, distance: 38.3
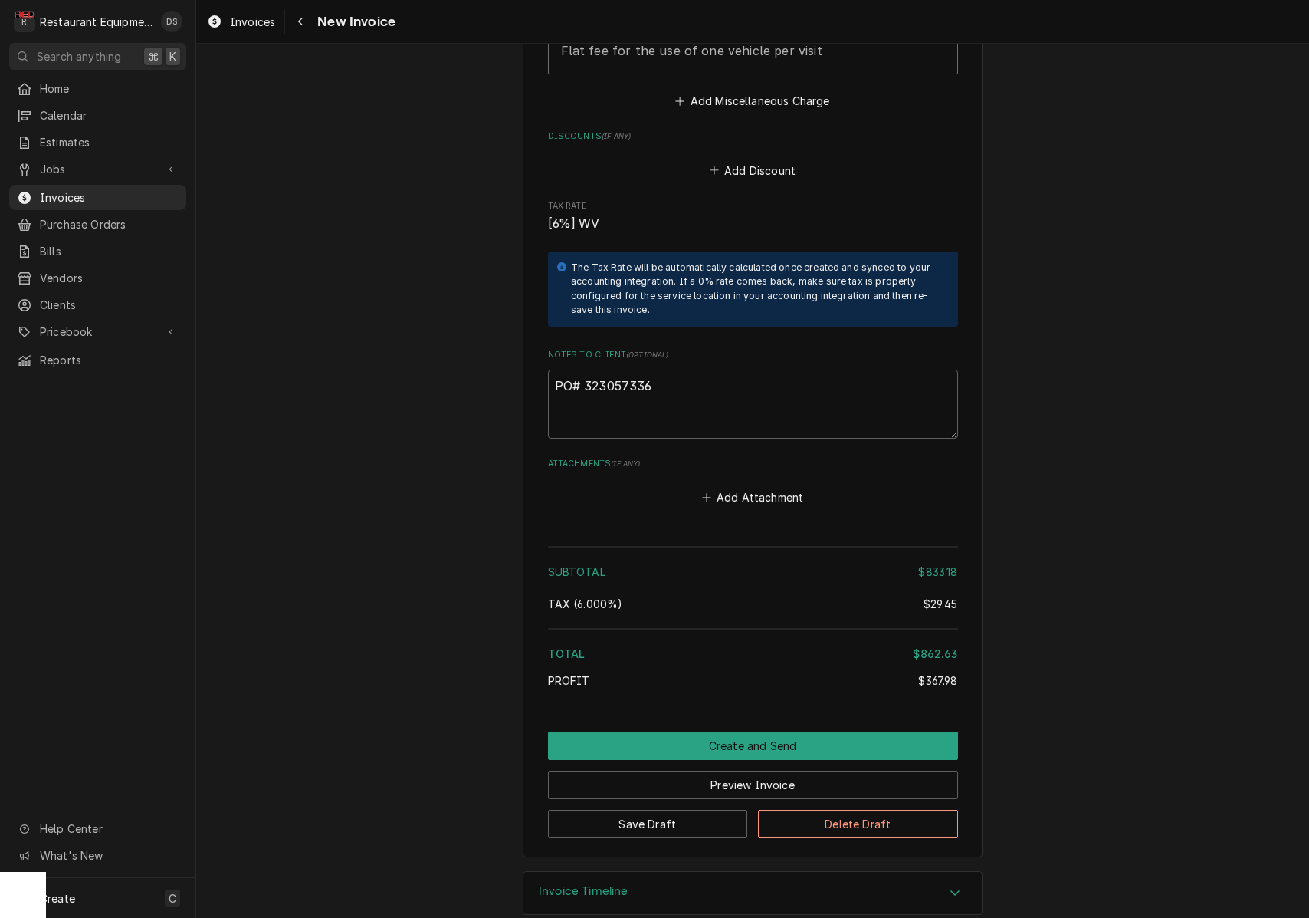
scroll to position [0, 0]
click at [770, 770] on button "Preview Invoice" at bounding box center [753, 784] width 410 height 28
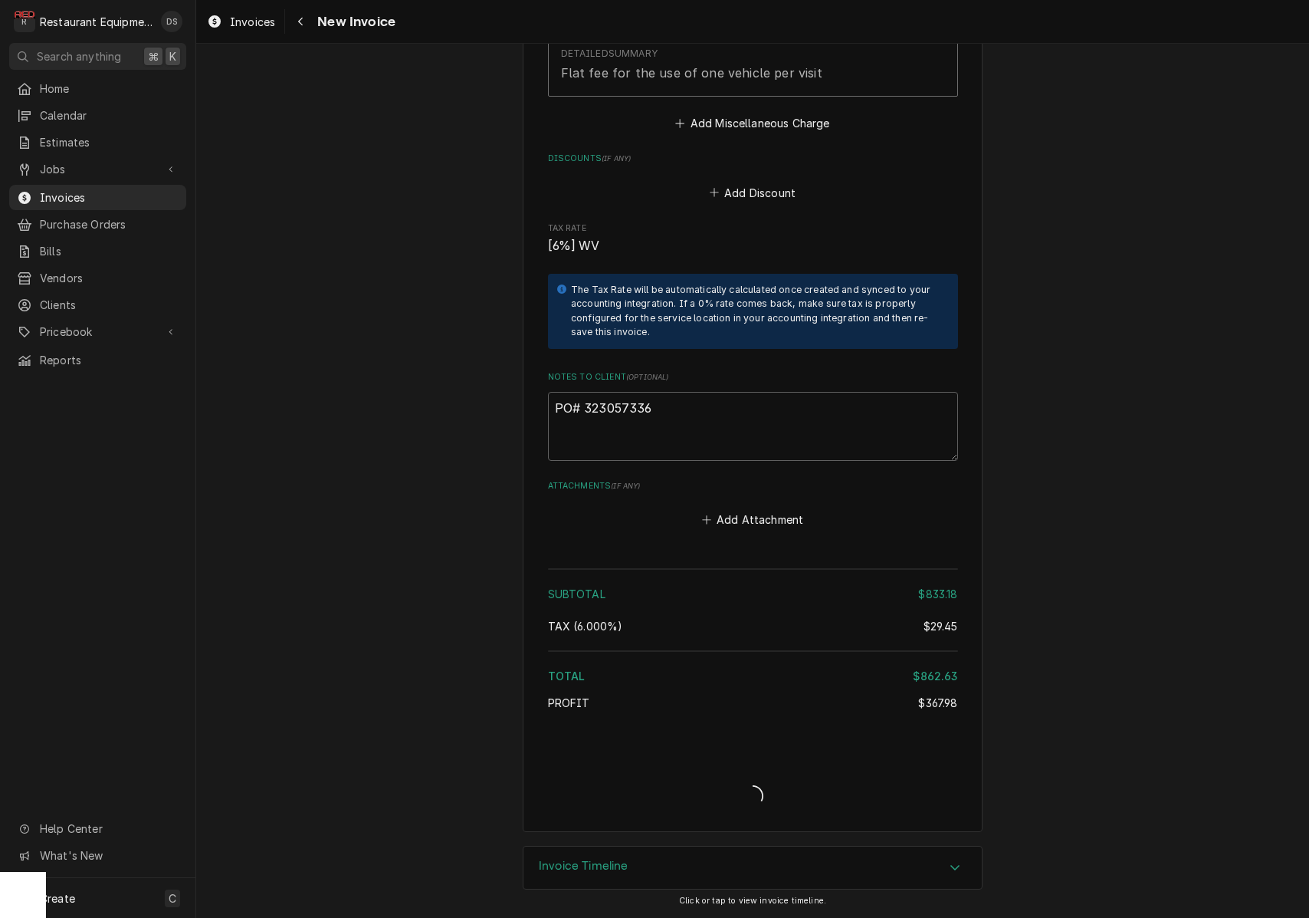
type textarea "x"
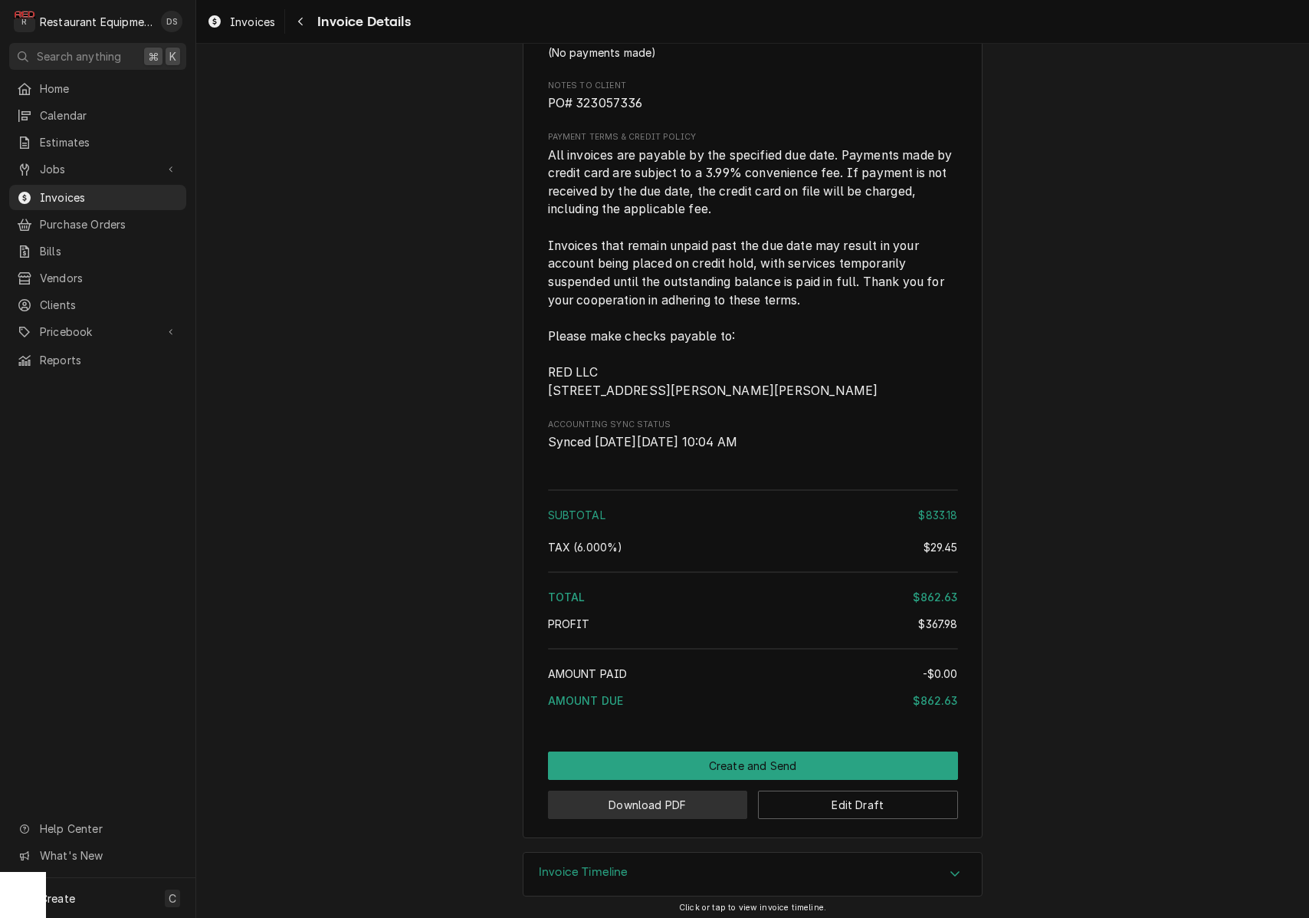
click at [669, 805] on button "Download PDF" at bounding box center [648, 804] width 200 height 28
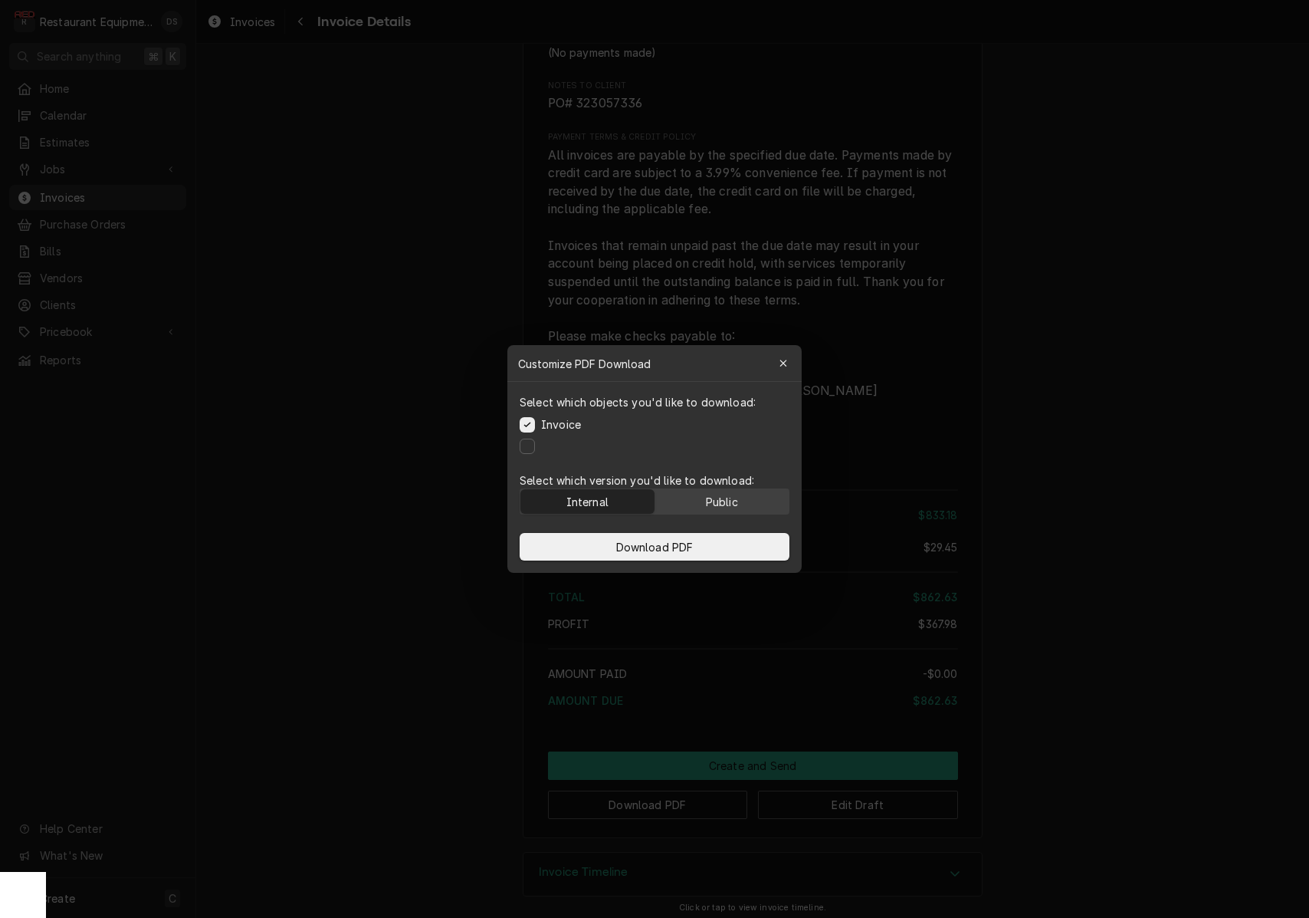
click at [712, 495] on div "Public" at bounding box center [722, 502] width 32 height 16
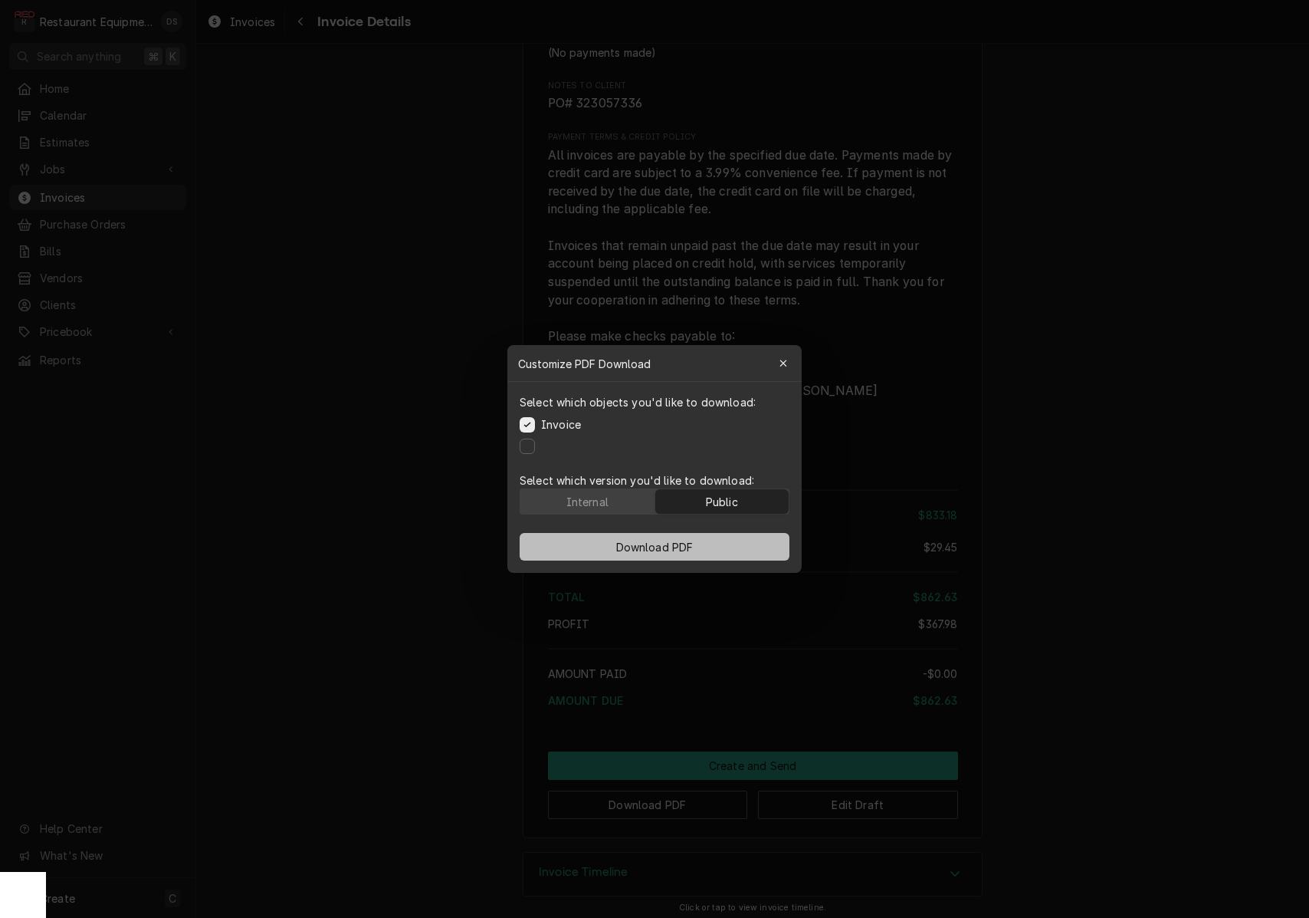
click at [694, 543] on span "Download PDF" at bounding box center [655, 547] width 84 height 16
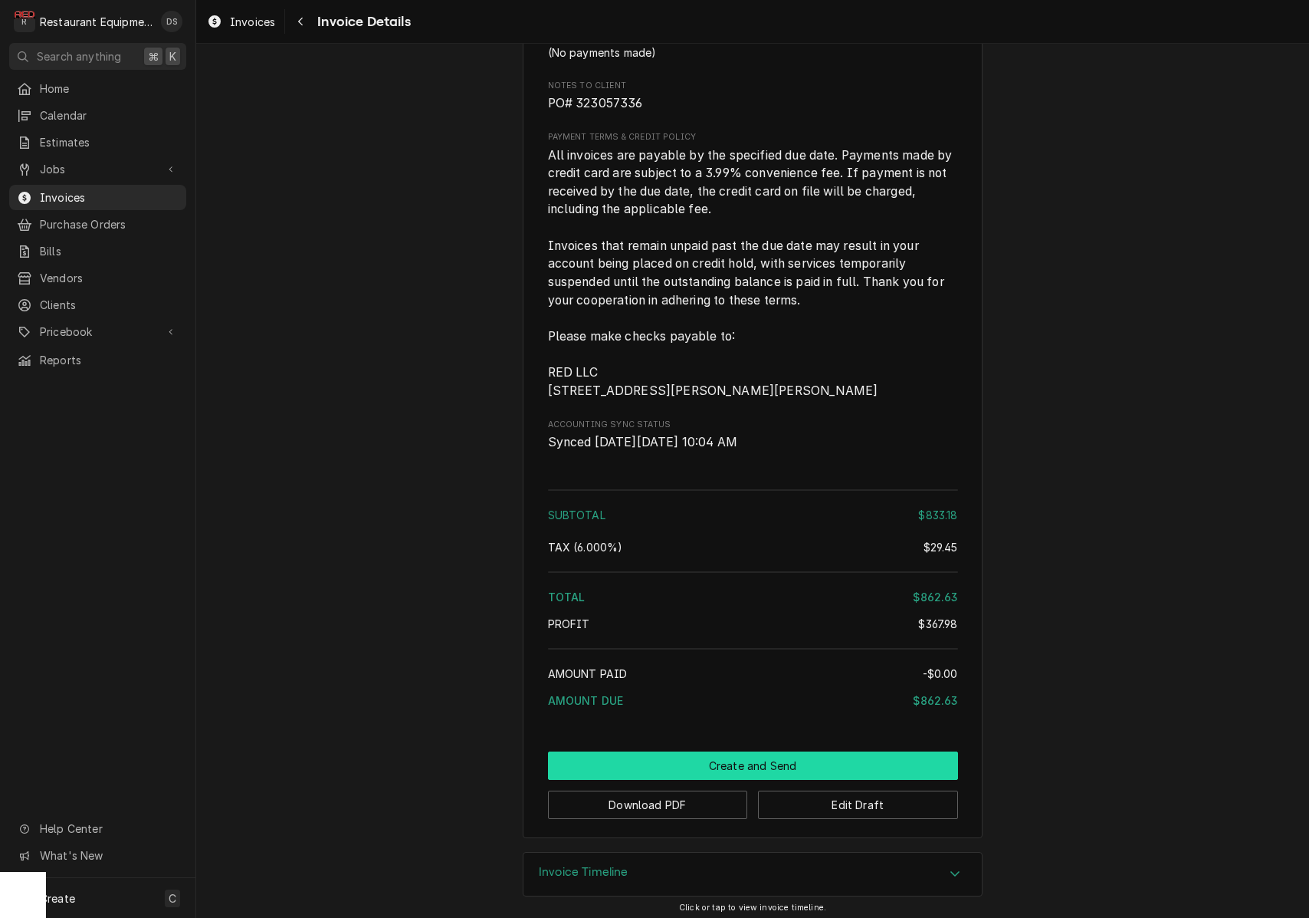
click at [795, 754] on button "Create and Send" at bounding box center [753, 765] width 410 height 28
